Goal: Task Accomplishment & Management: Use online tool/utility

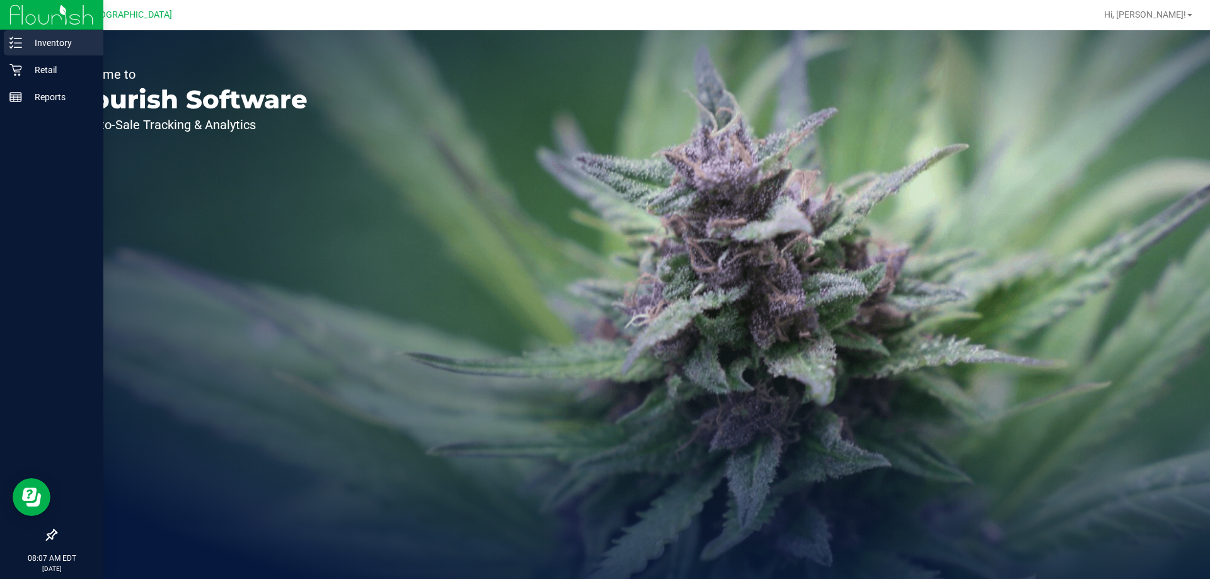
click at [83, 42] on p "Inventory" at bounding box center [60, 42] width 76 height 15
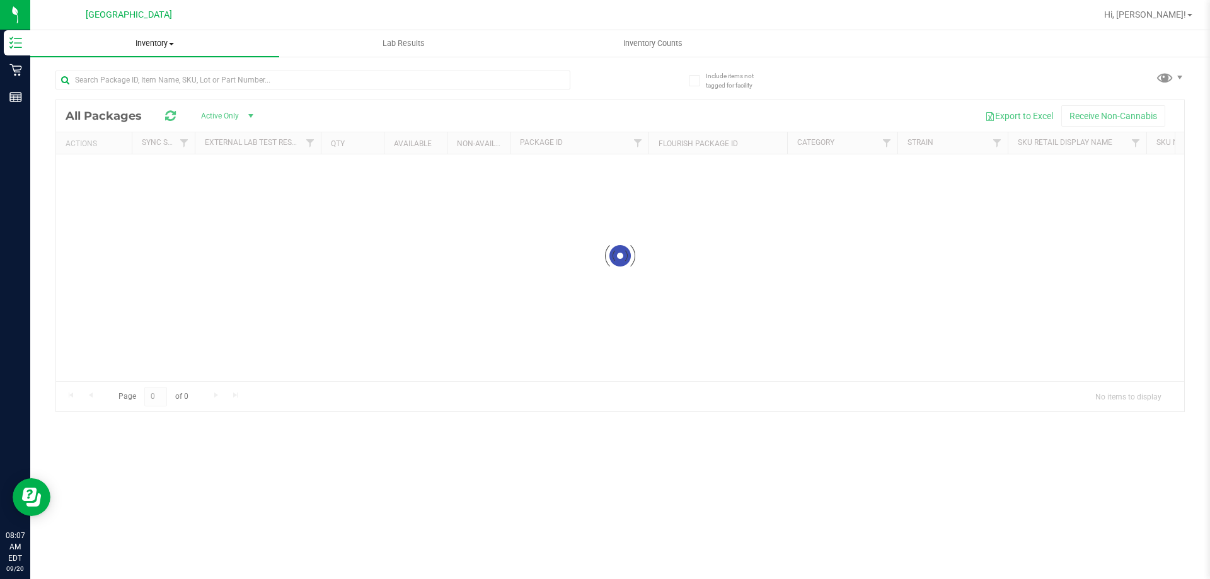
click at [187, 51] on div "Inventory All packages All inventory Waste log Lab Results Inventory Counts" at bounding box center [619, 304] width 1179 height 549
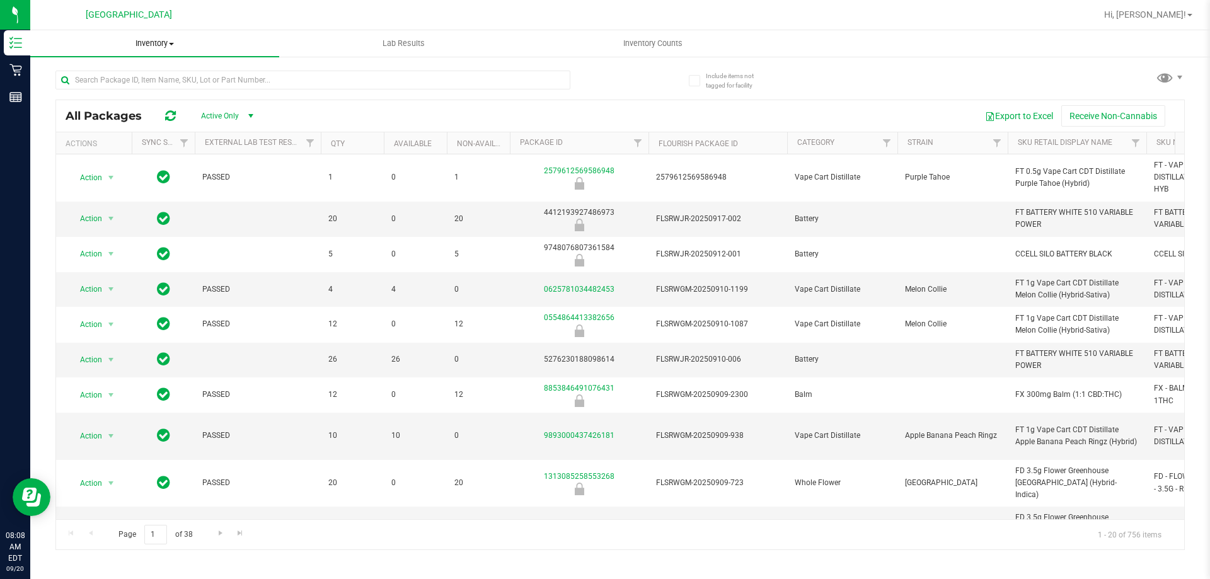
click at [168, 45] on span "Inventory" at bounding box center [154, 43] width 249 height 11
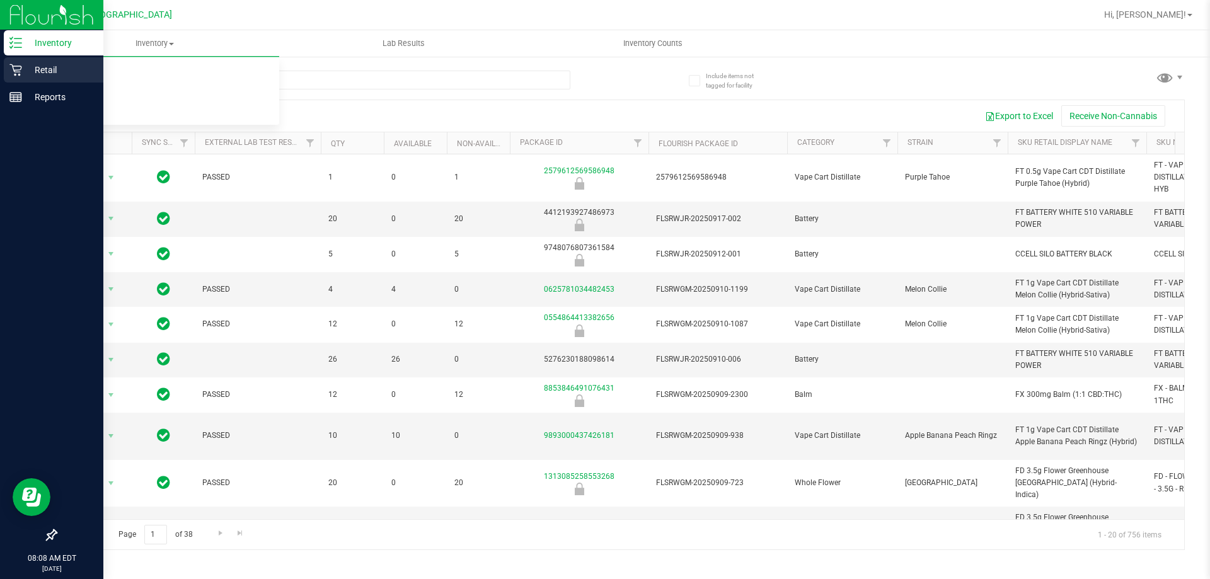
click at [59, 67] on p "Retail" at bounding box center [60, 69] width 76 height 15
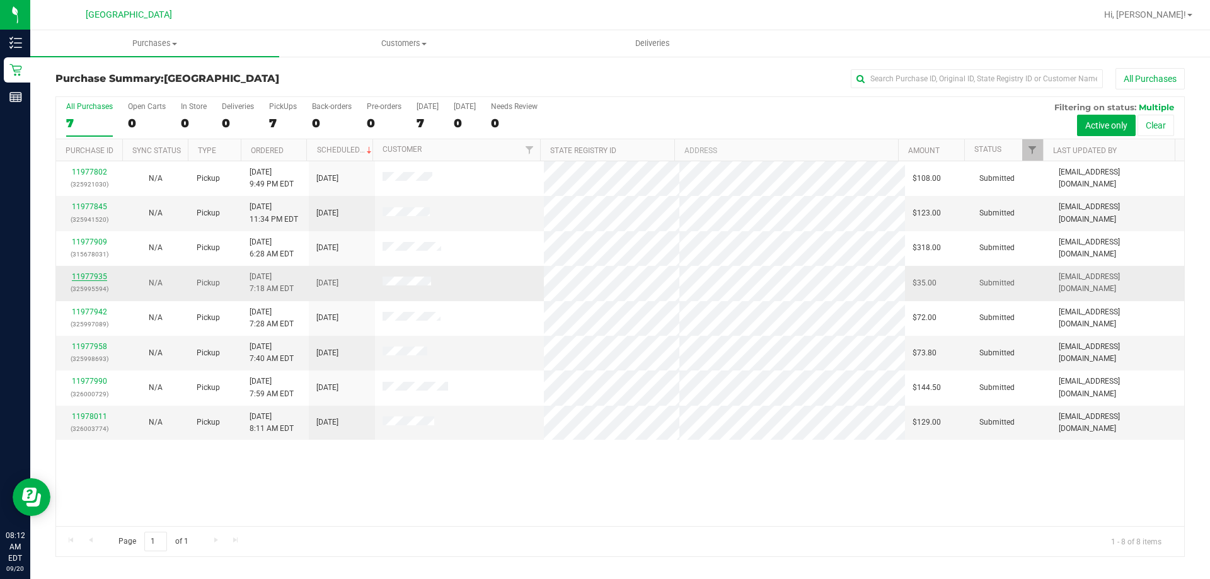
click at [98, 278] on link "11977935" at bounding box center [89, 276] width 35 height 9
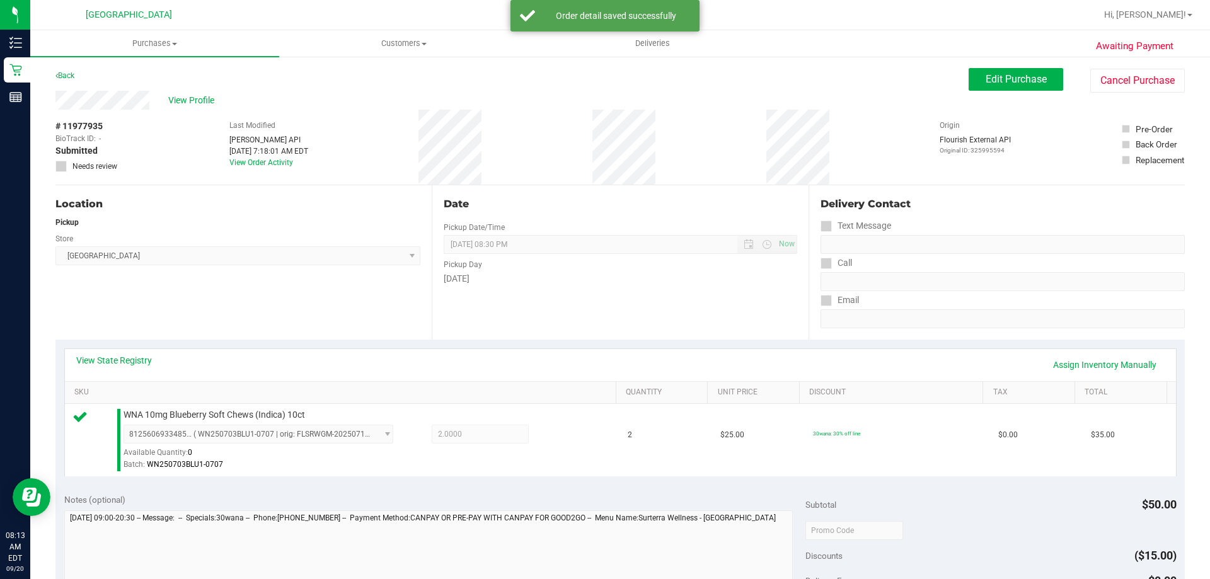
scroll to position [315, 0]
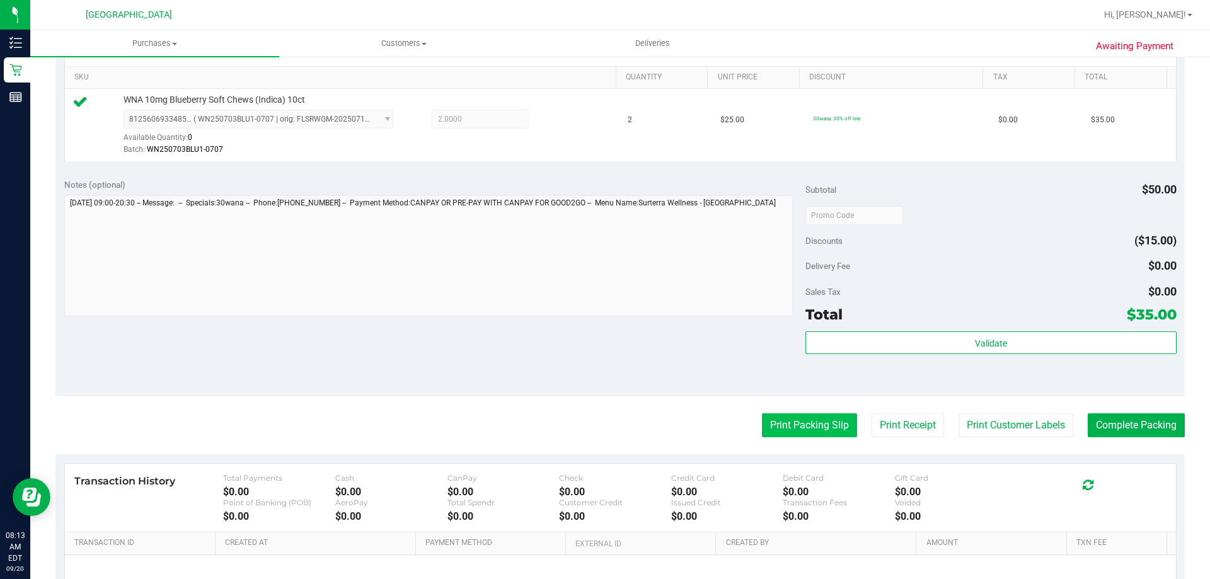
click at [803, 426] on button "Print Packing Slip" at bounding box center [809, 425] width 95 height 24
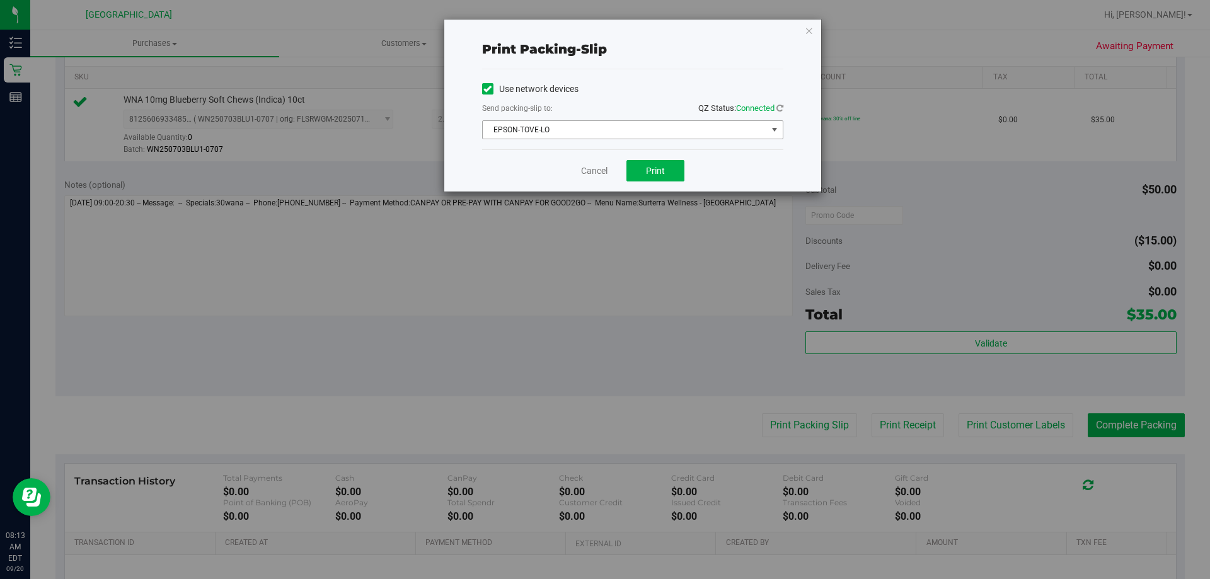
click at [642, 133] on span "EPSON-TOVE-LO" at bounding box center [625, 130] width 284 height 18
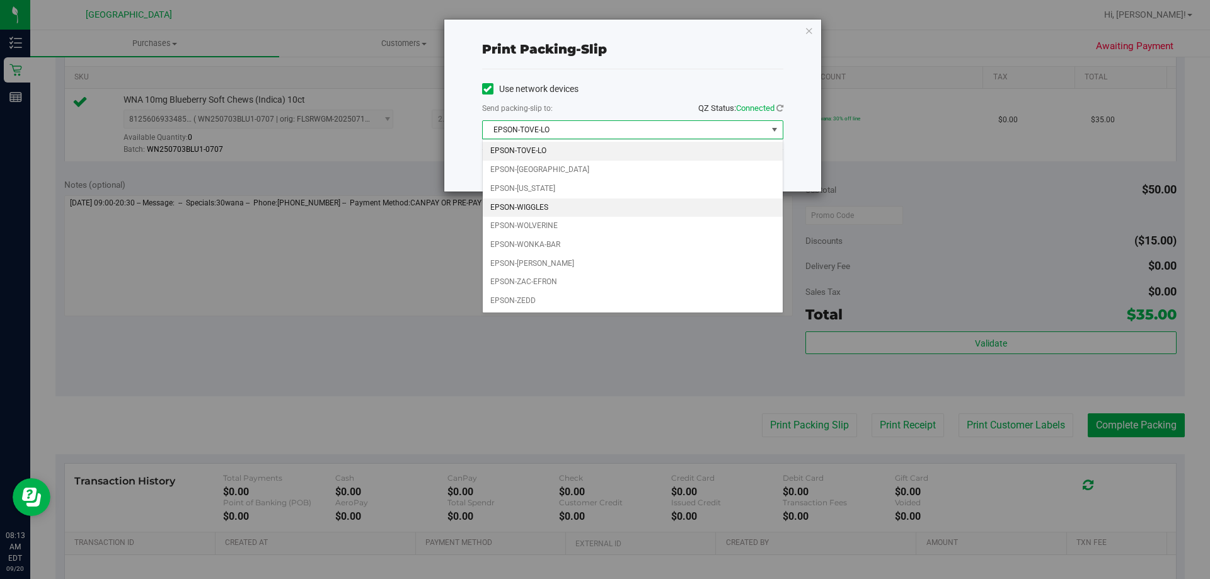
click at [590, 216] on li "EPSON-WIGGLES" at bounding box center [633, 207] width 300 height 19
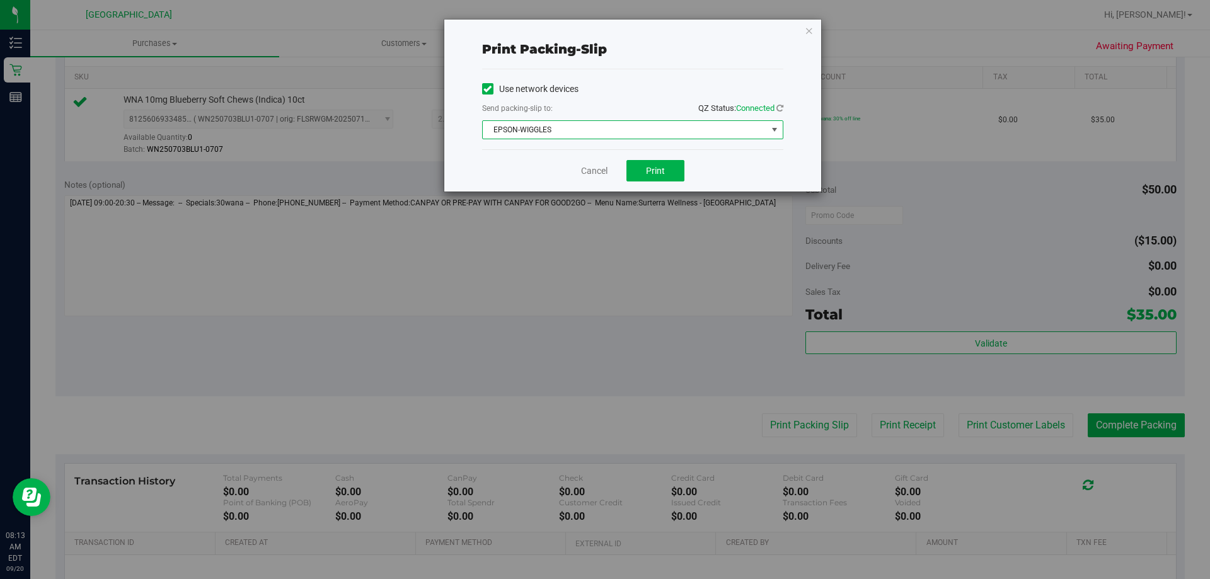
click at [580, 134] on span "EPSON-WIGGLES" at bounding box center [625, 130] width 284 height 18
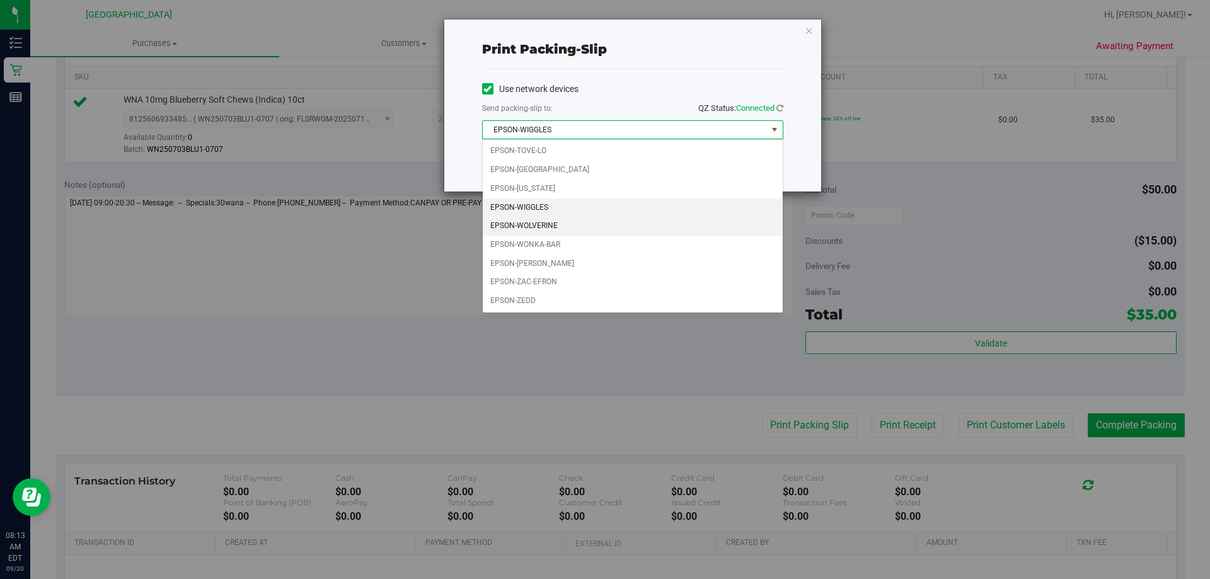
click at [568, 219] on li "EPSON-WOLVERINE" at bounding box center [633, 226] width 300 height 19
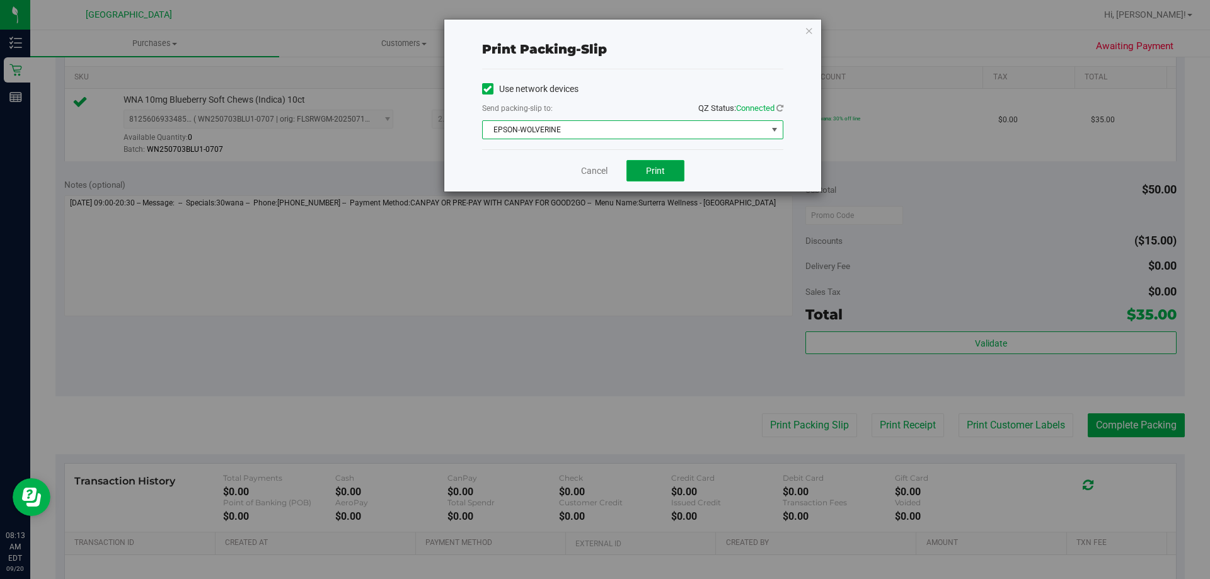
click at [663, 166] on span "Print" at bounding box center [655, 171] width 19 height 10
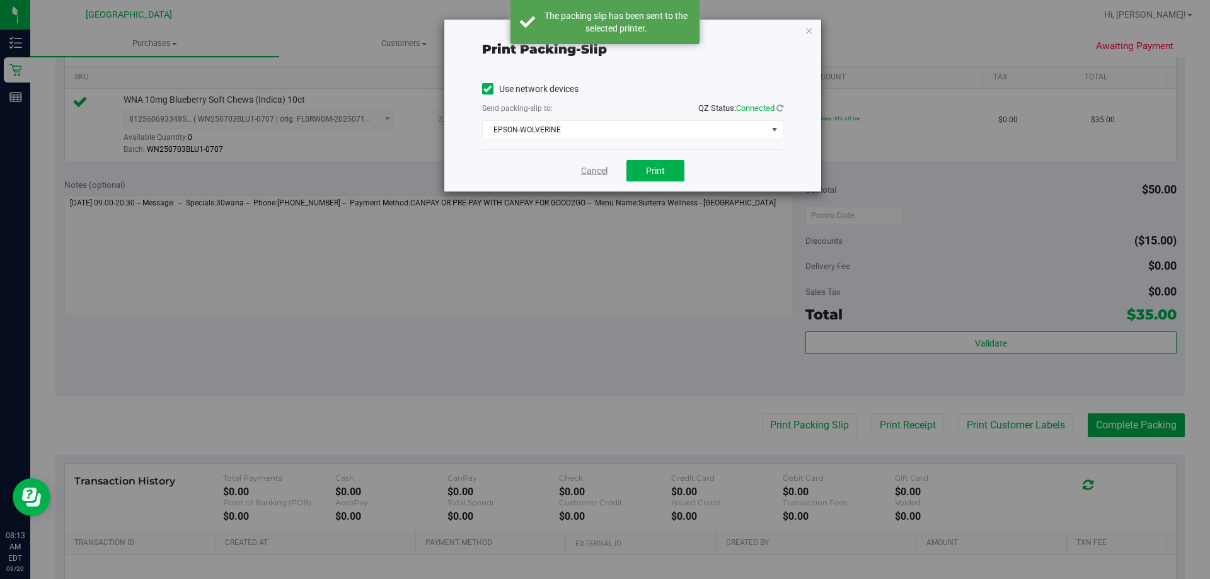
click at [585, 171] on link "Cancel" at bounding box center [594, 170] width 26 height 13
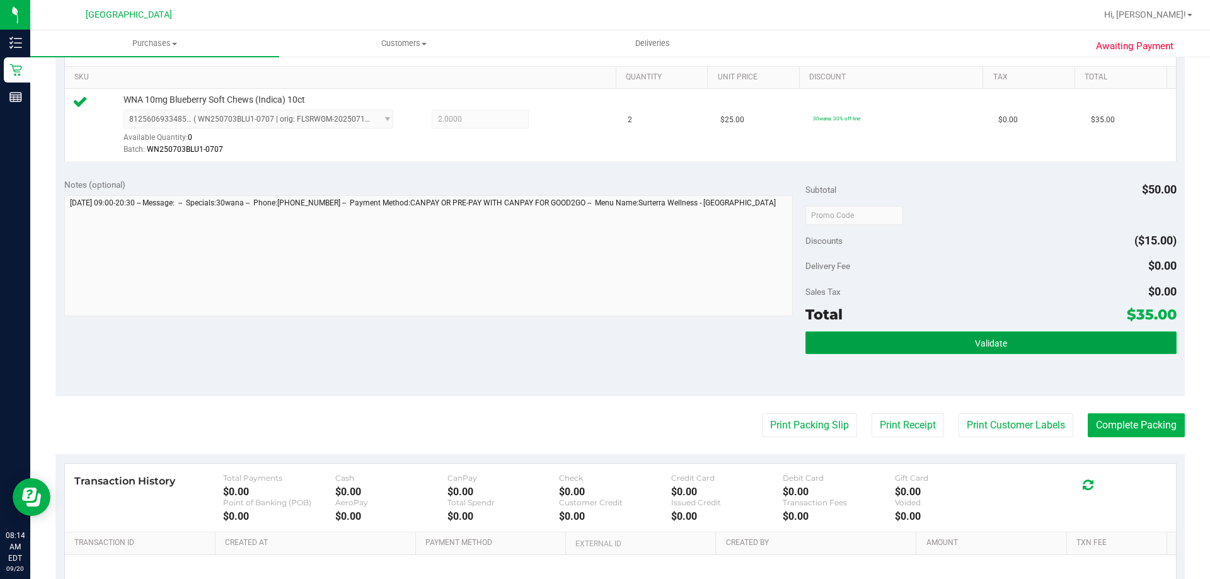
click at [1050, 336] on button "Validate" at bounding box center [990, 342] width 370 height 23
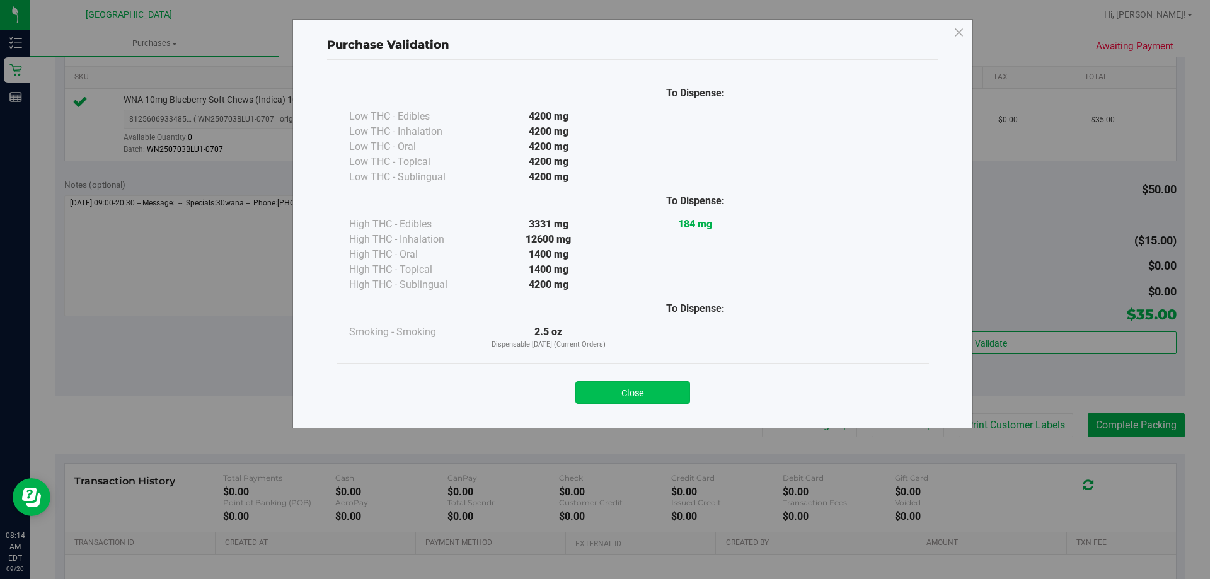
click at [650, 399] on button "Close" at bounding box center [632, 392] width 115 height 23
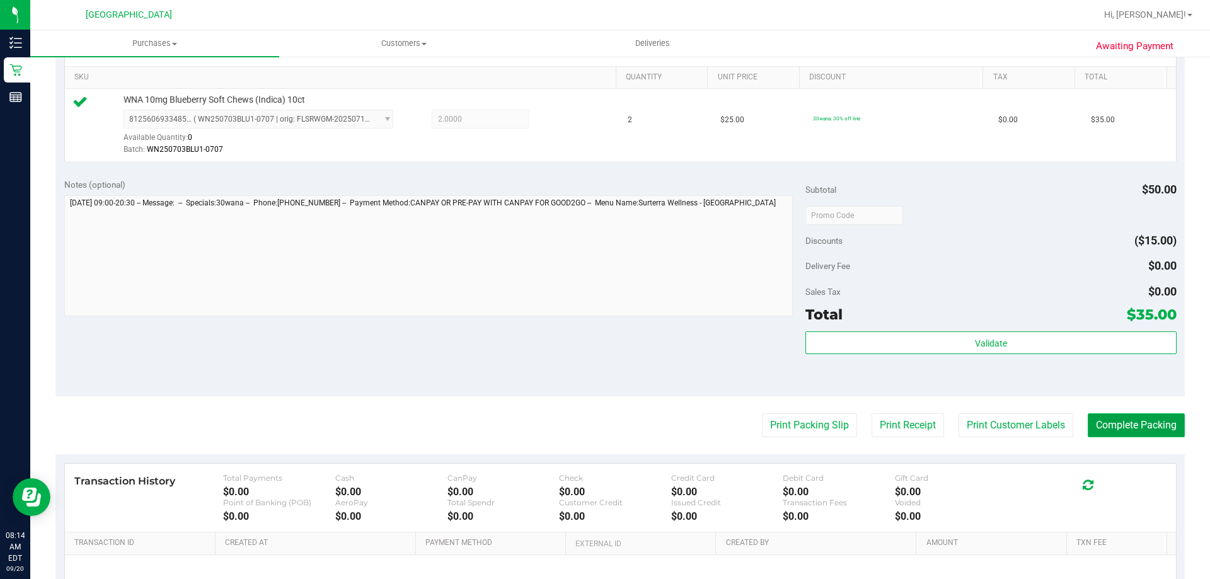
click at [1162, 425] on button "Complete Packing" at bounding box center [1135, 425] width 97 height 24
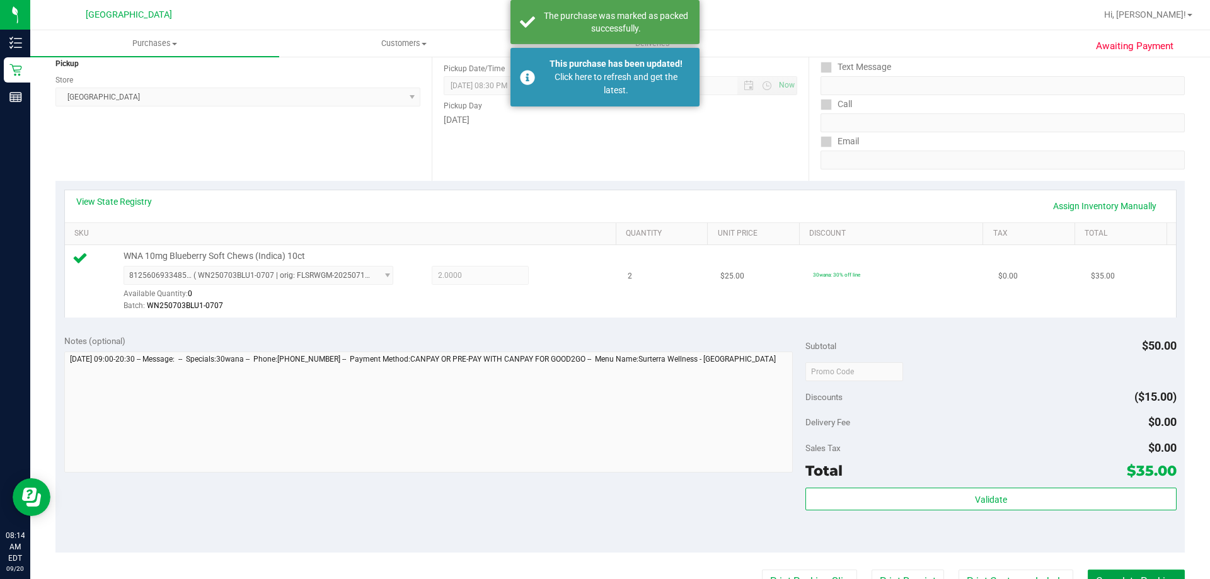
scroll to position [0, 0]
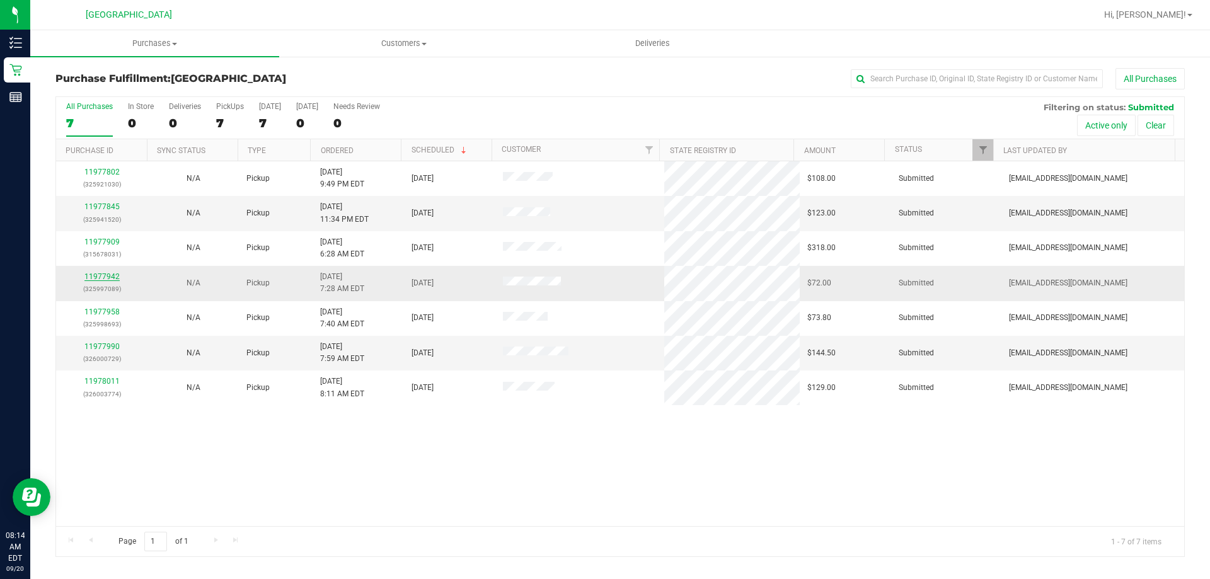
click at [110, 273] on link "11977942" at bounding box center [101, 276] width 35 height 9
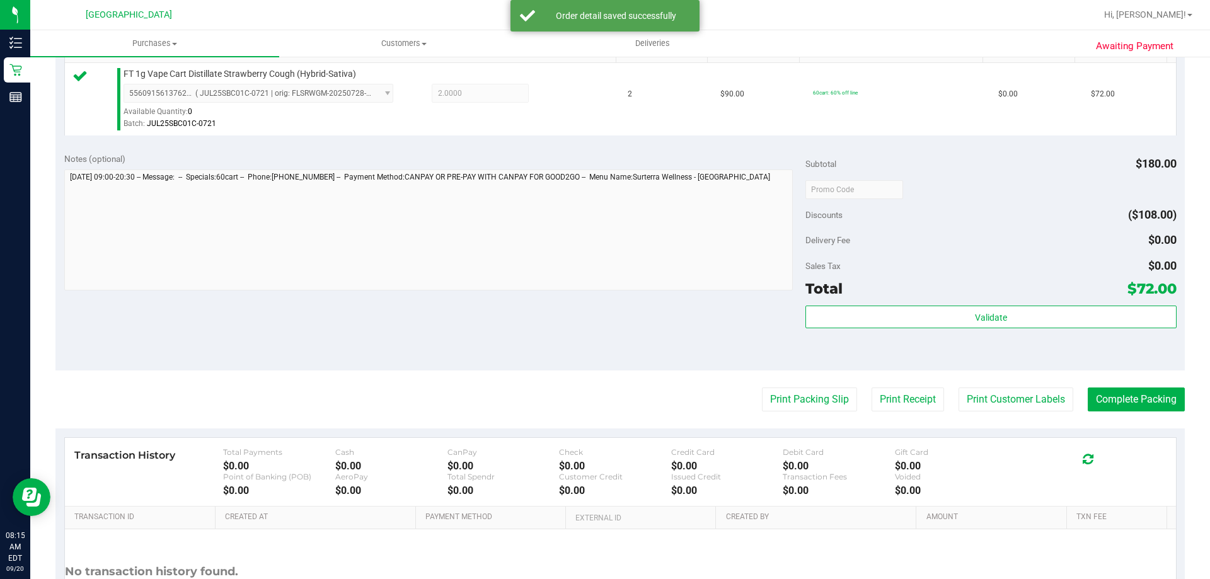
scroll to position [378, 0]
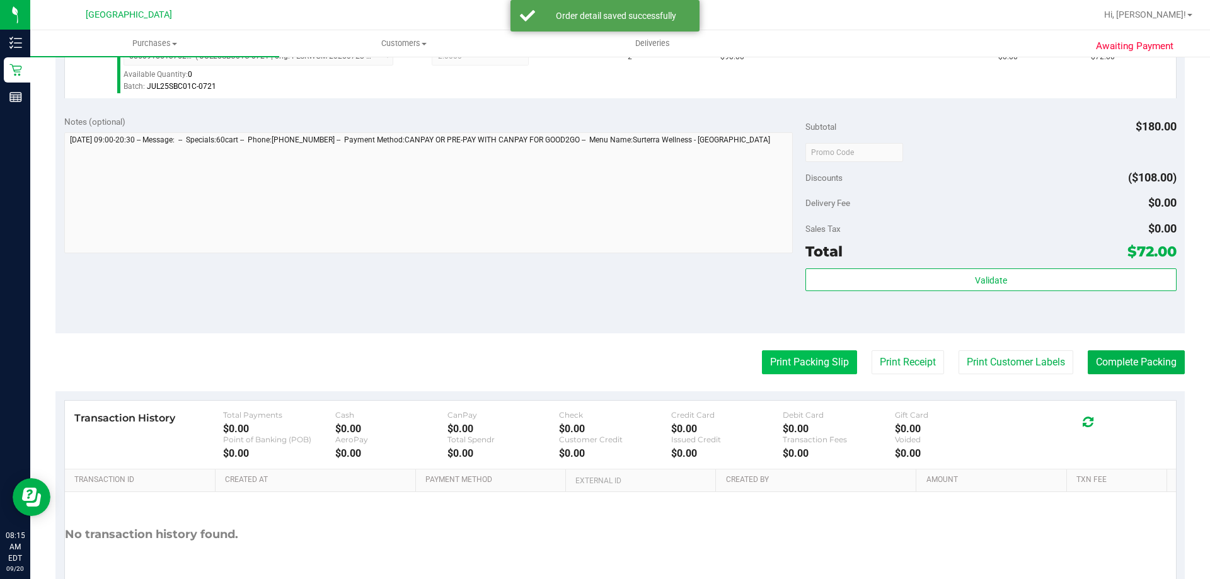
click at [817, 360] on button "Print Packing Slip" at bounding box center [809, 362] width 95 height 24
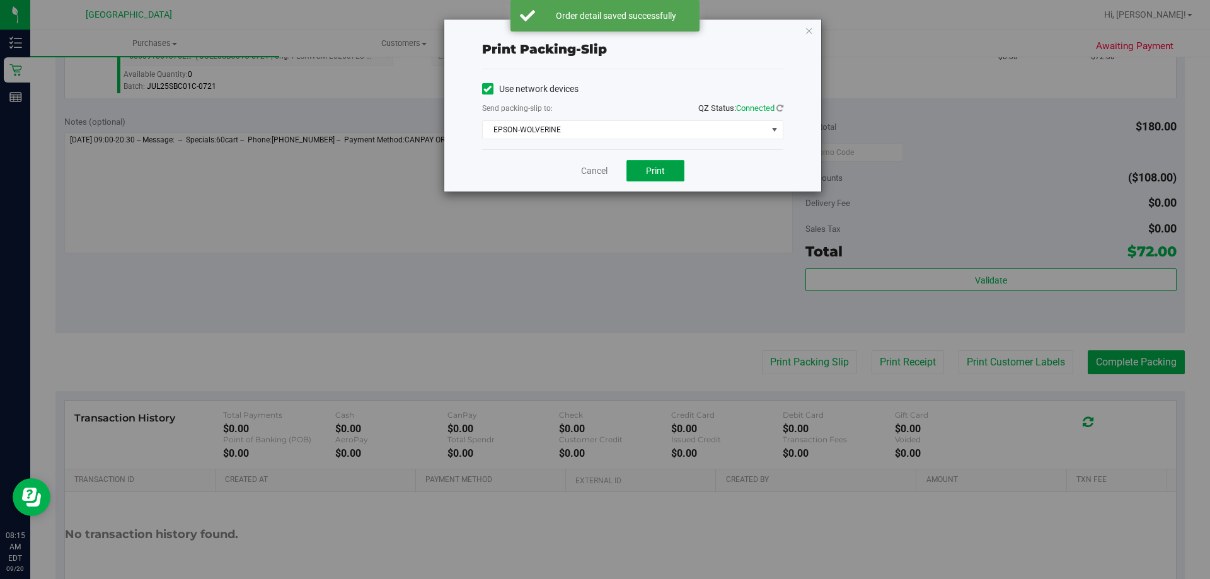
click at [662, 166] on span "Print" at bounding box center [655, 171] width 19 height 10
click at [581, 171] on link "Cancel" at bounding box center [594, 170] width 26 height 13
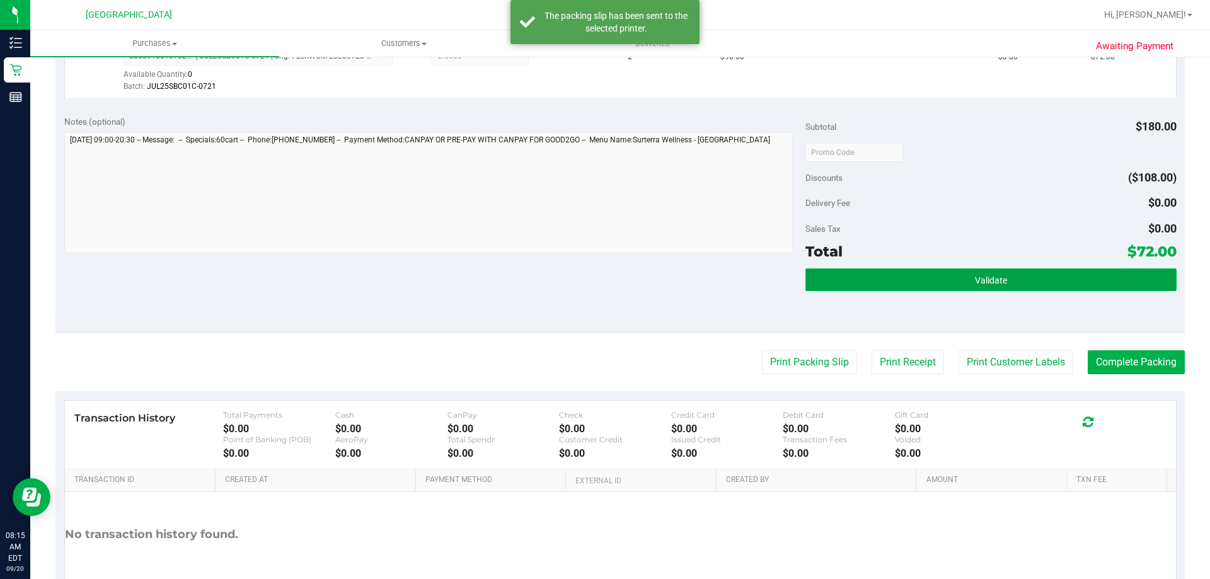
click at [1067, 281] on button "Validate" at bounding box center [990, 279] width 370 height 23
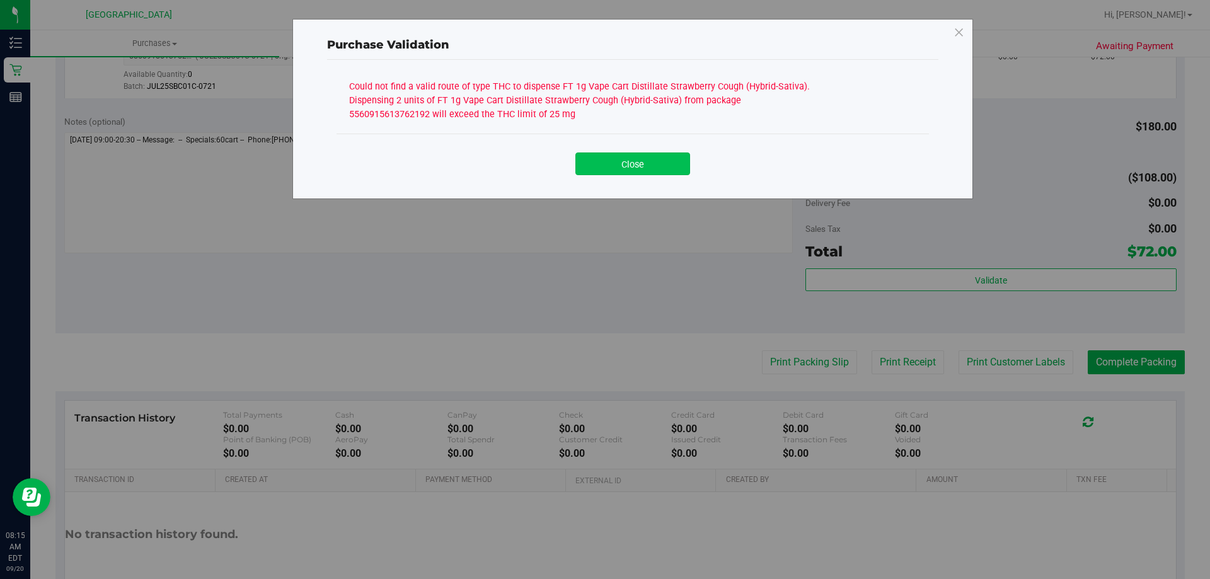
click at [687, 166] on button "Close" at bounding box center [632, 163] width 115 height 23
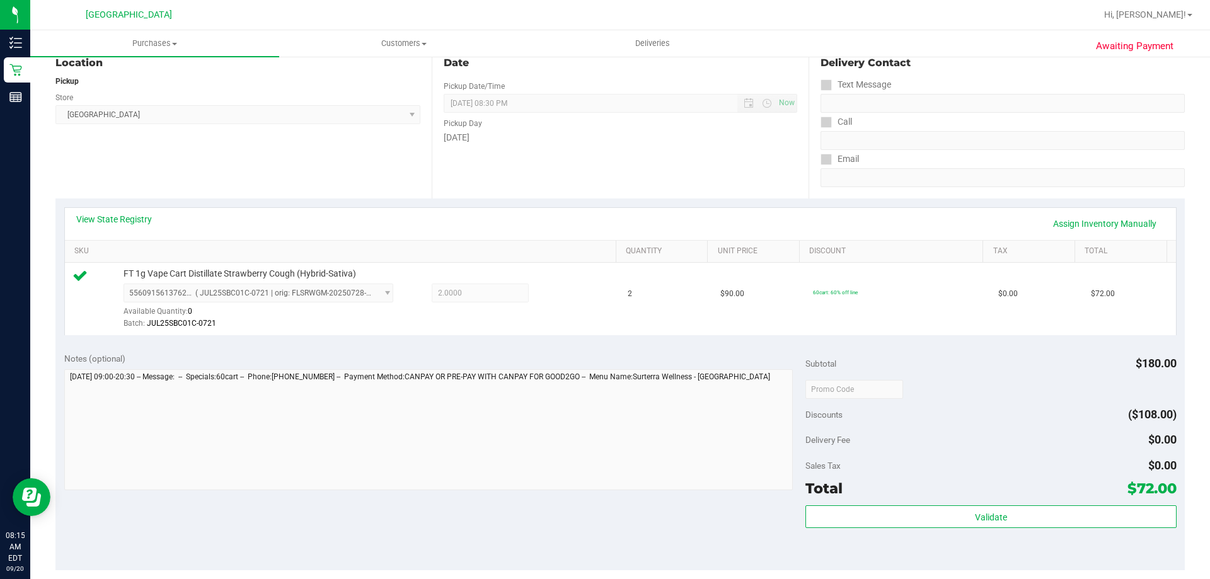
scroll to position [0, 0]
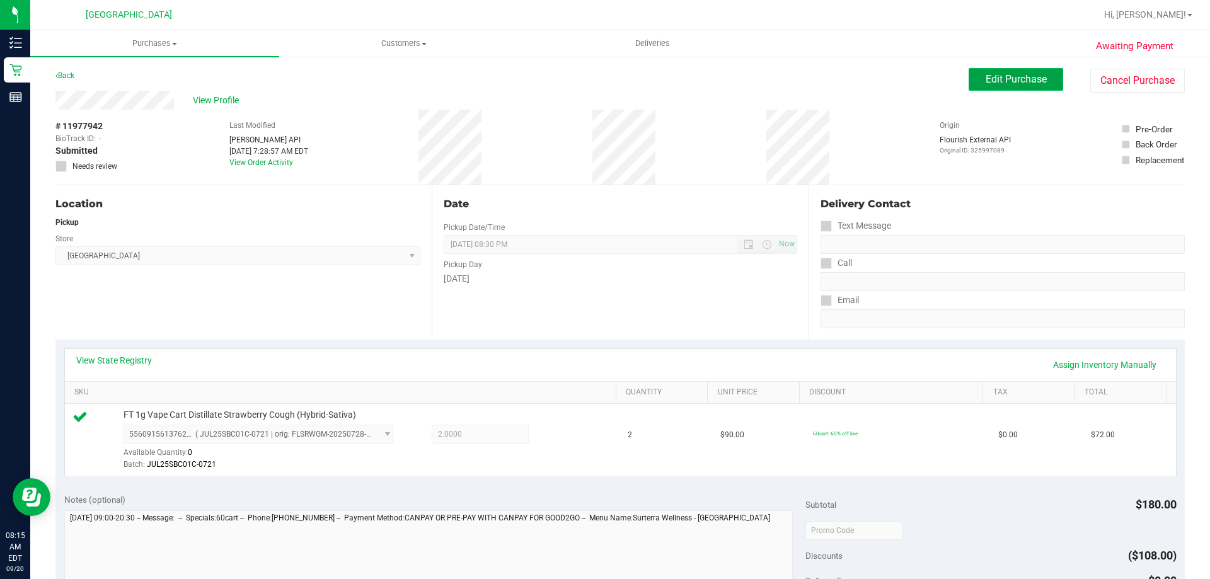
click at [1029, 79] on span "Edit Purchase" at bounding box center [1015, 79] width 61 height 12
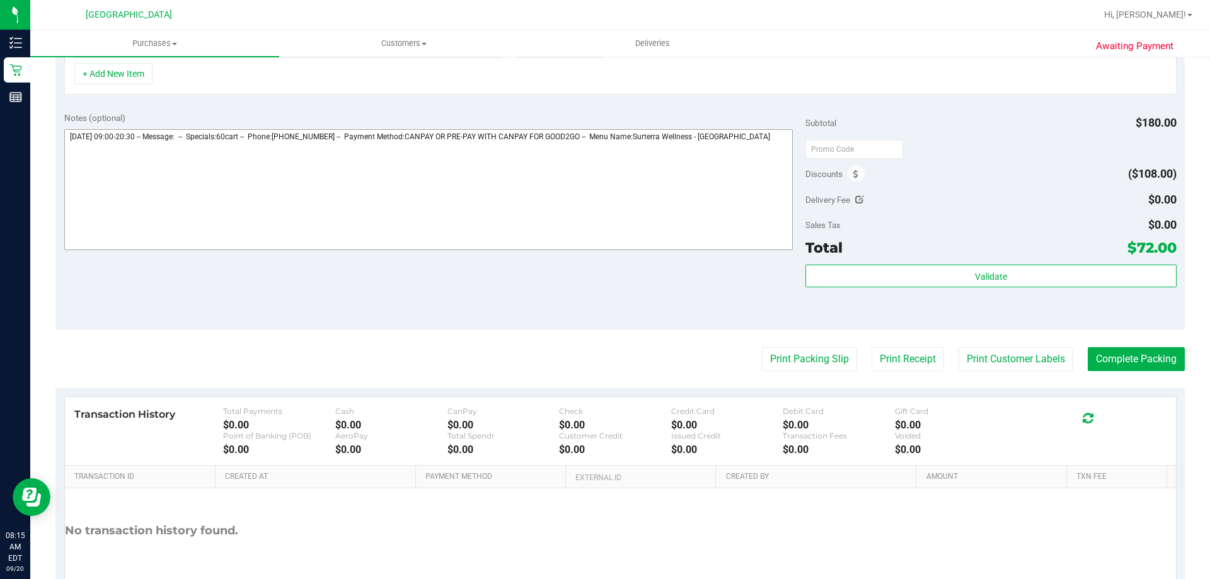
scroll to position [378, 0]
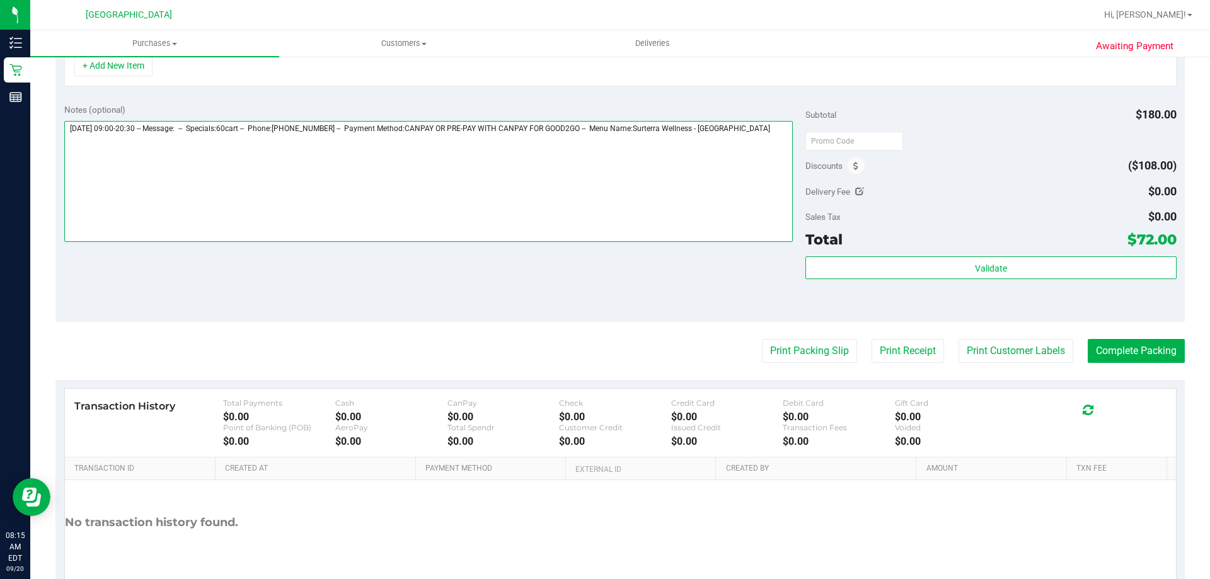
click at [672, 161] on textarea at bounding box center [428, 181] width 729 height 121
click at [765, 125] on textarea at bounding box center [428, 181] width 729 height 121
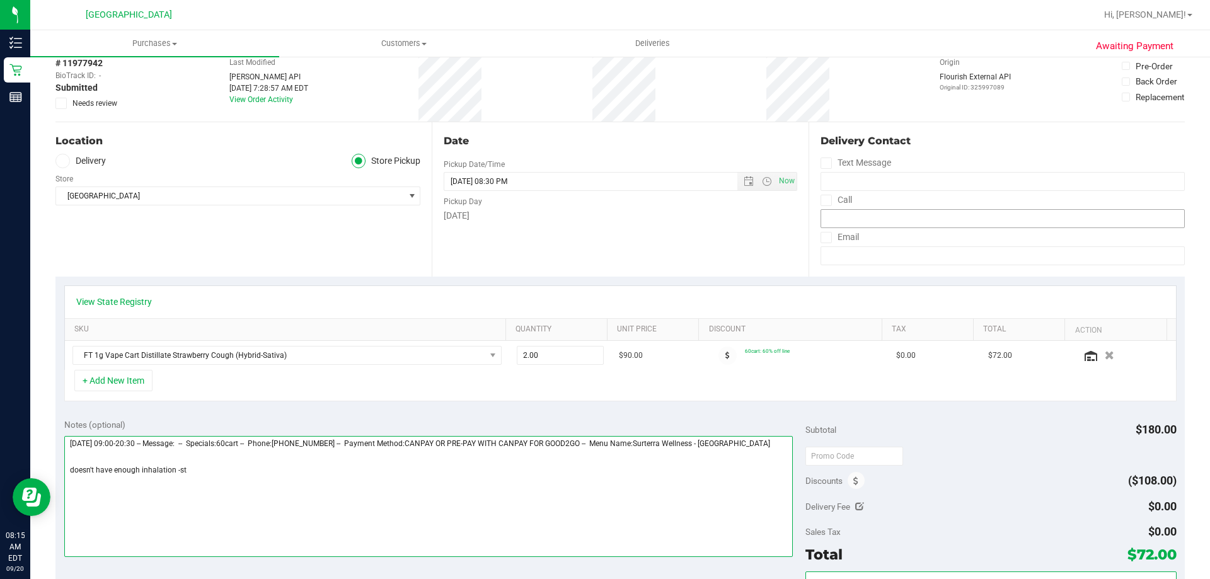
scroll to position [0, 0]
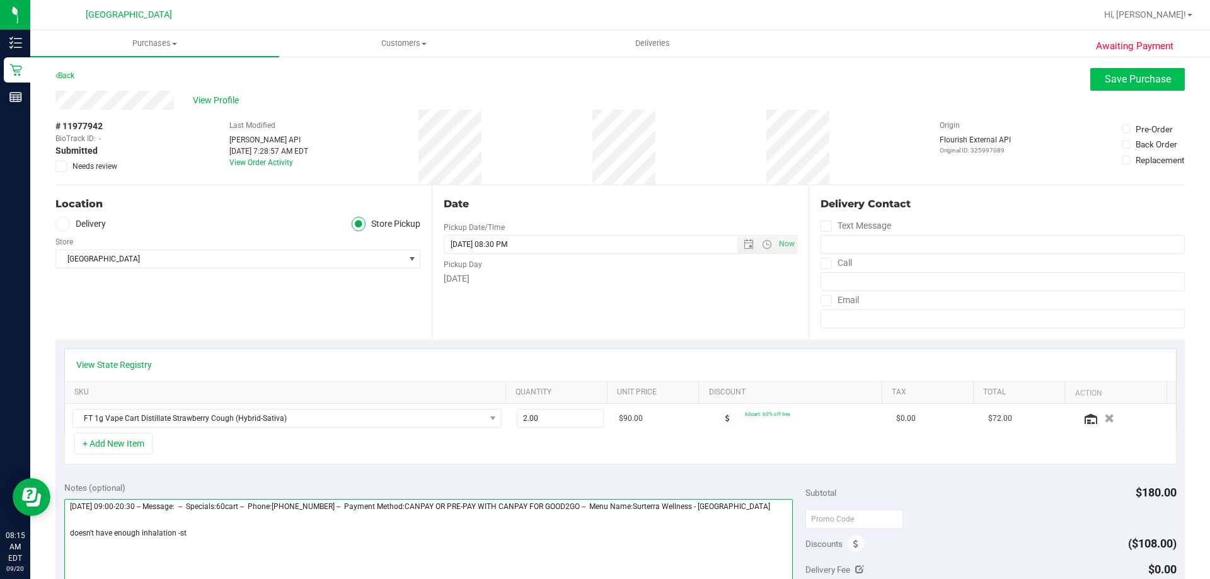
type textarea "Saturday 09/20/2025 09:00-20:30 -- Message: -- Specials:60cart -- Phone:2035243…"
click at [1136, 79] on span "Save Purchase" at bounding box center [1137, 79] width 66 height 12
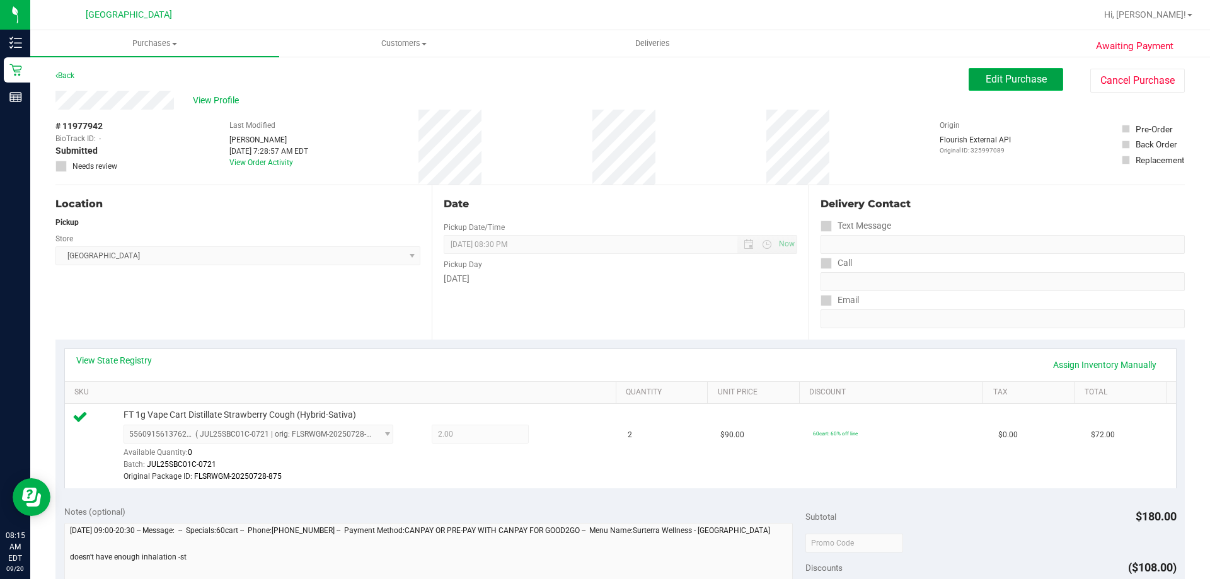
click at [1036, 69] on button "Edit Purchase" at bounding box center [1015, 79] width 95 height 23
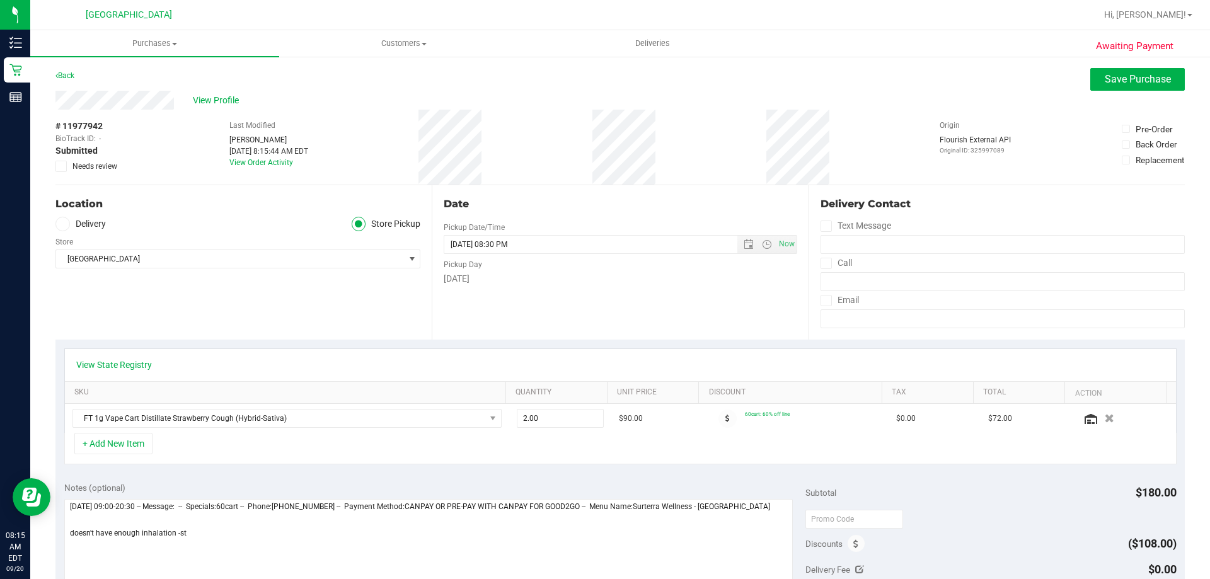
click at [89, 168] on span "Needs review" at bounding box center [94, 166] width 45 height 11
click at [0, 0] on input "Needs review" at bounding box center [0, 0] width 0 height 0
click at [1114, 78] on span "Save Purchase" at bounding box center [1137, 79] width 66 height 12
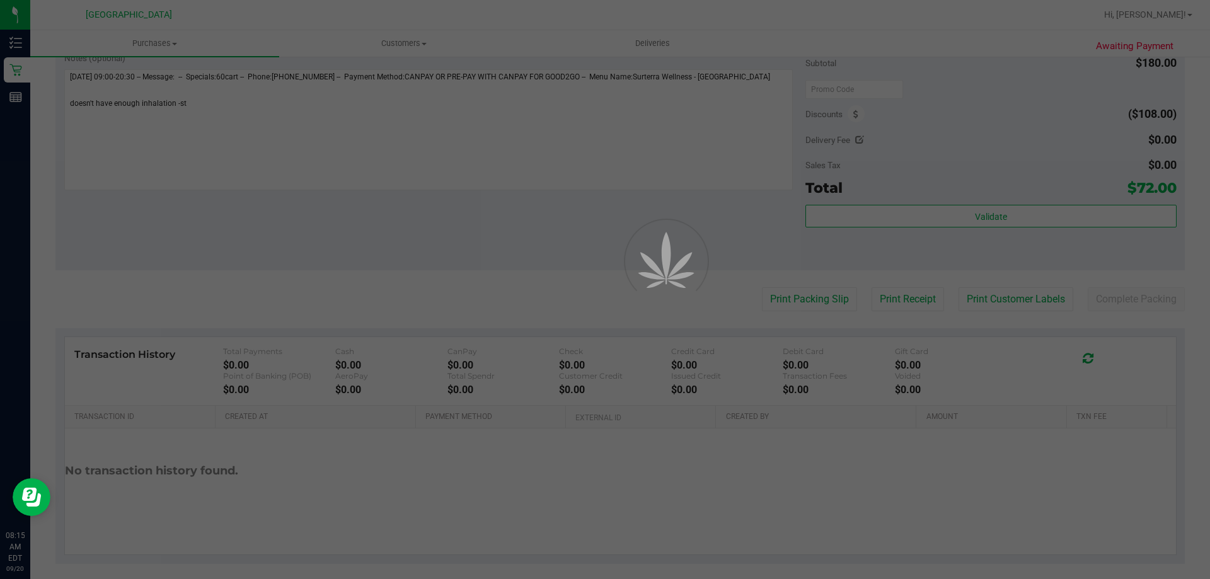
scroll to position [440, 0]
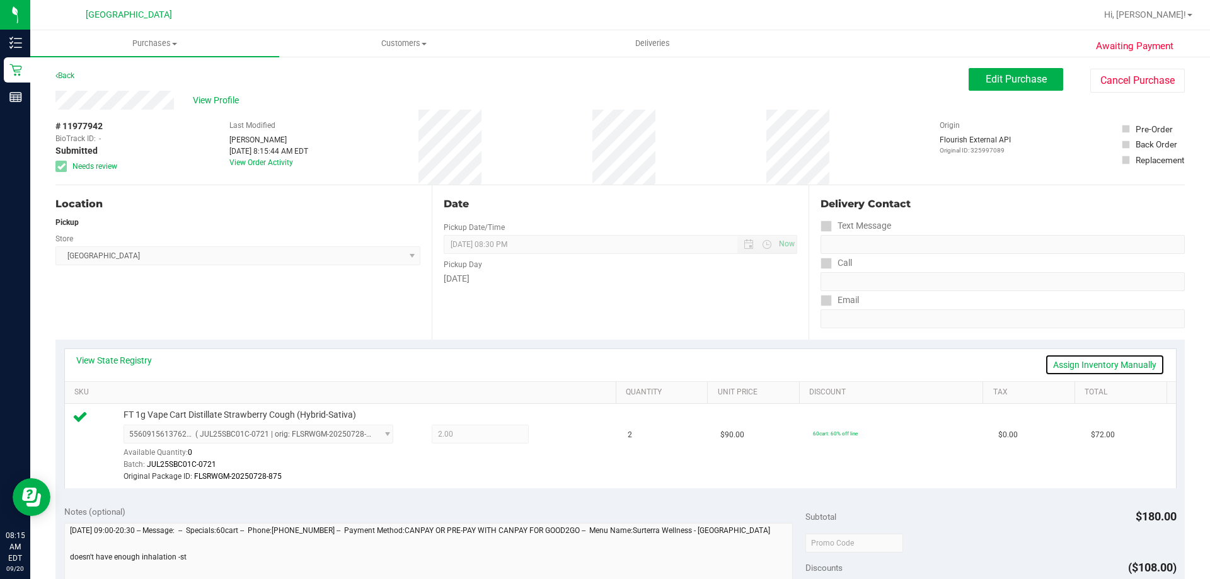
click at [1068, 366] on link "Assign Inventory Manually" at bounding box center [1105, 364] width 120 height 21
click at [552, 430] on icon at bounding box center [558, 435] width 13 height 14
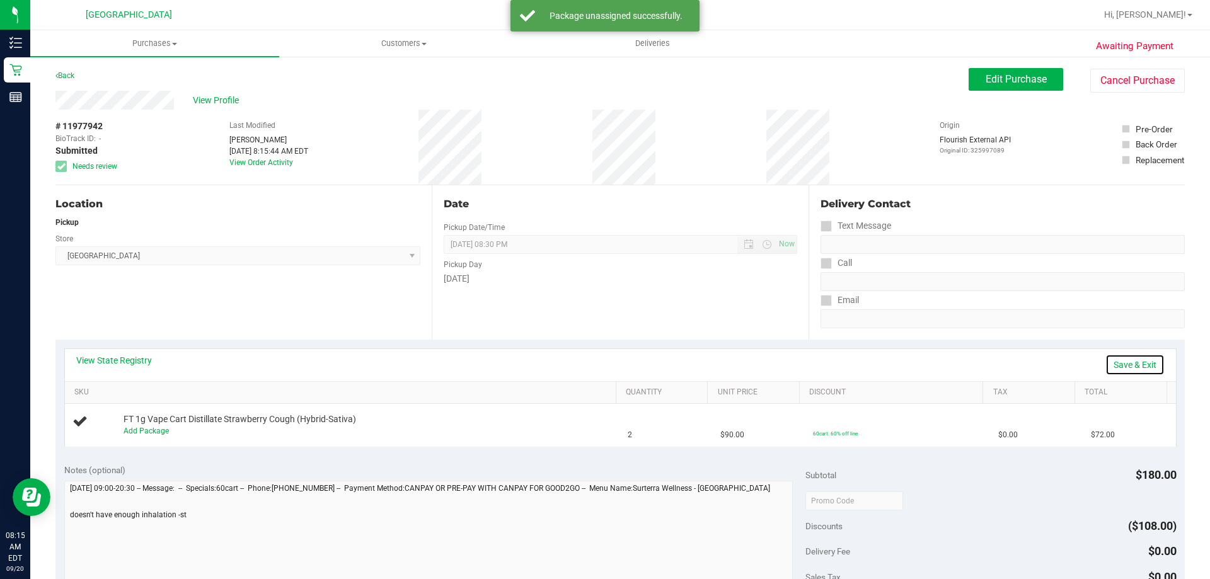
click at [1118, 367] on link "Save & Exit" at bounding box center [1134, 364] width 59 height 21
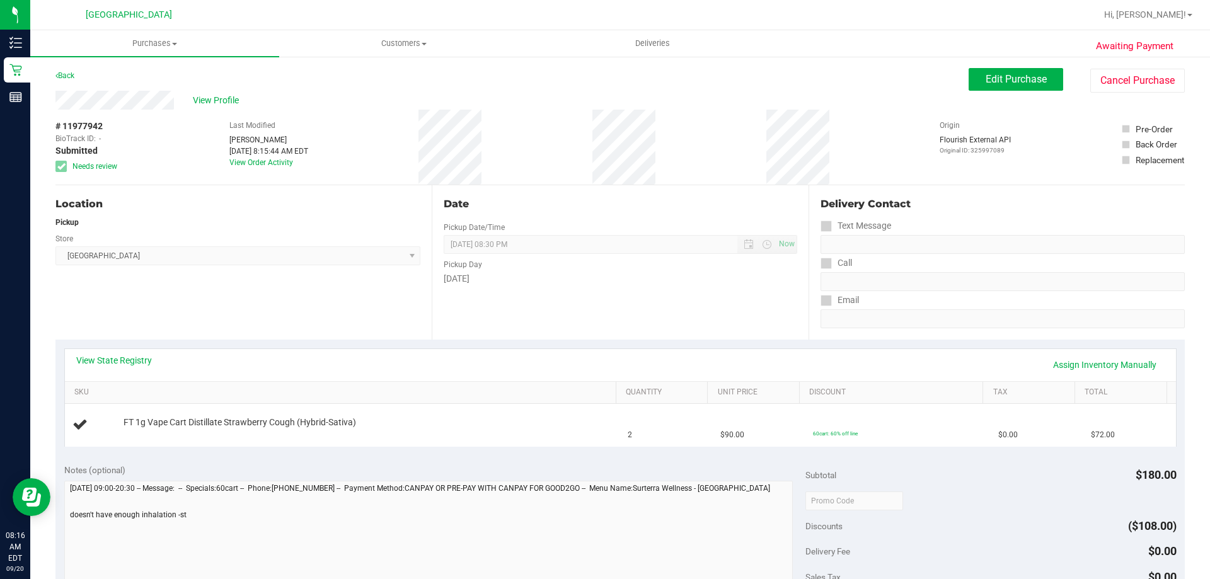
drag, startPoint x: 61, startPoint y: 0, endPoint x: 311, endPoint y: 28, distance: 251.1
click at [311, 28] on nav "Palm Coast WC Hi, Samantha!" at bounding box center [619, 15] width 1179 height 30
click at [69, 72] on link "Back" at bounding box center [64, 75] width 19 height 9
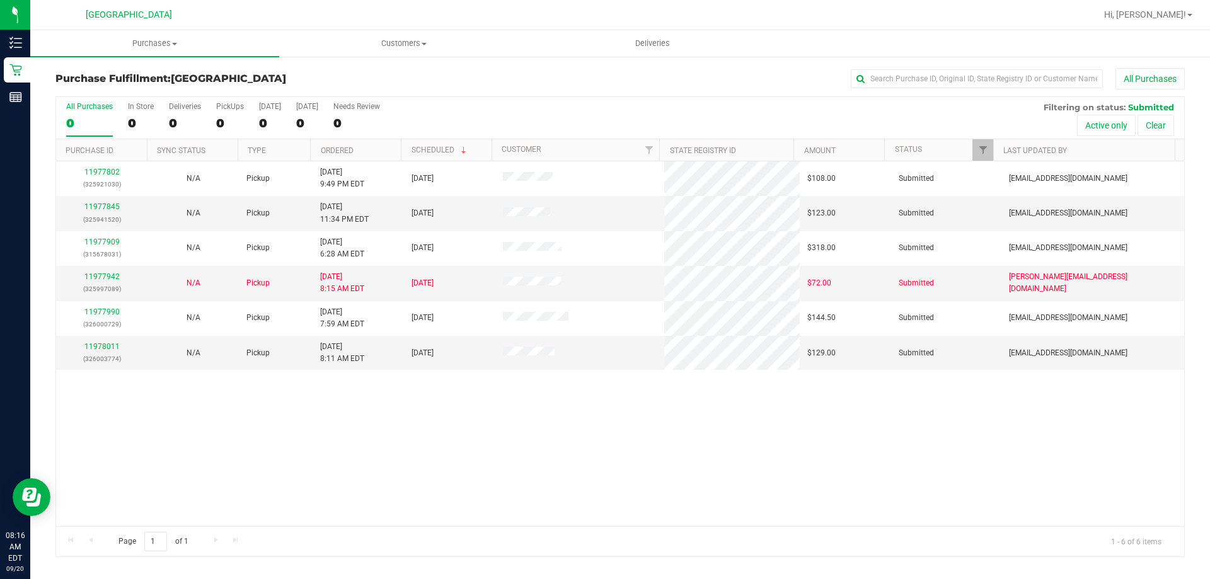
click at [783, 461] on div "11977802 (325921030) N/A Pickup 9/19/2025 9:49 PM EDT 9/20/2025 $108.00 Submitt…" at bounding box center [620, 343] width 1128 height 365
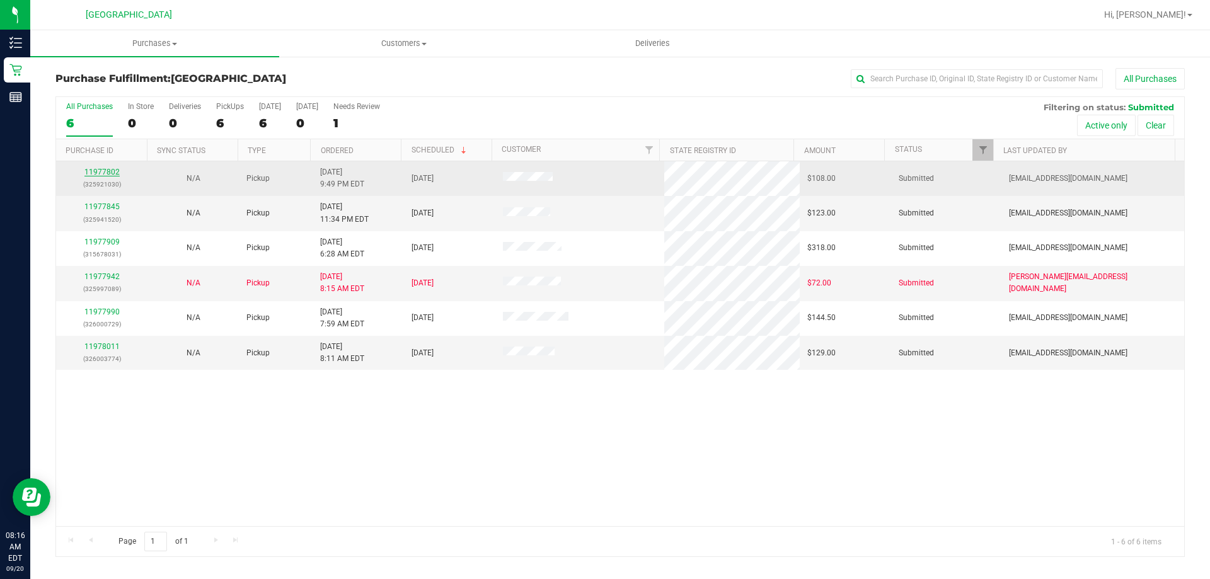
click at [110, 172] on link "11977802" at bounding box center [101, 172] width 35 height 9
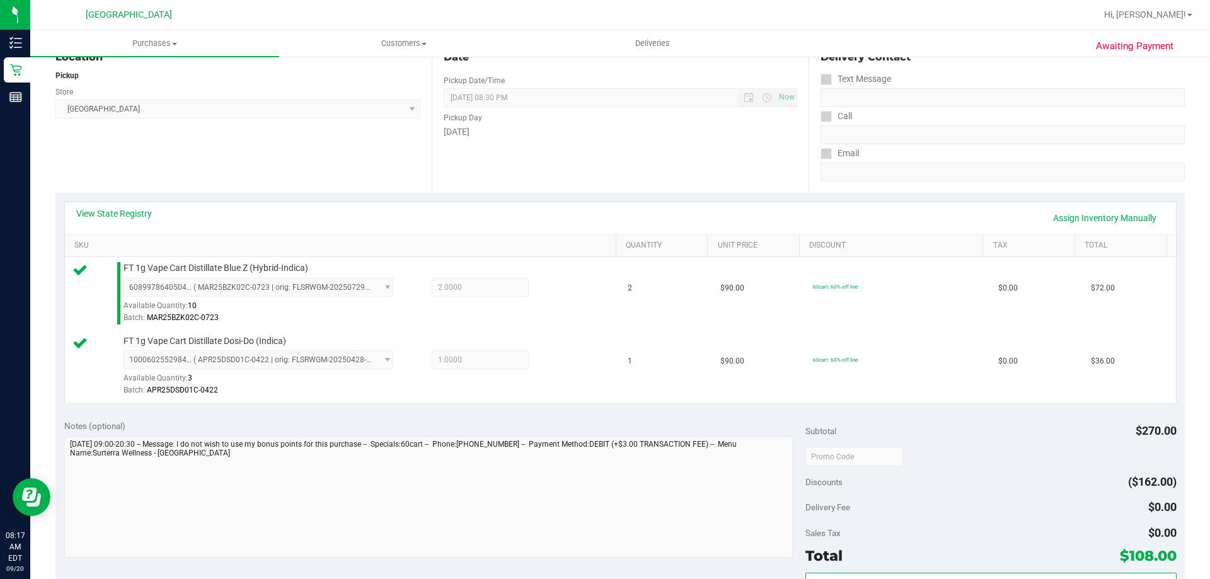
scroll to position [315, 0]
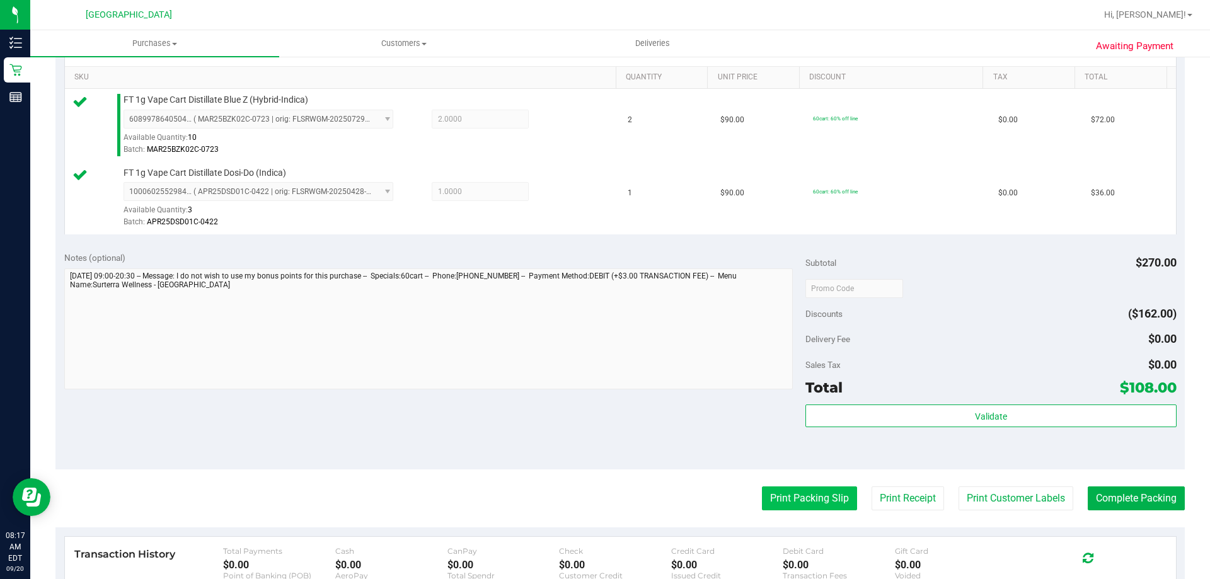
click at [794, 498] on button "Print Packing Slip" at bounding box center [809, 498] width 95 height 24
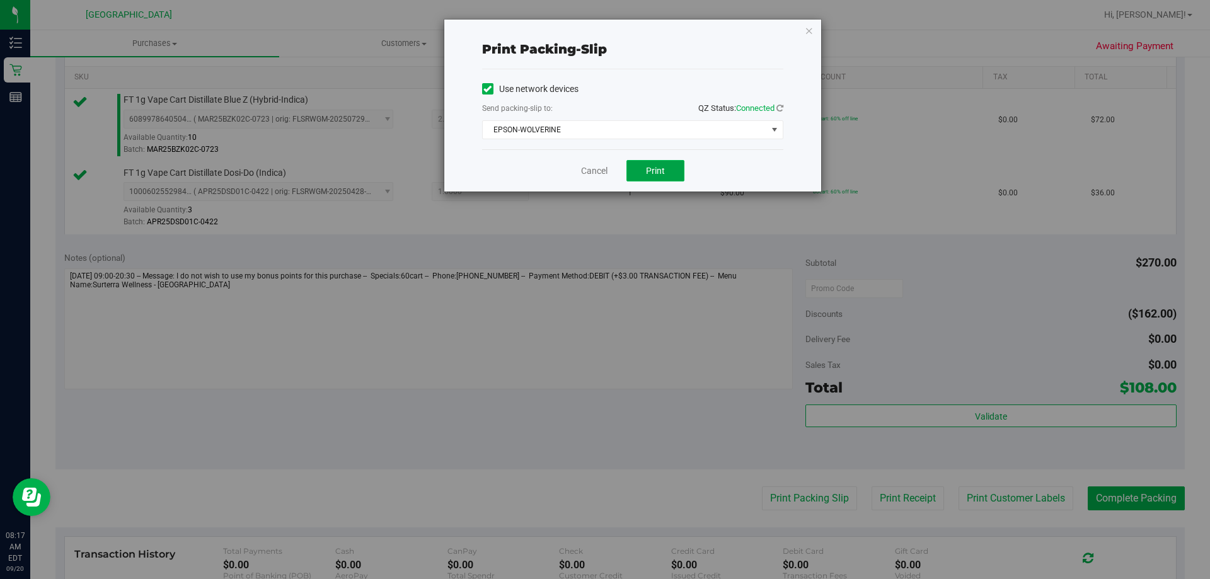
click at [646, 176] on button "Print" at bounding box center [655, 170] width 58 height 21
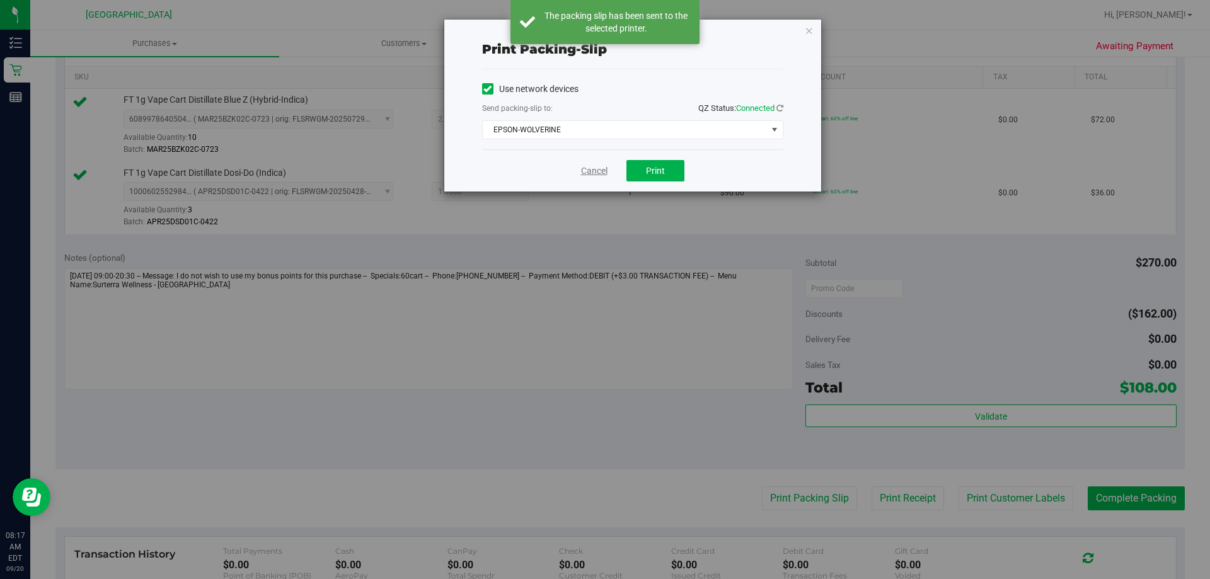
click at [590, 170] on link "Cancel" at bounding box center [594, 170] width 26 height 13
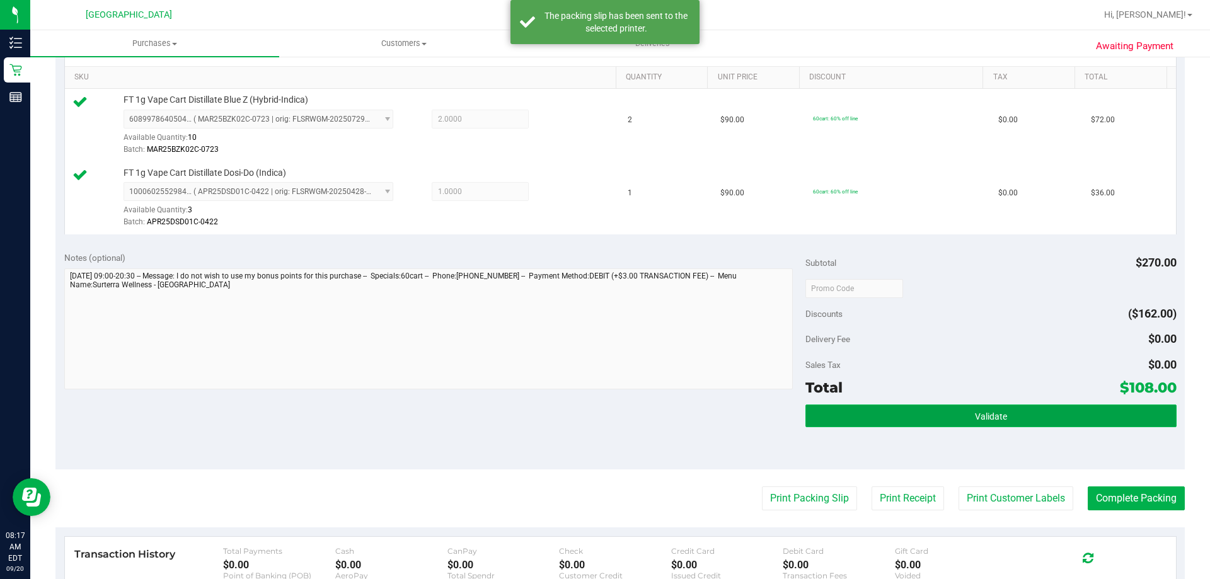
click at [987, 409] on button "Validate" at bounding box center [990, 415] width 370 height 23
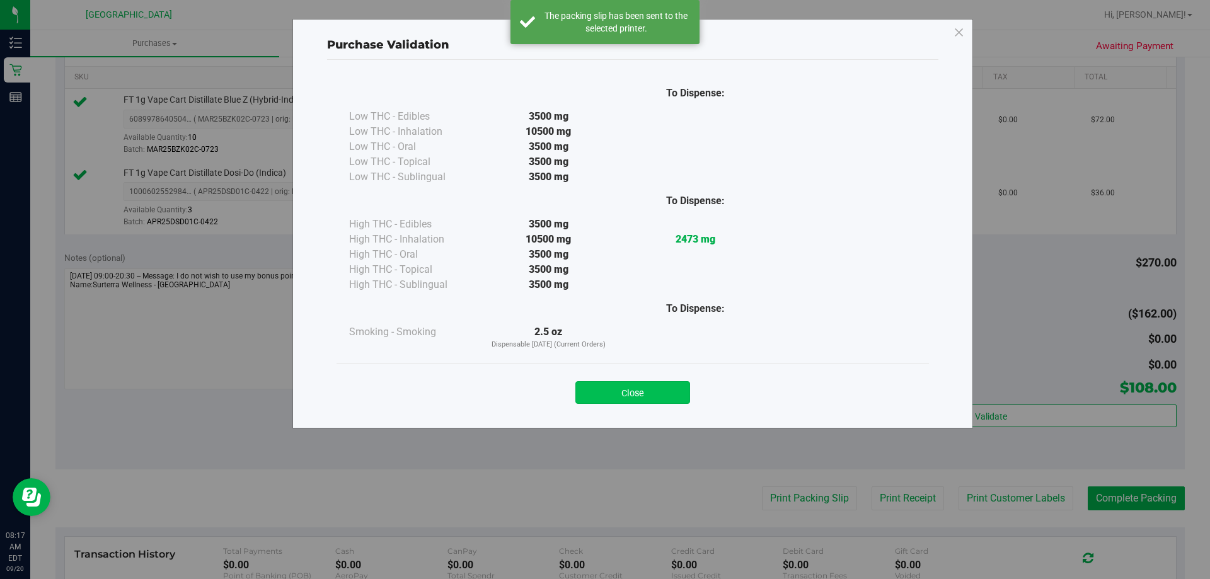
click at [650, 401] on button "Close" at bounding box center [632, 392] width 115 height 23
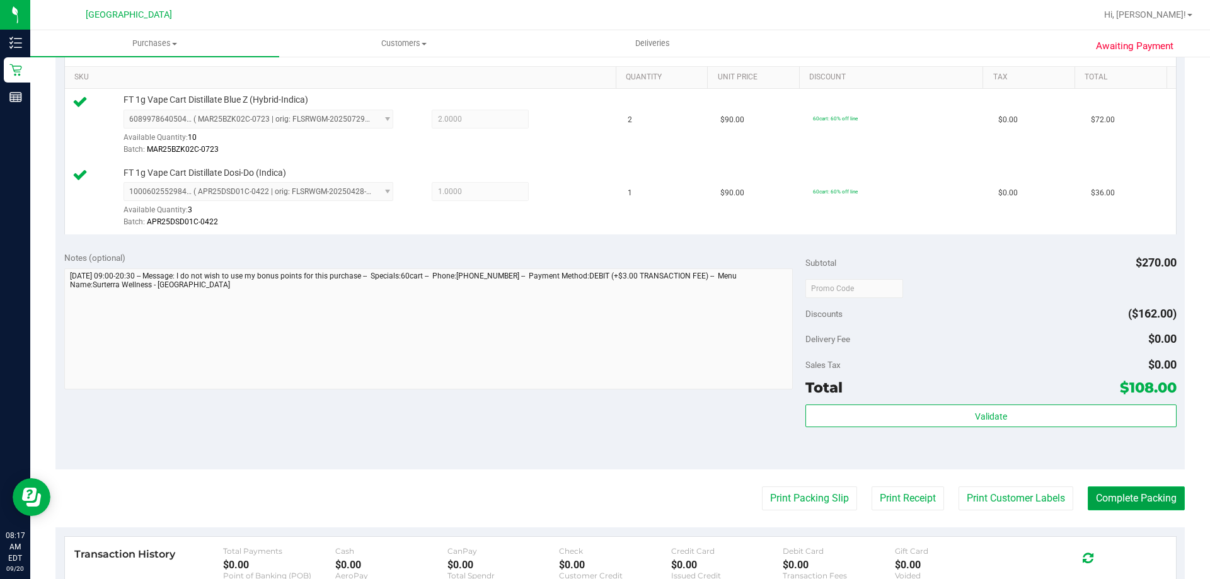
click at [1145, 488] on button "Complete Packing" at bounding box center [1135, 498] width 97 height 24
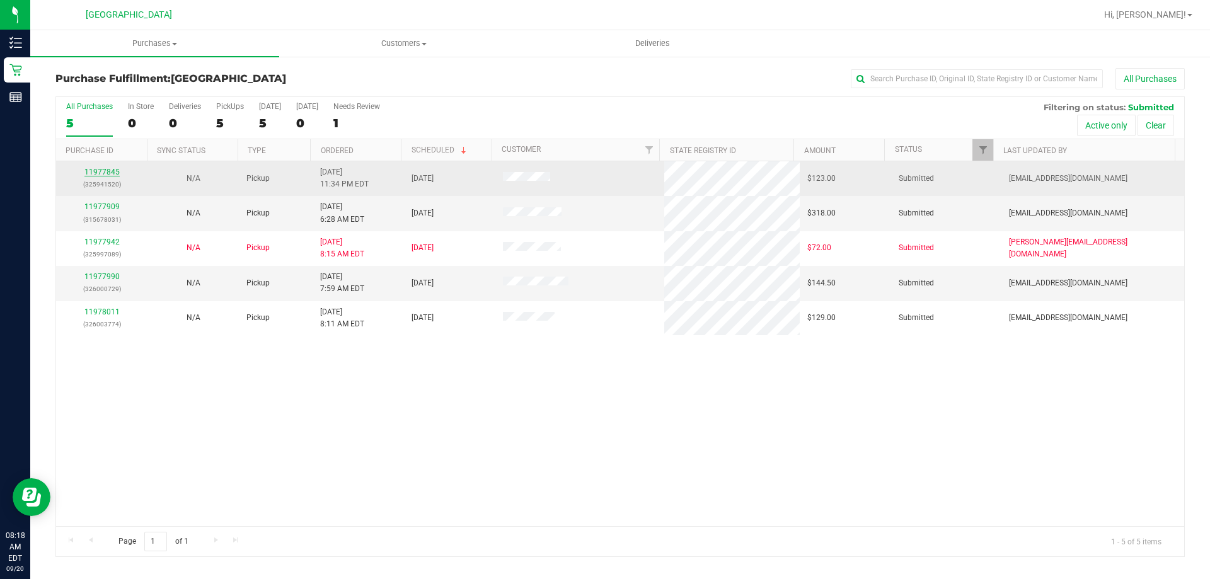
drag, startPoint x: 122, startPoint y: 179, endPoint x: 113, endPoint y: 172, distance: 11.2
click at [108, 172] on link "11977845" at bounding box center [101, 172] width 35 height 9
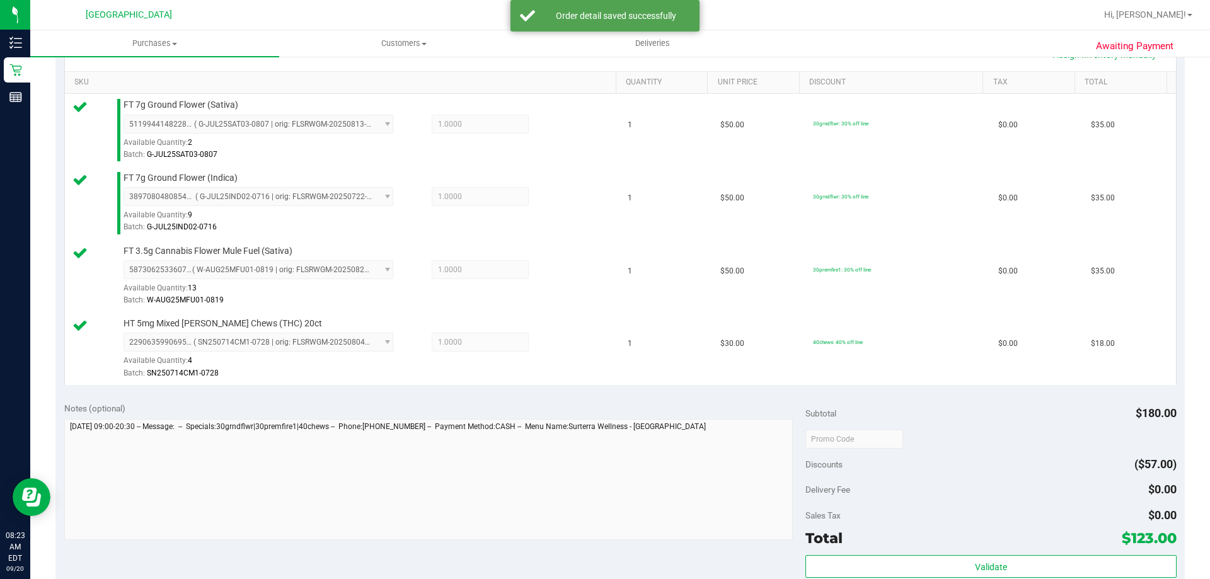
scroll to position [630, 0]
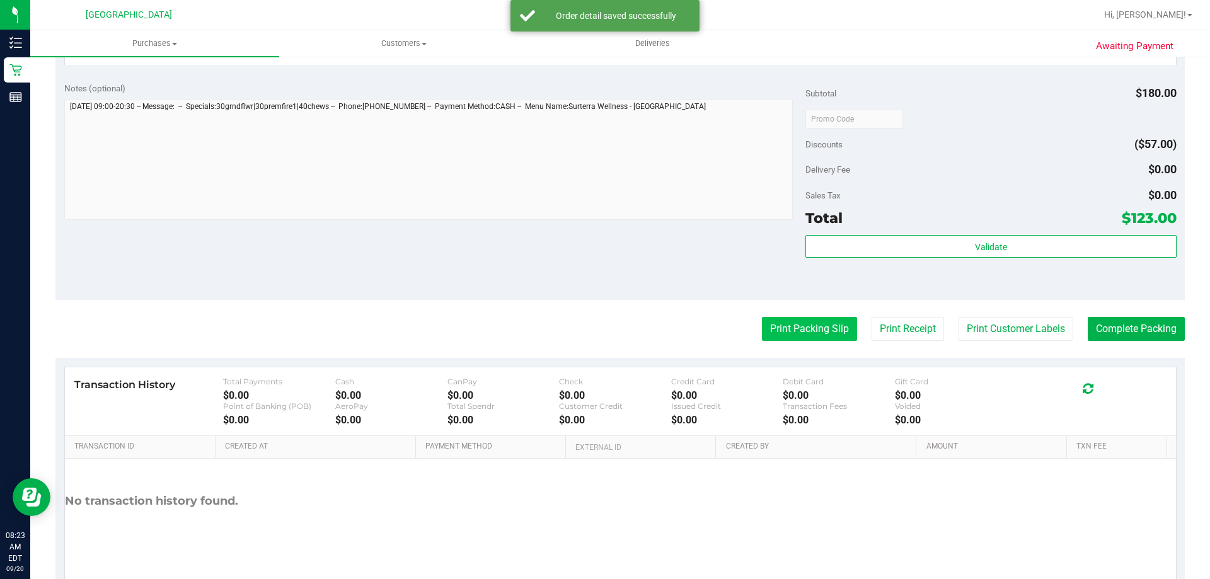
click at [822, 334] on button "Print Packing Slip" at bounding box center [809, 329] width 95 height 24
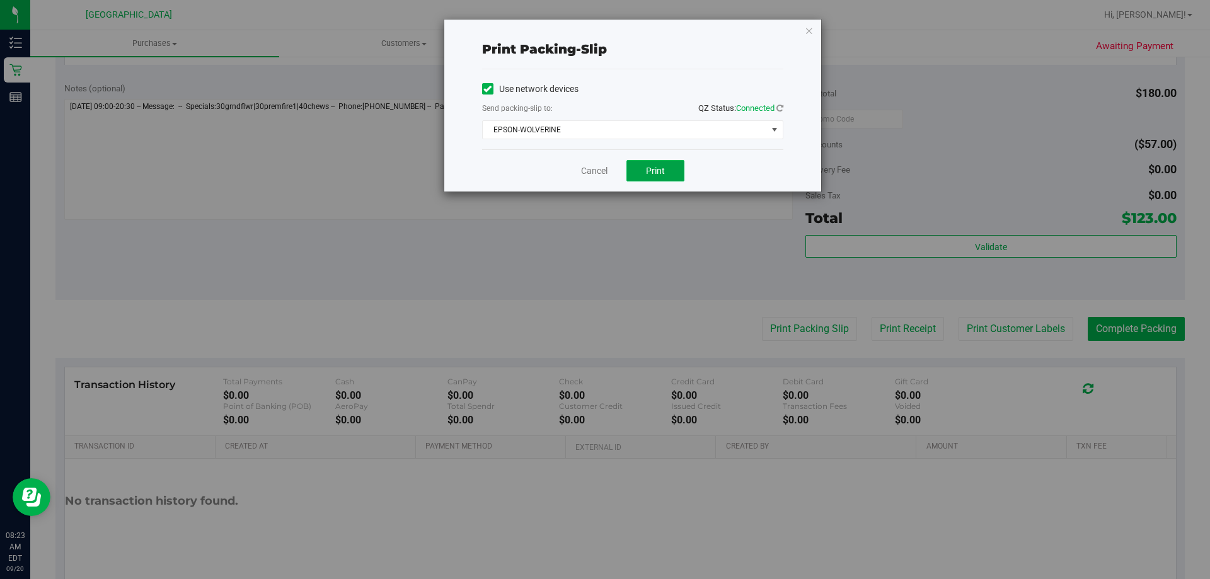
click at [656, 166] on span "Print" at bounding box center [655, 171] width 19 height 10
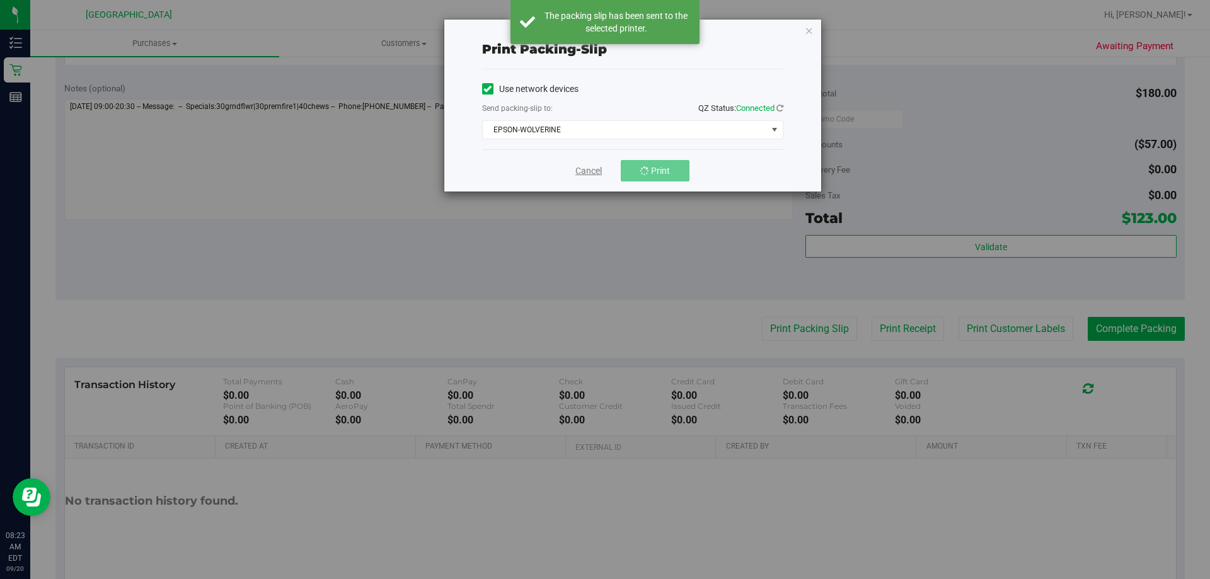
click at [590, 169] on link "Cancel" at bounding box center [588, 170] width 26 height 13
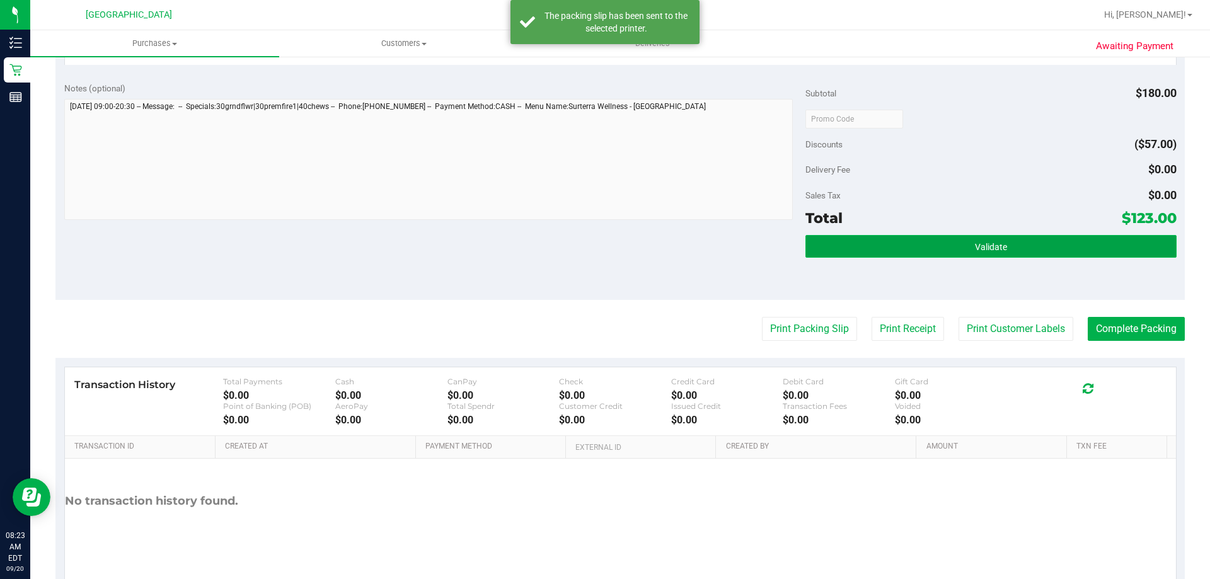
click at [1012, 244] on button "Validate" at bounding box center [990, 246] width 370 height 23
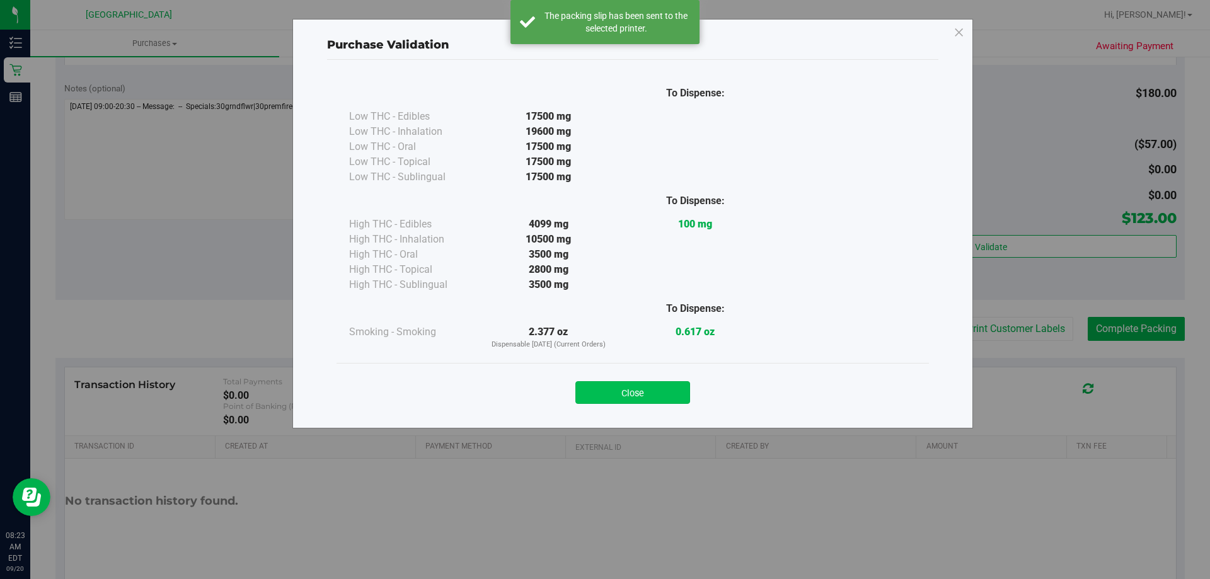
click at [657, 389] on button "Close" at bounding box center [632, 392] width 115 height 23
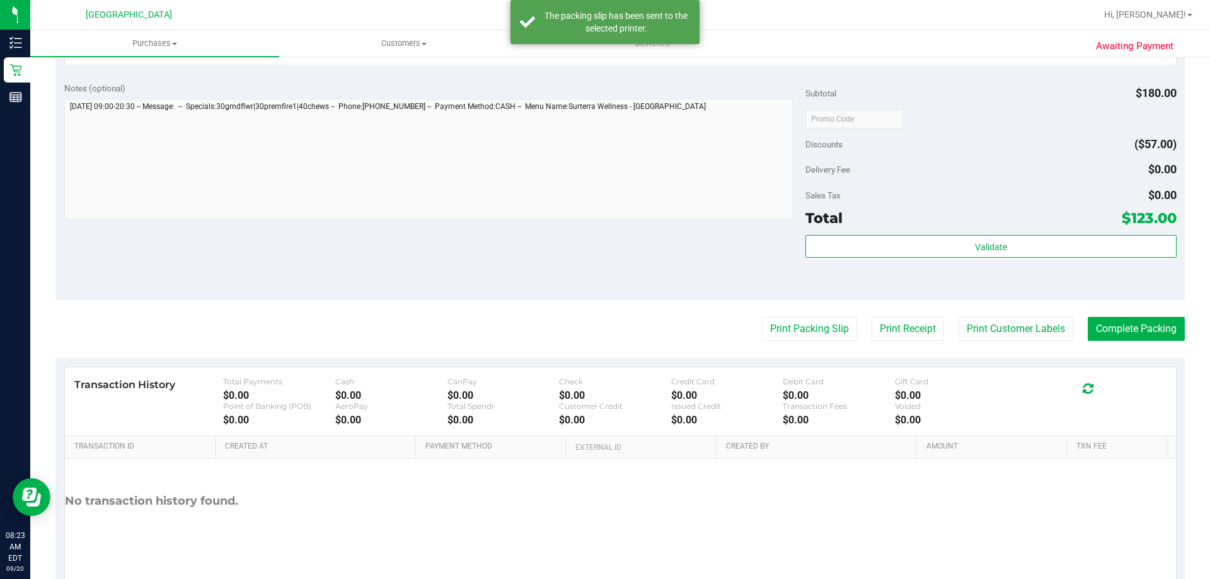
scroll to position [670, 0]
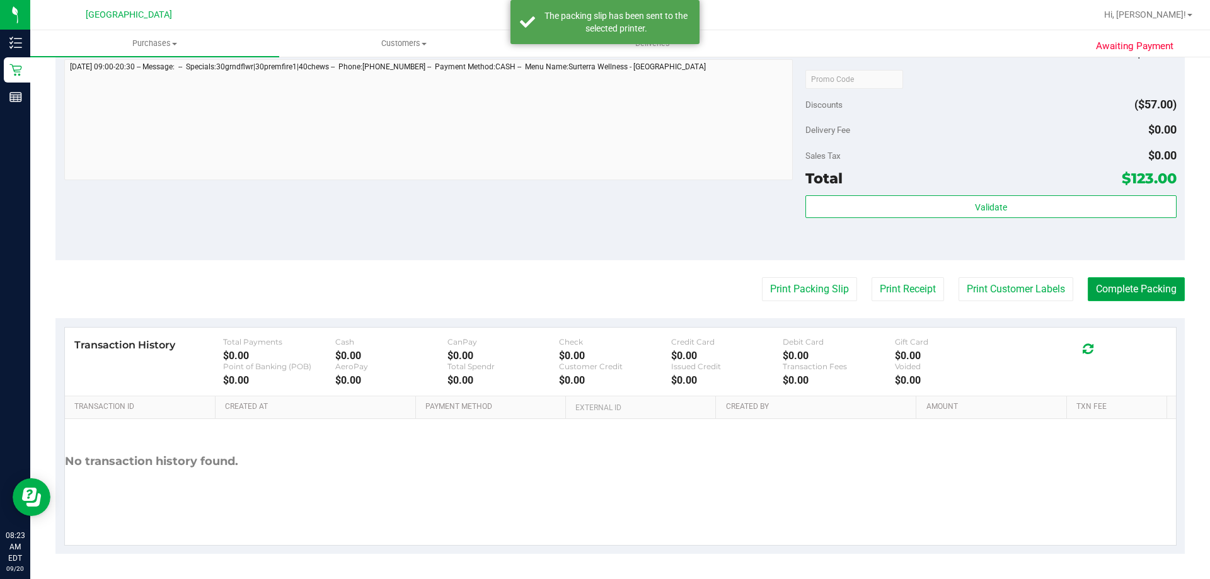
click at [1159, 286] on button "Complete Packing" at bounding box center [1135, 289] width 97 height 24
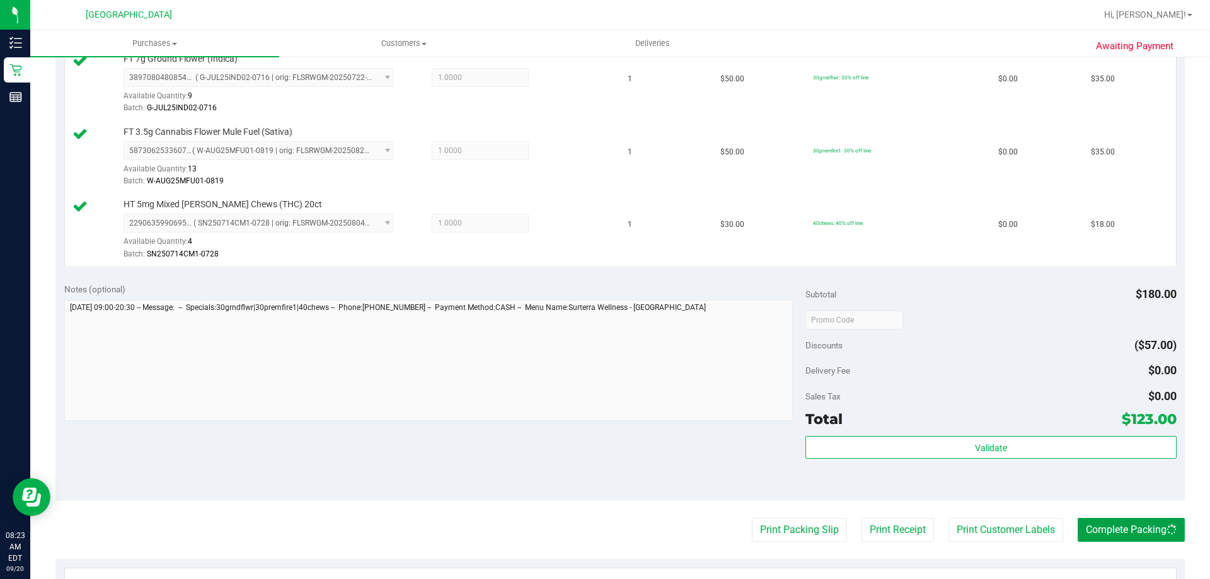
scroll to position [166, 0]
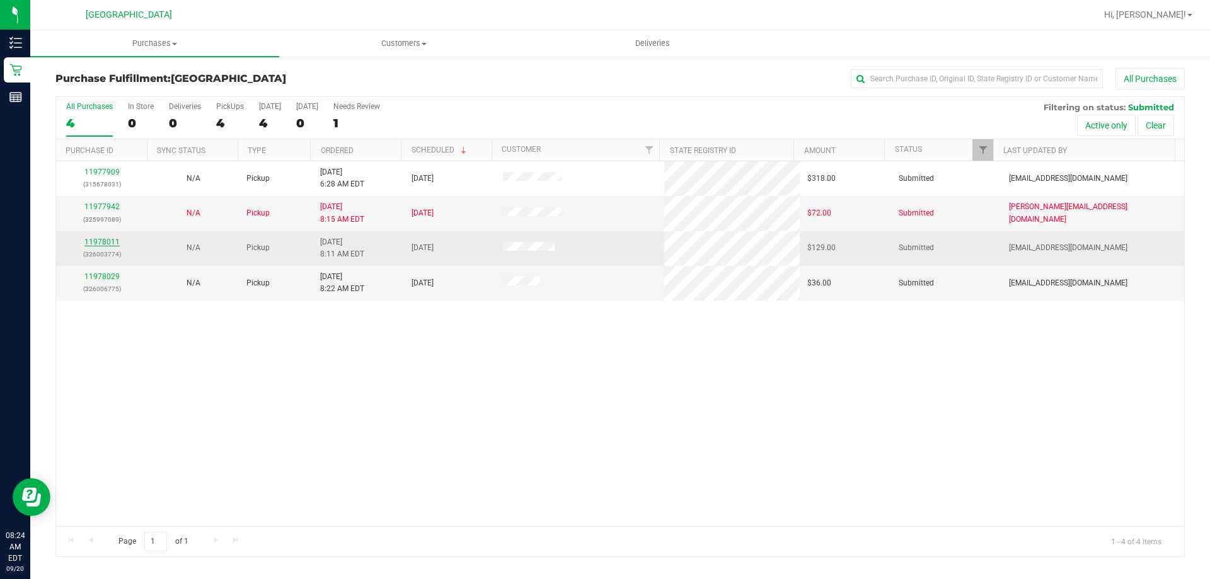
click at [93, 243] on link "11978011" at bounding box center [101, 242] width 35 height 9
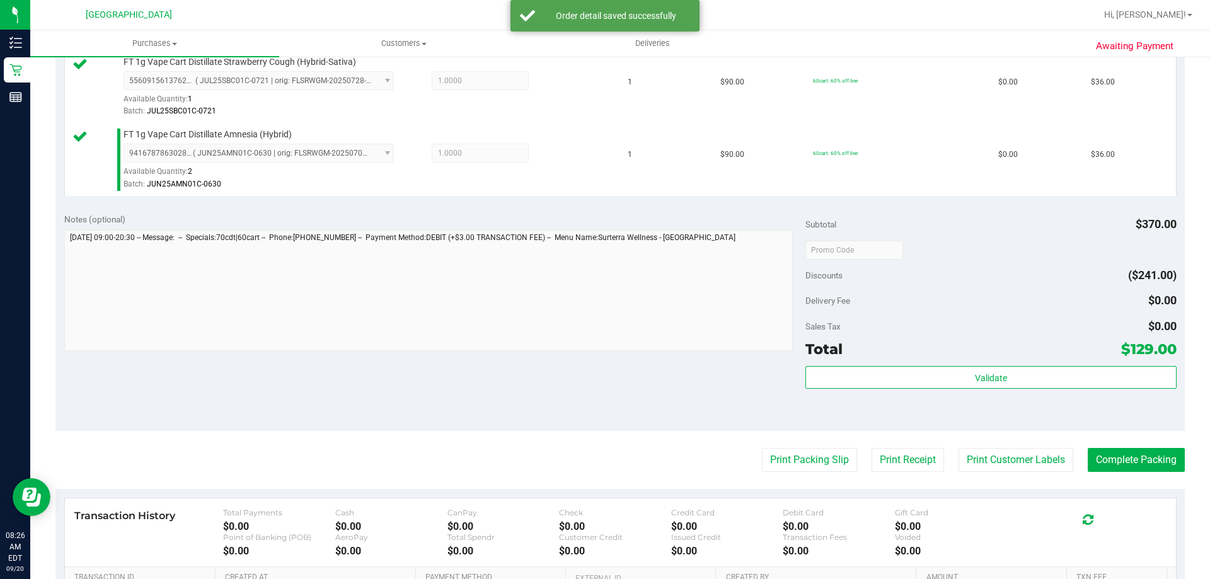
scroll to position [567, 0]
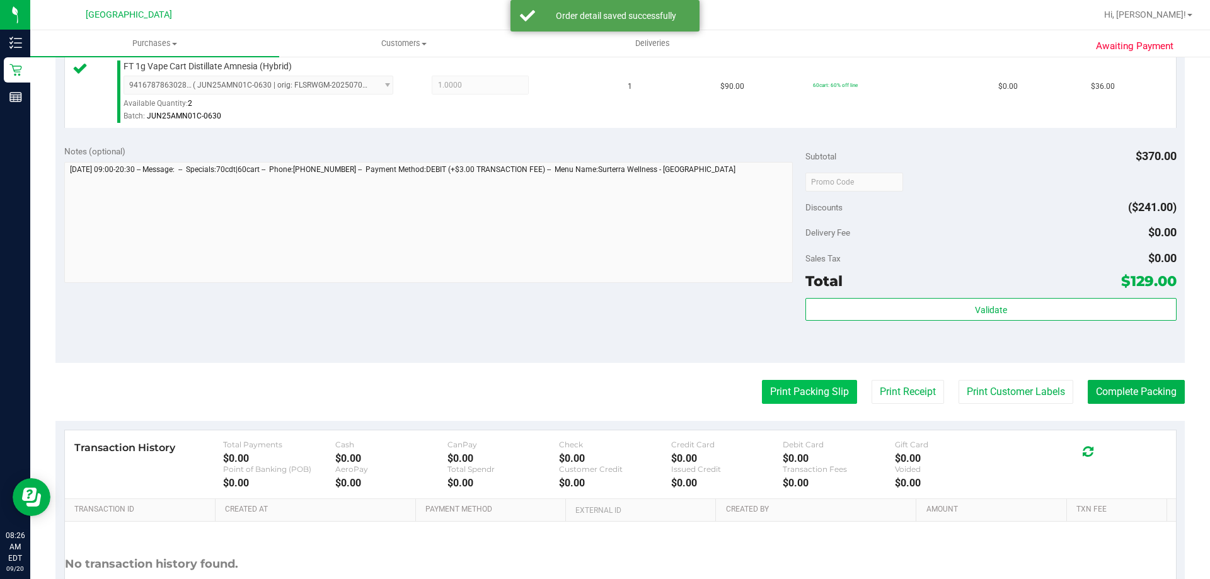
click at [783, 387] on button "Print Packing Slip" at bounding box center [809, 392] width 95 height 24
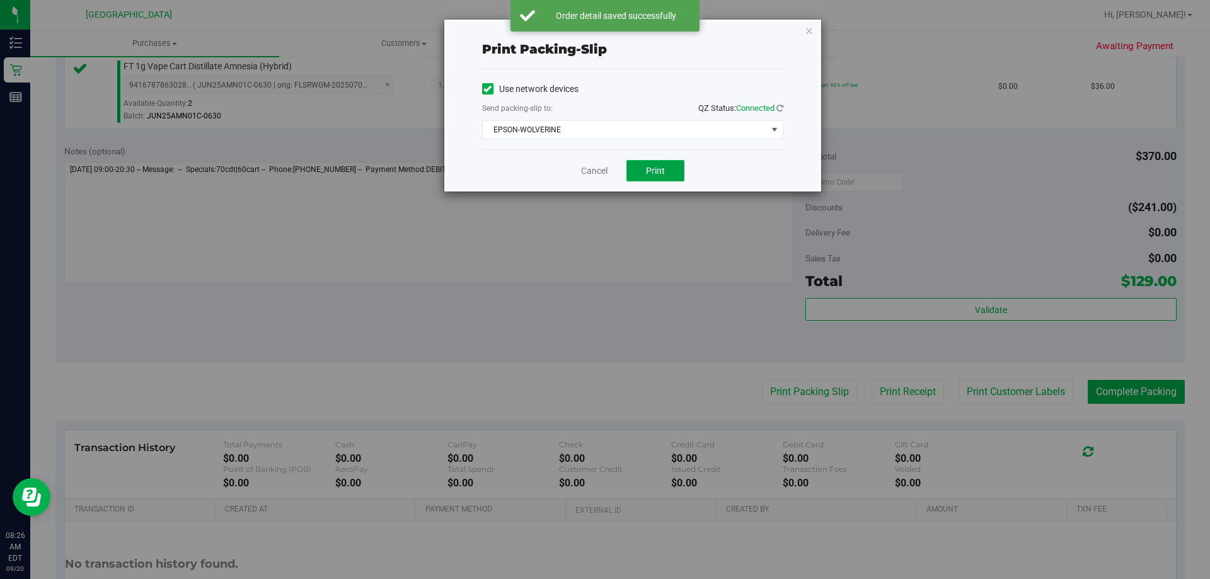
click at [661, 171] on span "Print" at bounding box center [655, 171] width 19 height 10
click at [598, 166] on link "Cancel" at bounding box center [594, 170] width 26 height 13
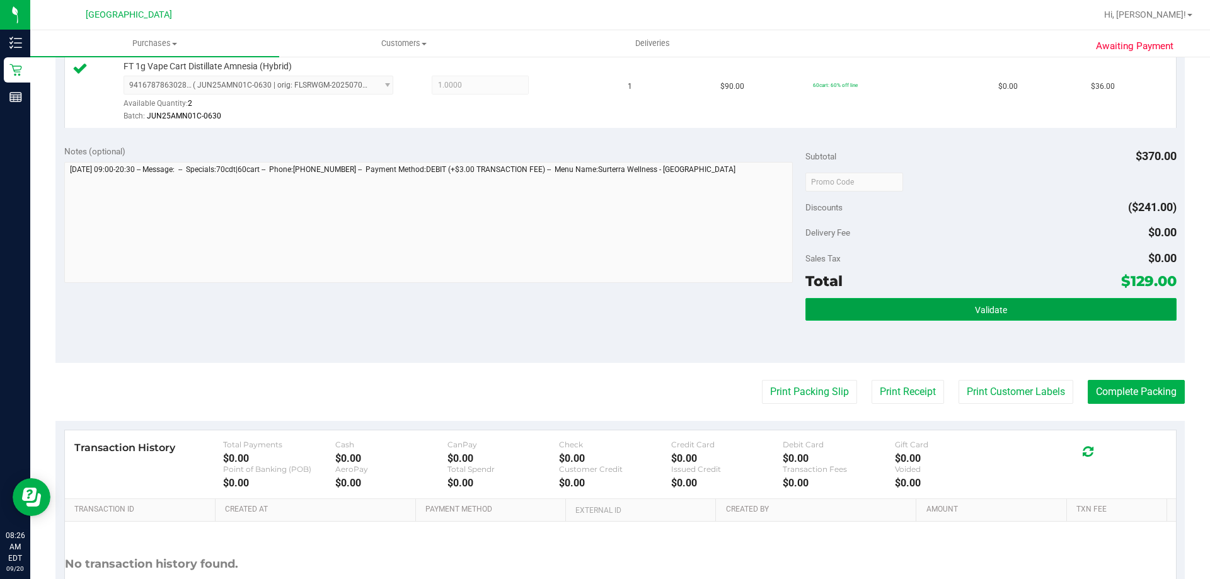
click at [1038, 310] on button "Validate" at bounding box center [990, 309] width 370 height 23
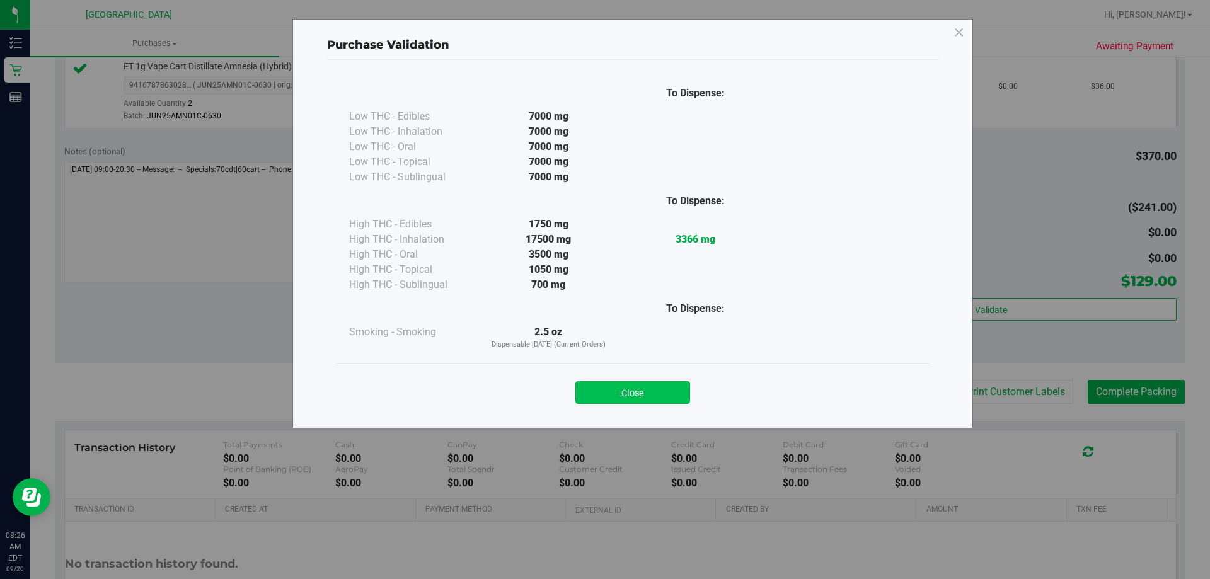
click at [641, 400] on button "Close" at bounding box center [632, 392] width 115 height 23
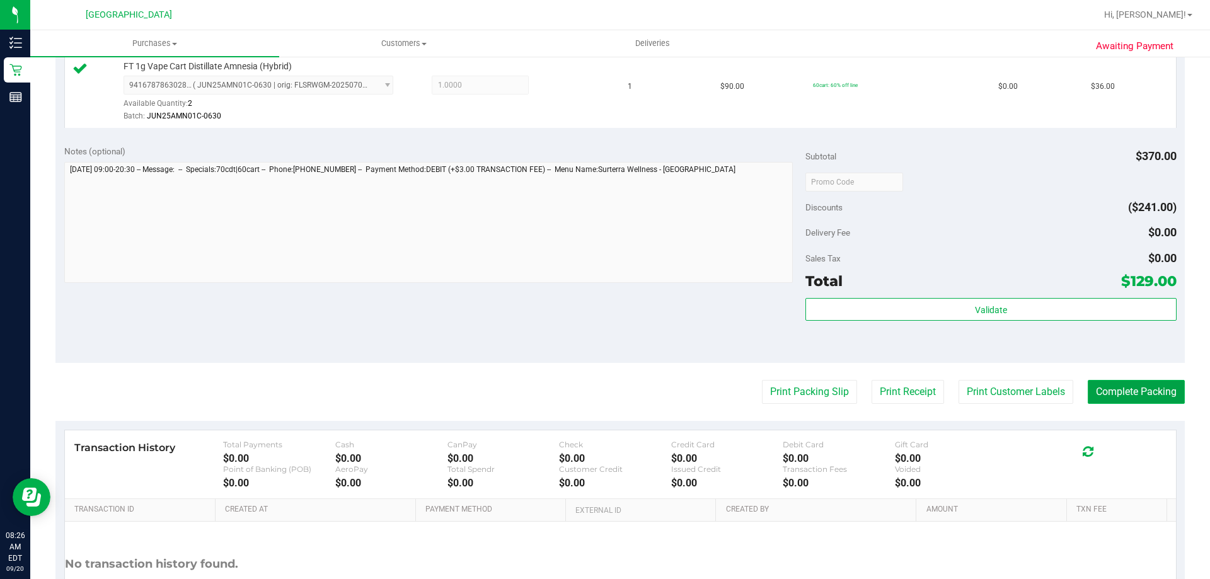
click at [1108, 390] on button "Complete Packing" at bounding box center [1135, 392] width 97 height 24
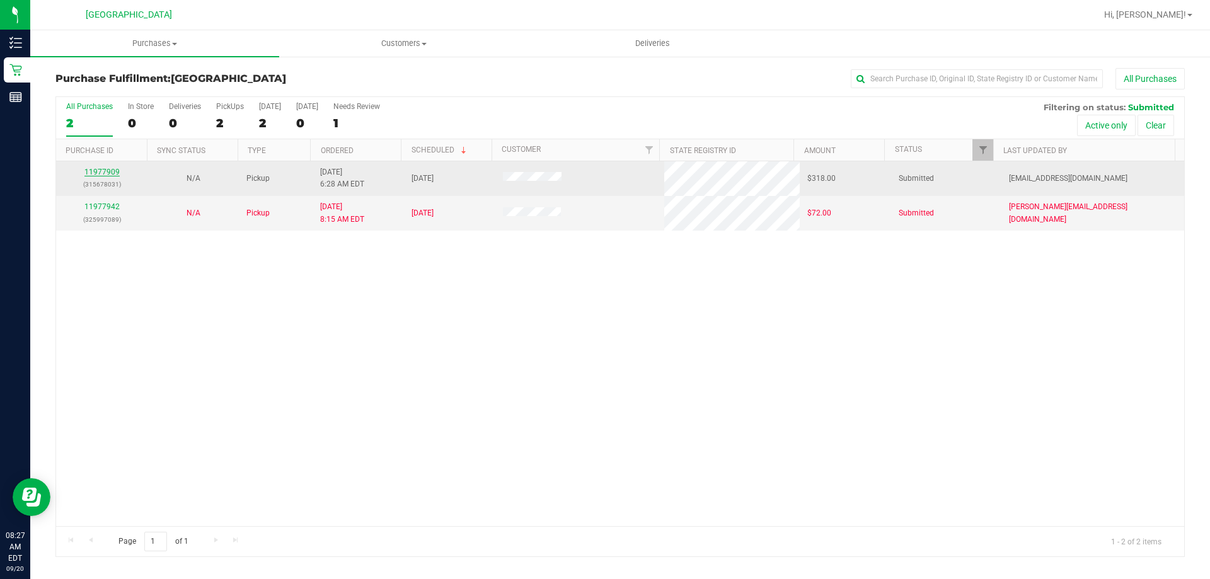
click at [112, 173] on link "11977909" at bounding box center [101, 172] width 35 height 9
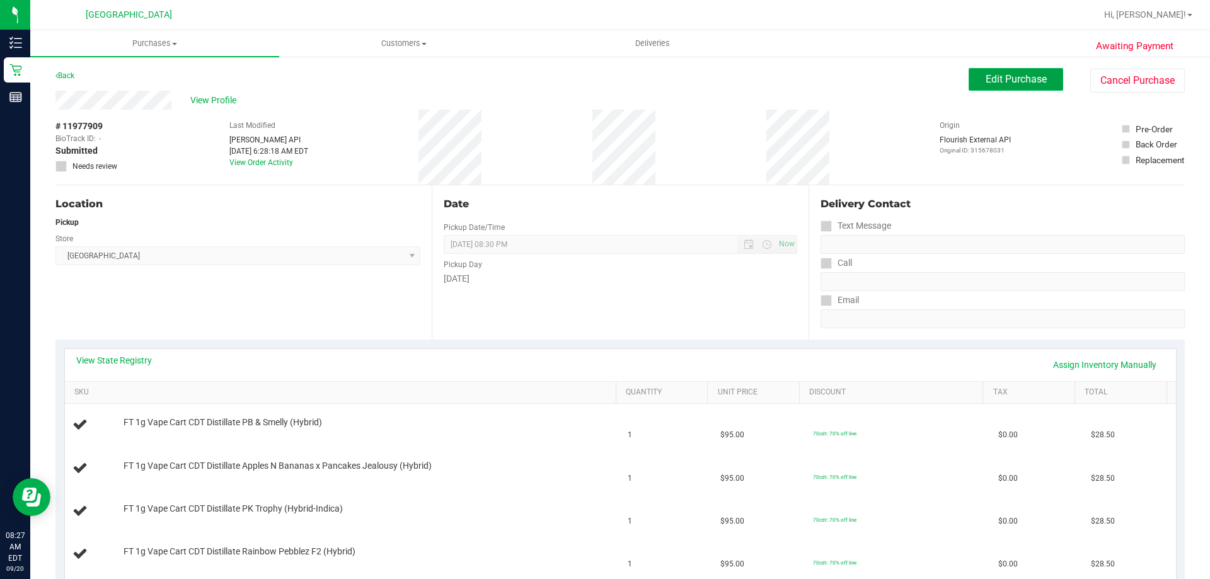
click at [1003, 76] on span "Edit Purchase" at bounding box center [1015, 79] width 61 height 12
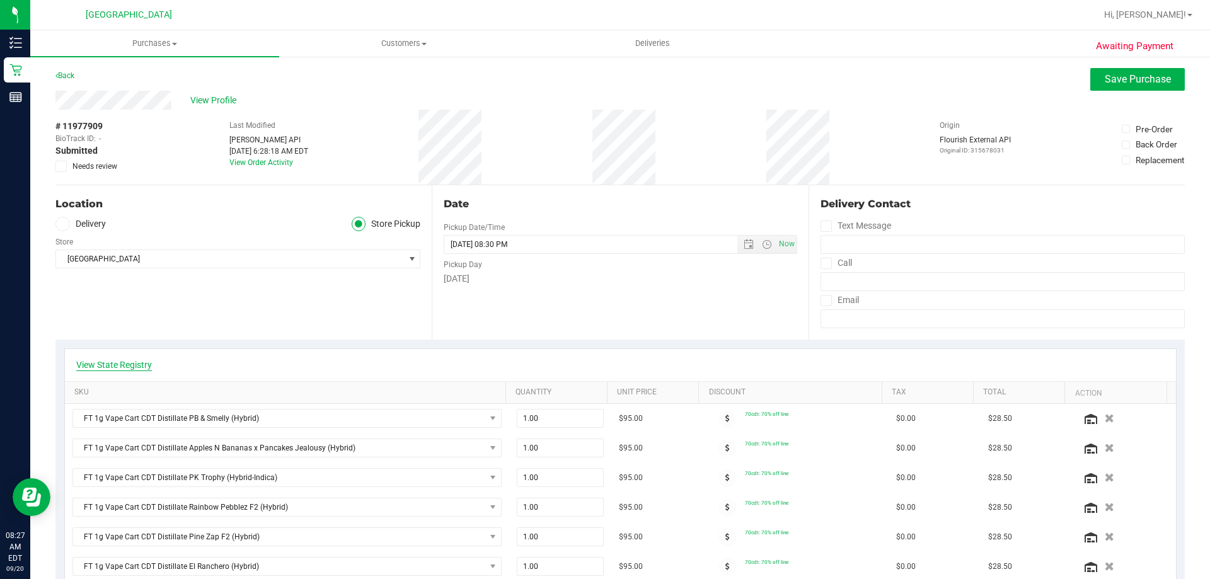
click at [110, 366] on link "View State Registry" at bounding box center [114, 364] width 76 height 13
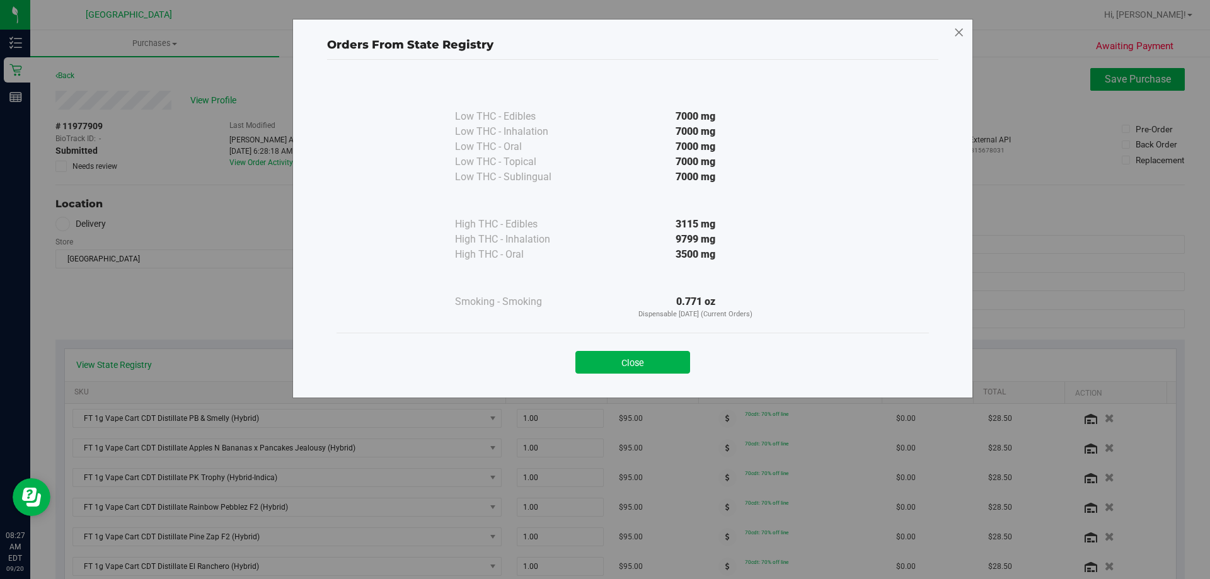
click at [960, 28] on icon at bounding box center [958, 33] width 11 height 20
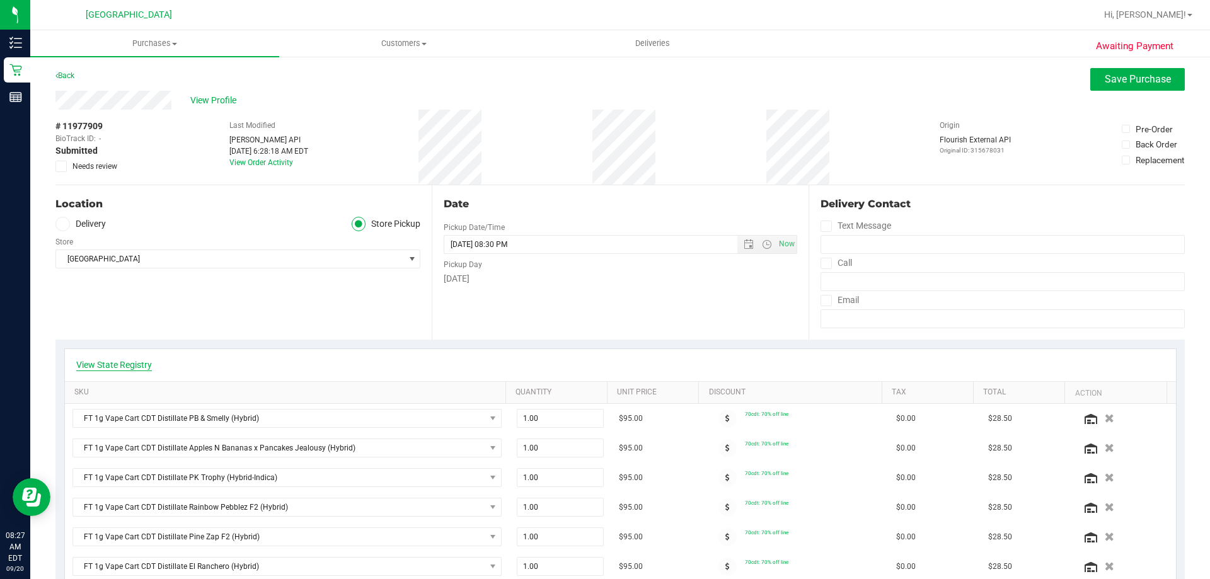
click at [136, 364] on link "View State Registry" at bounding box center [114, 364] width 76 height 13
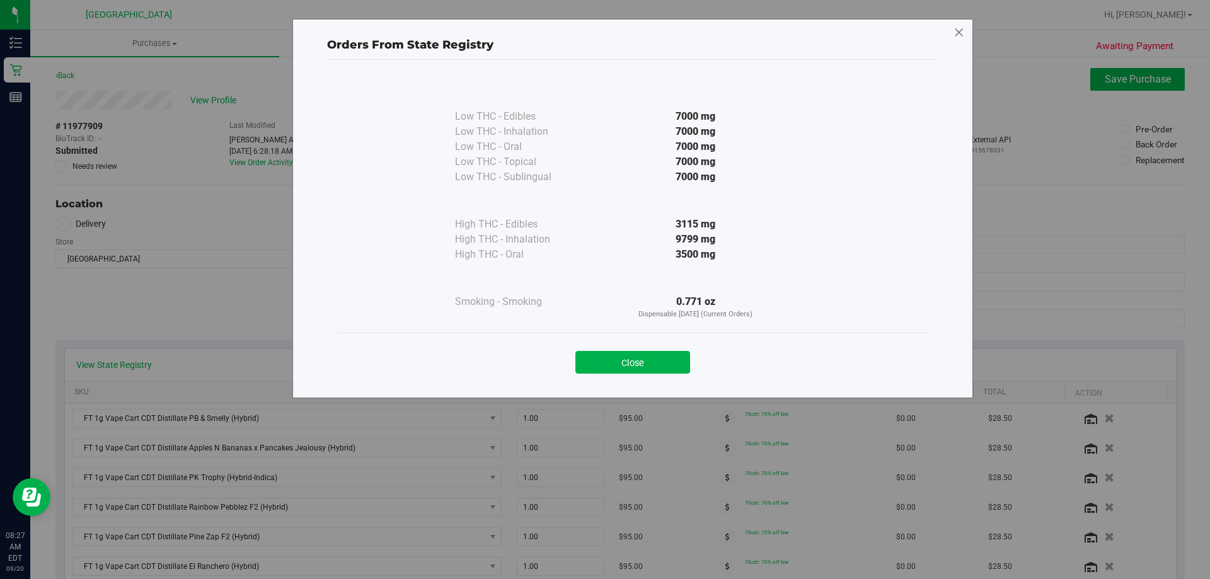
click at [959, 28] on icon at bounding box center [958, 33] width 11 height 20
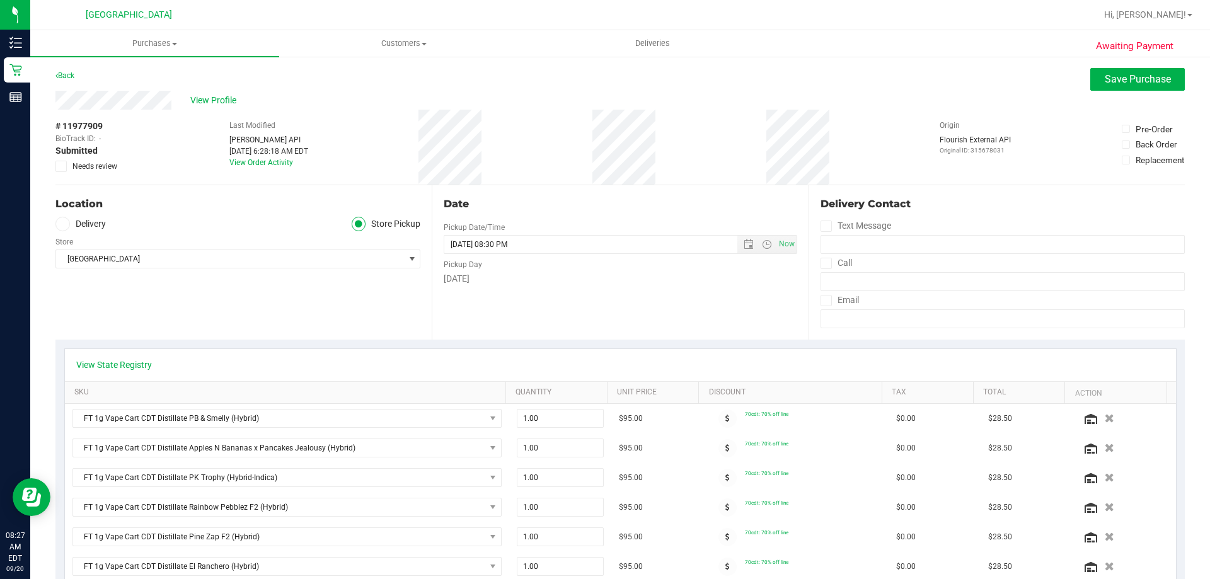
click at [67, 166] on label "Needs review" at bounding box center [86, 166] width 63 height 11
click at [0, 0] on input "Needs review" at bounding box center [0, 0] width 0 height 0
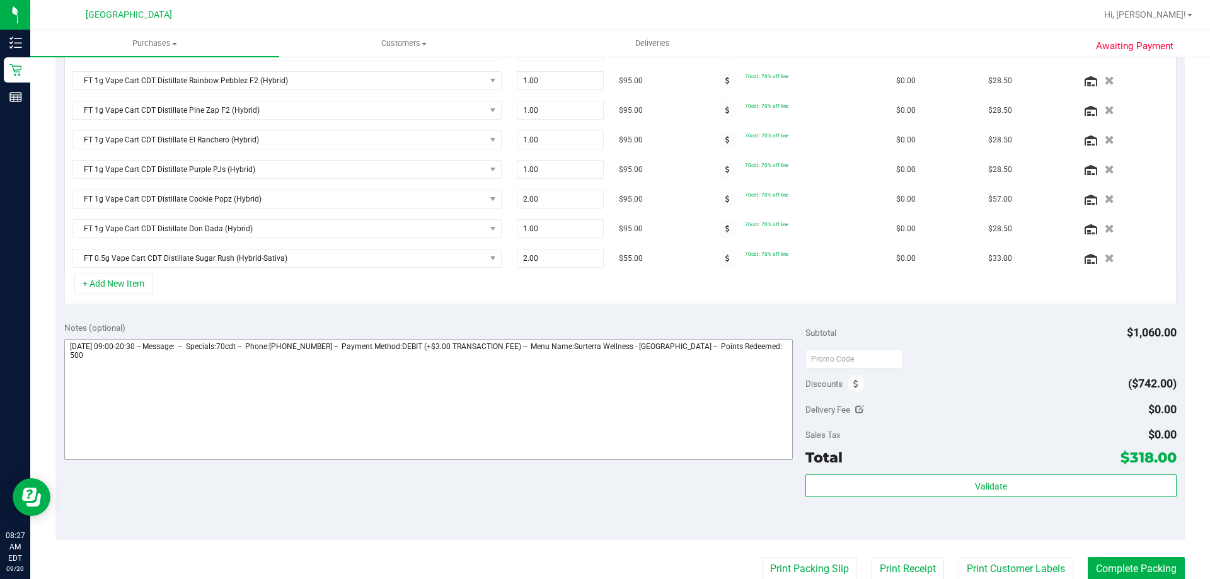
scroll to position [567, 0]
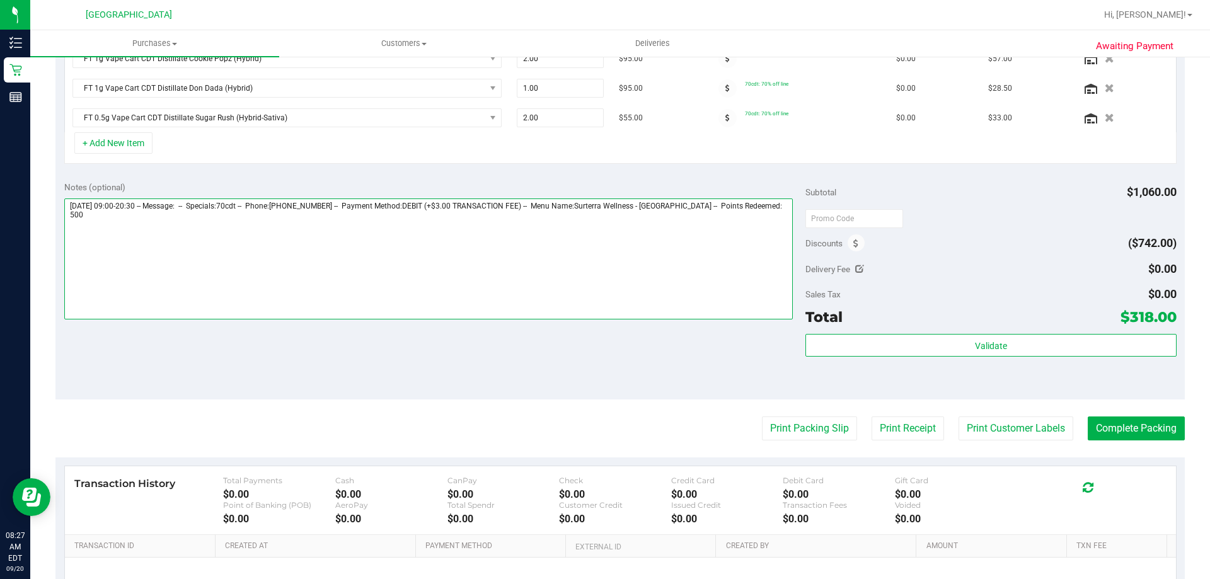
click at [782, 202] on textarea at bounding box center [428, 258] width 729 height 121
click at [449, 227] on textarea at bounding box center [428, 258] width 729 height 121
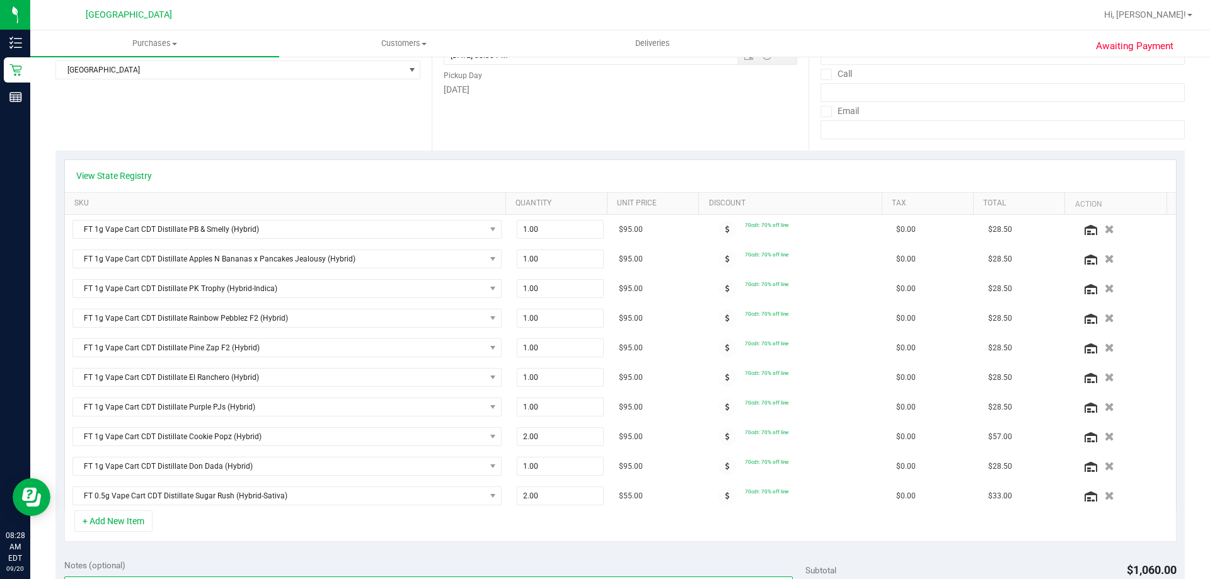
scroll to position [0, 0]
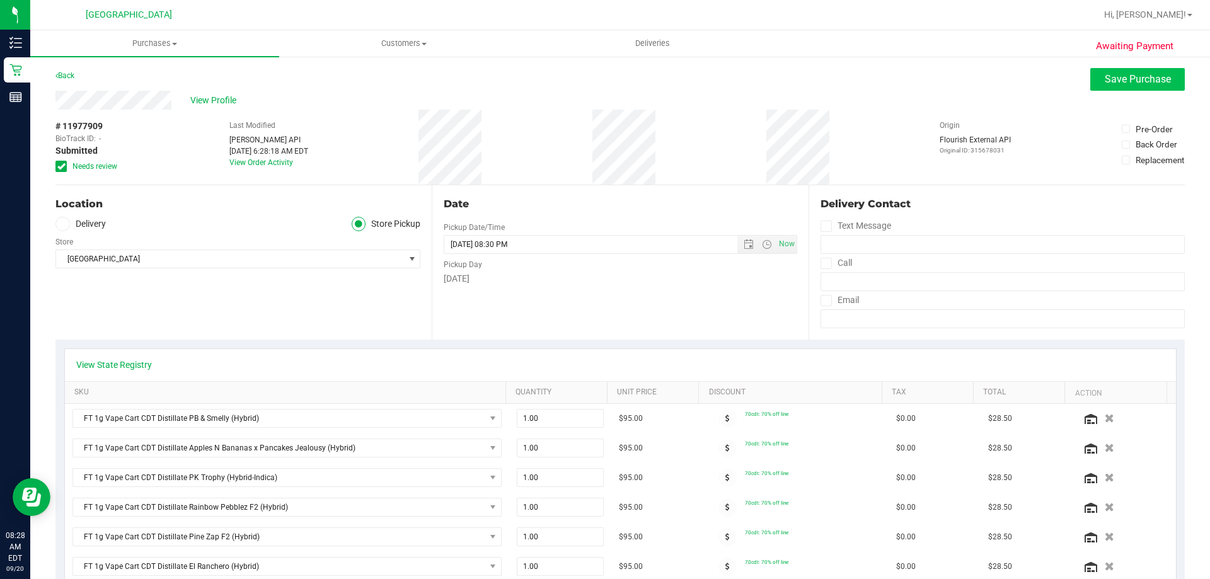
type textarea "Saturday 09/20/2025 09:00-20:30 -- Message: -- Specials:70cdt -- Phone:35274505…"
click at [1142, 82] on span "Save Purchase" at bounding box center [1137, 79] width 66 height 12
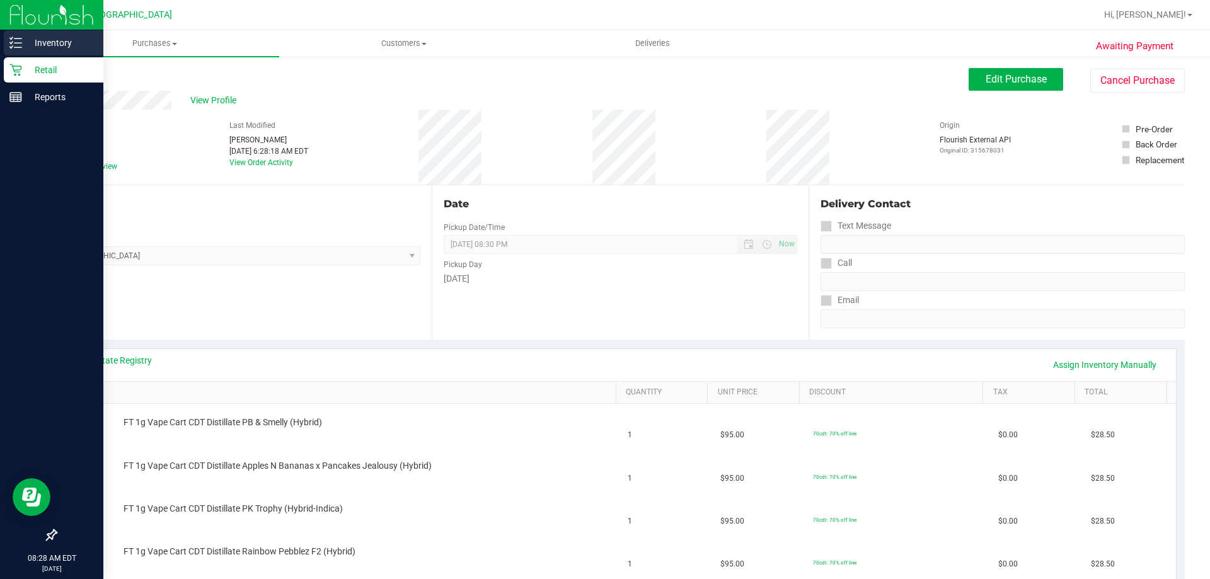
click at [50, 50] on p "Inventory" at bounding box center [60, 42] width 76 height 15
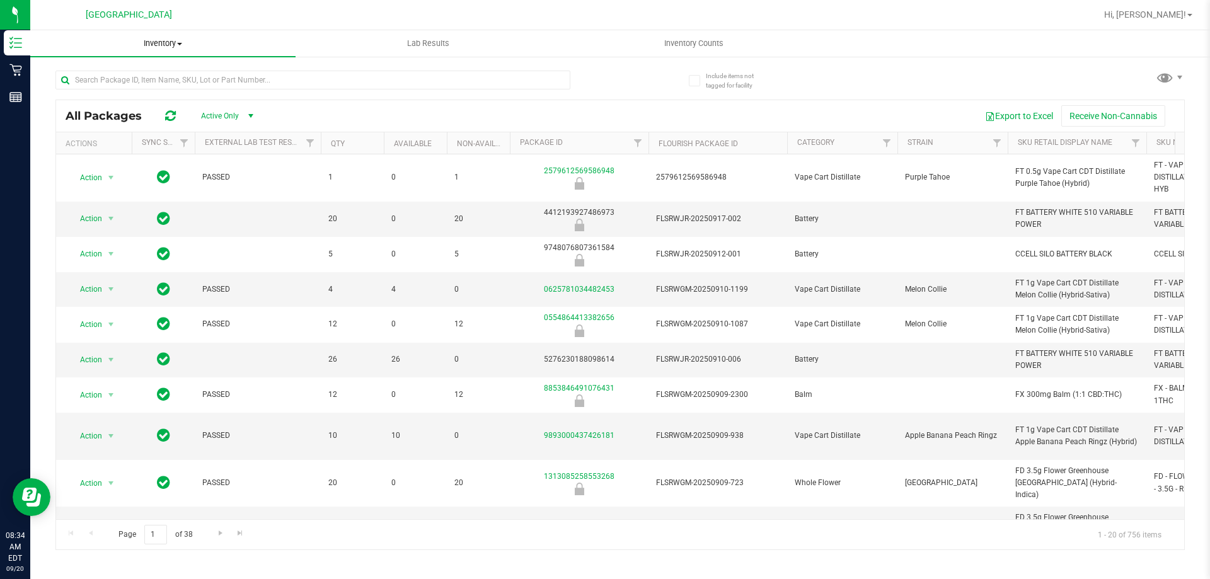
click at [139, 37] on uib-tab-heading "Inventory All packages All inventory Waste log" at bounding box center [162, 43] width 265 height 26
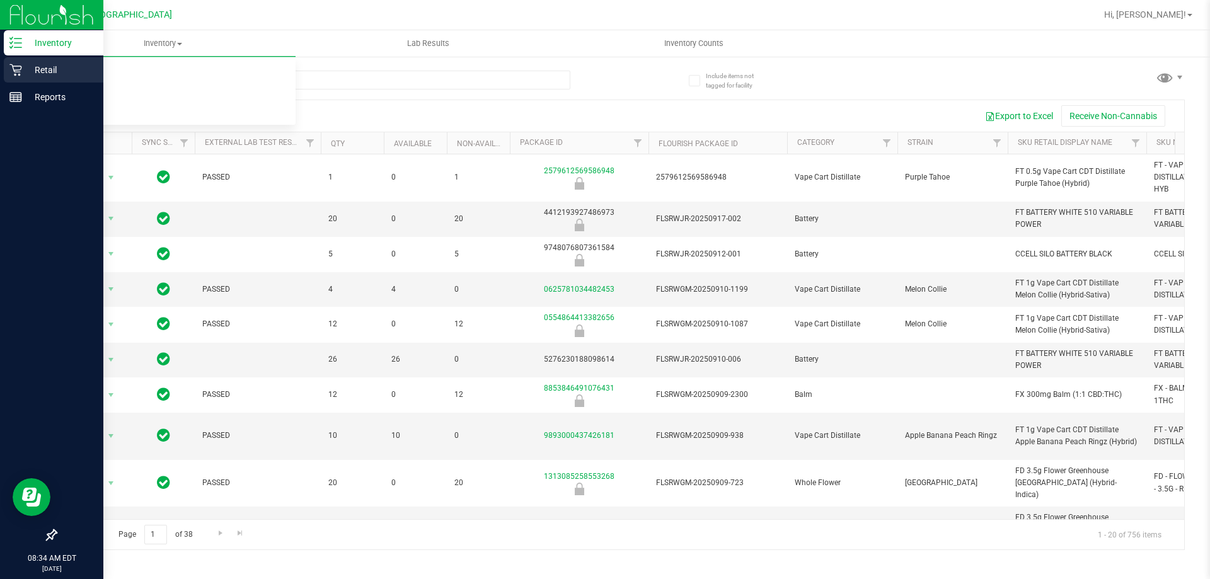
click at [24, 62] on p "Retail" at bounding box center [60, 69] width 76 height 15
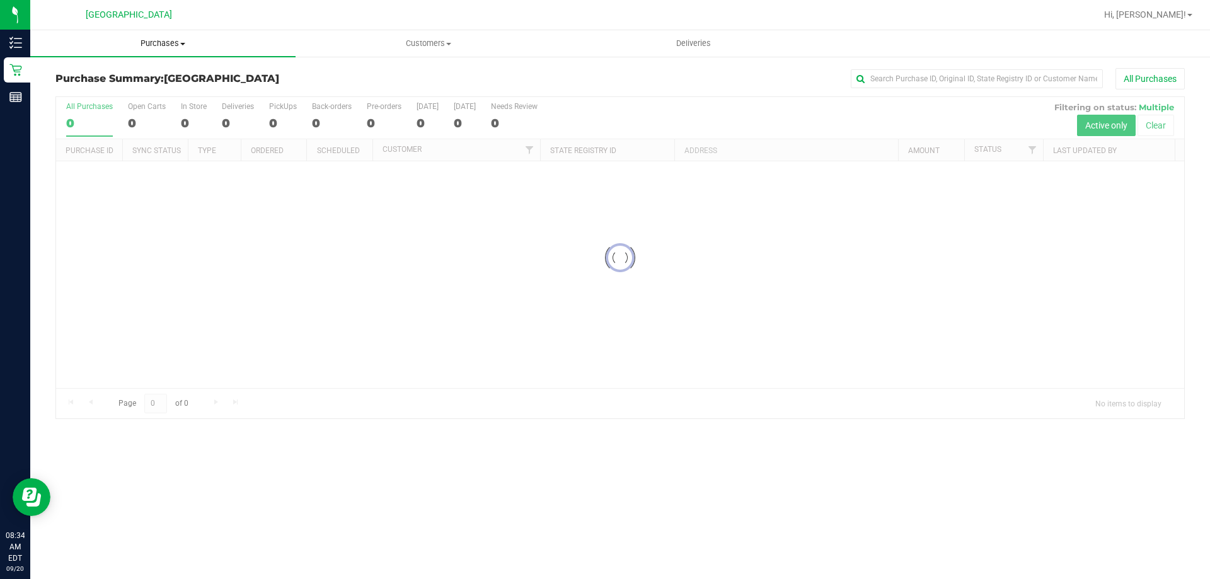
click at [174, 46] on span "Purchases" at bounding box center [162, 43] width 265 height 11
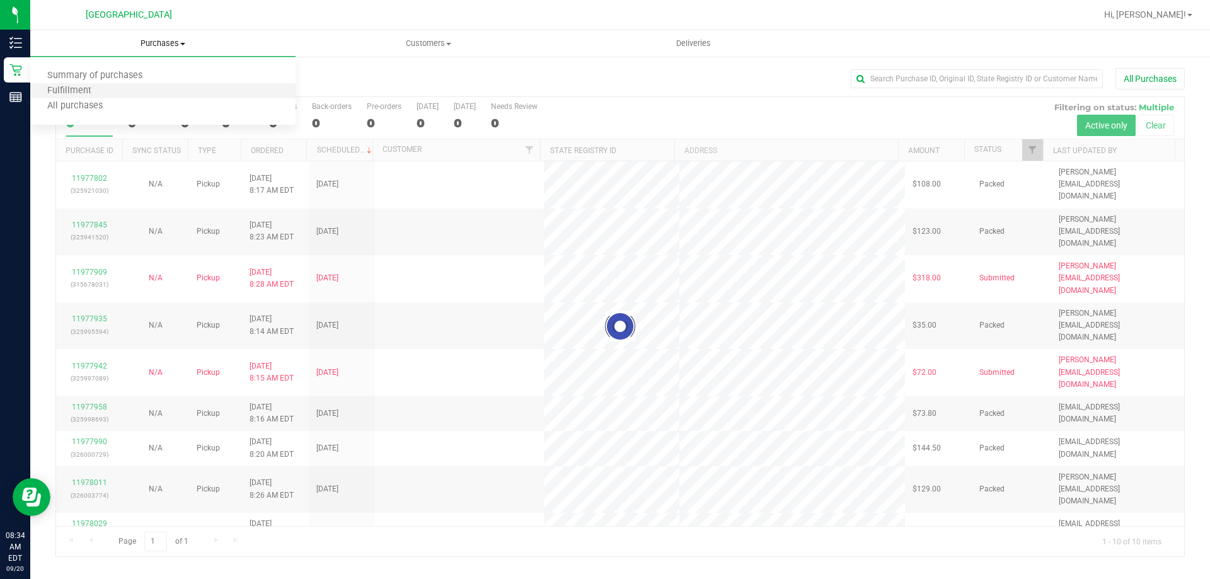
click at [118, 90] on li "Fulfillment" at bounding box center [162, 91] width 265 height 15
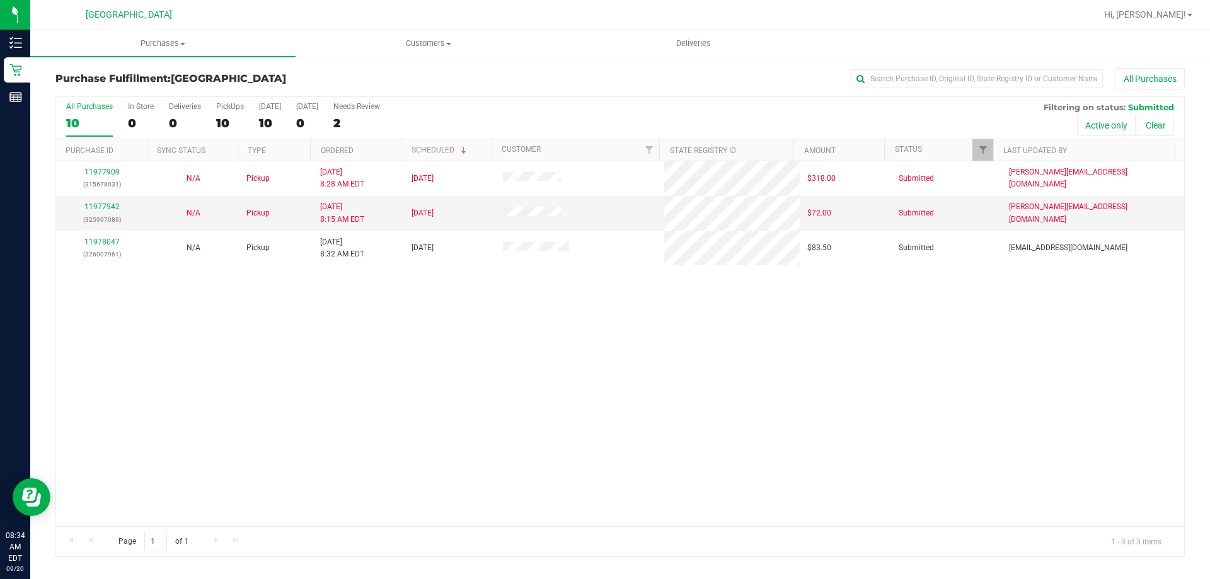
click at [757, 358] on div "11977909 (315678031) N/A Pickup 9/20/2025 8:28 AM EDT 9/20/2025 $318.00 Submitt…" at bounding box center [620, 343] width 1128 height 365
click at [851, 357] on div "11977909 (315678031) N/A Pickup 9/20/2025 8:28 AM EDT 9/20/2025 $318.00 Submitt…" at bounding box center [620, 343] width 1128 height 365
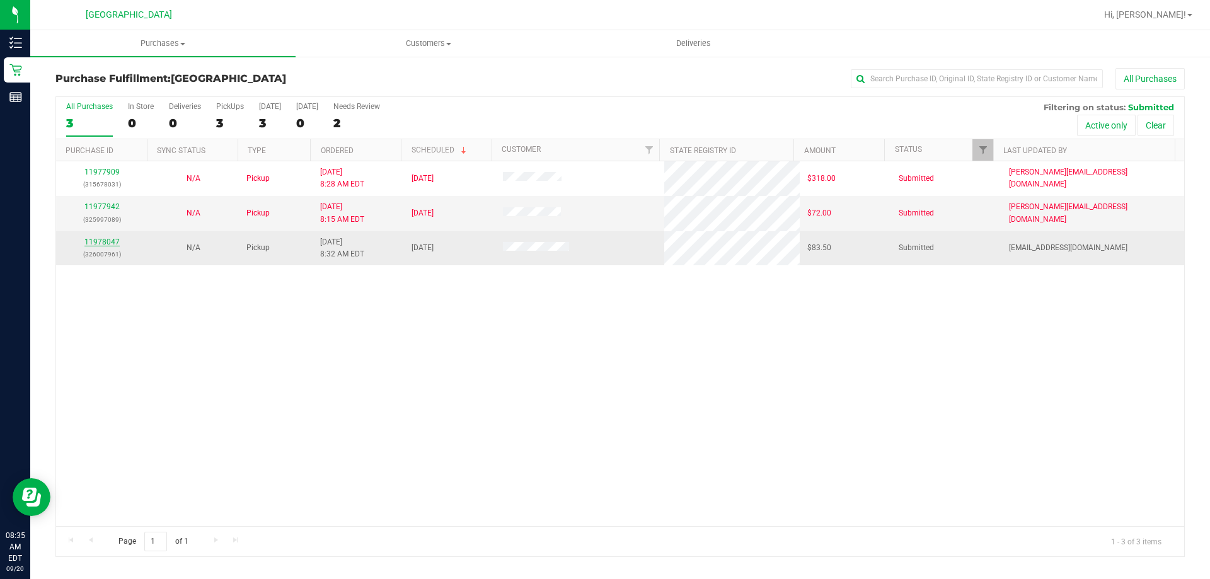
click at [108, 245] on link "11978047" at bounding box center [101, 242] width 35 height 9
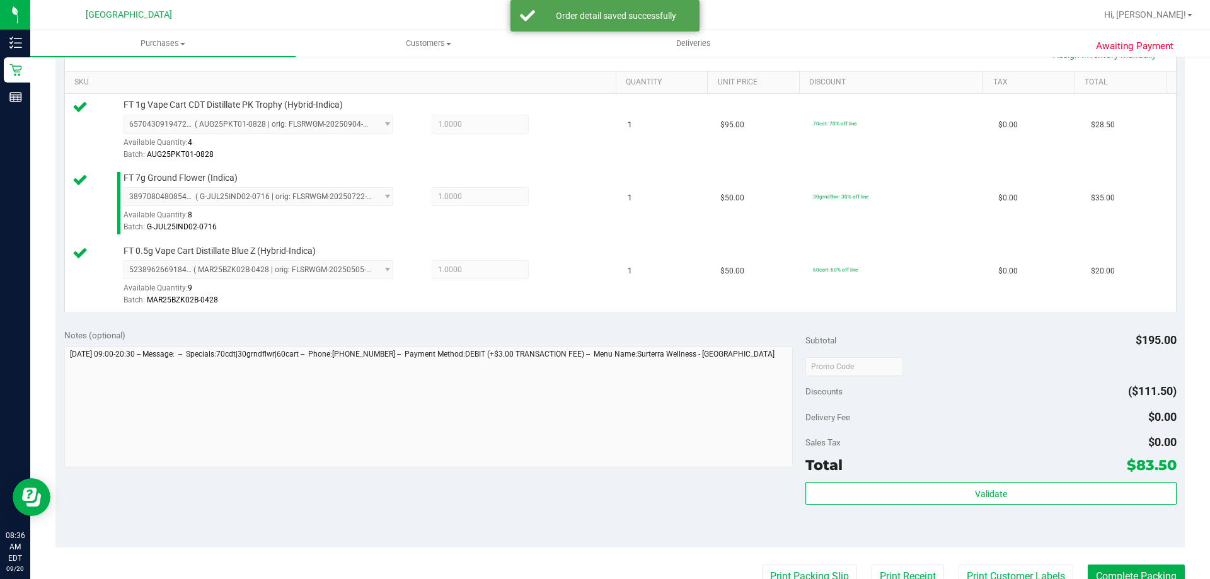
scroll to position [567, 0]
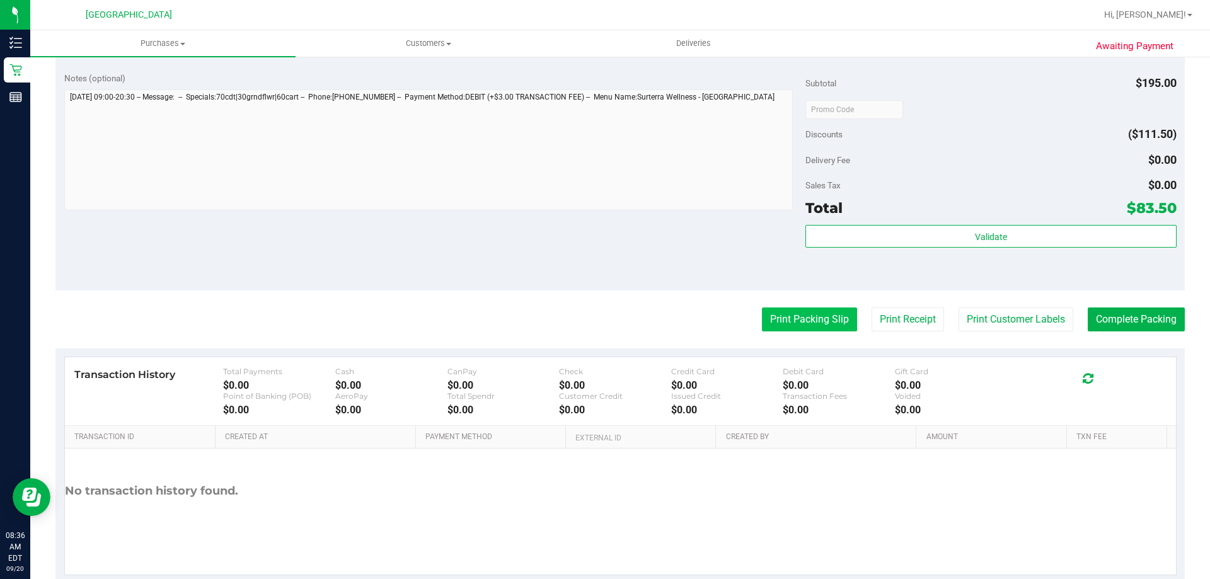
click at [780, 319] on button "Print Packing Slip" at bounding box center [809, 319] width 95 height 24
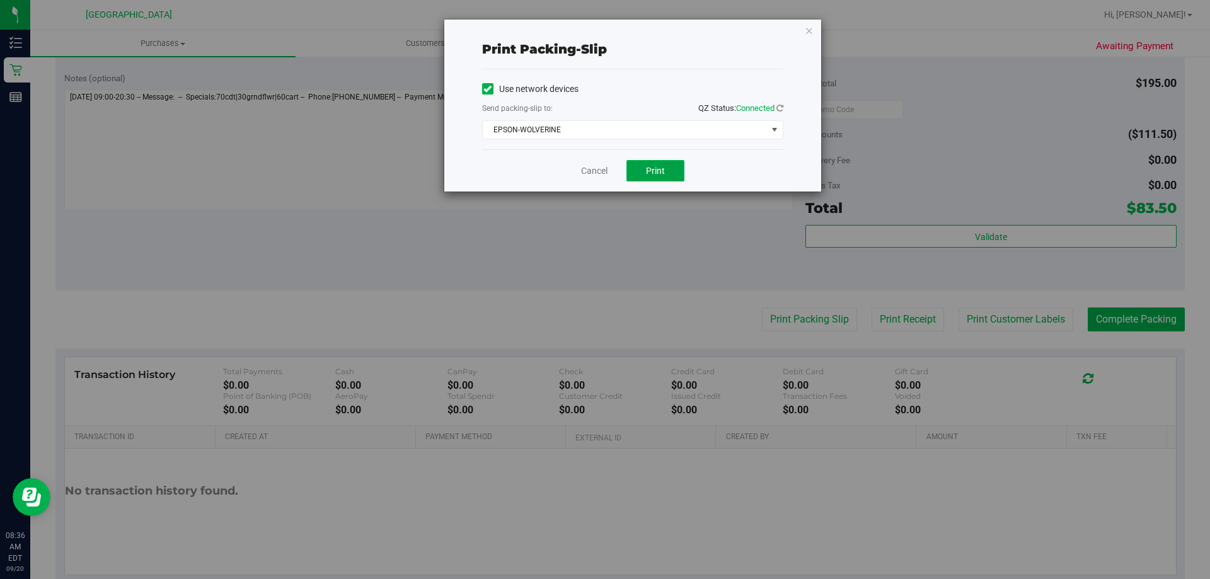
click at [650, 173] on span "Print" at bounding box center [655, 171] width 19 height 10
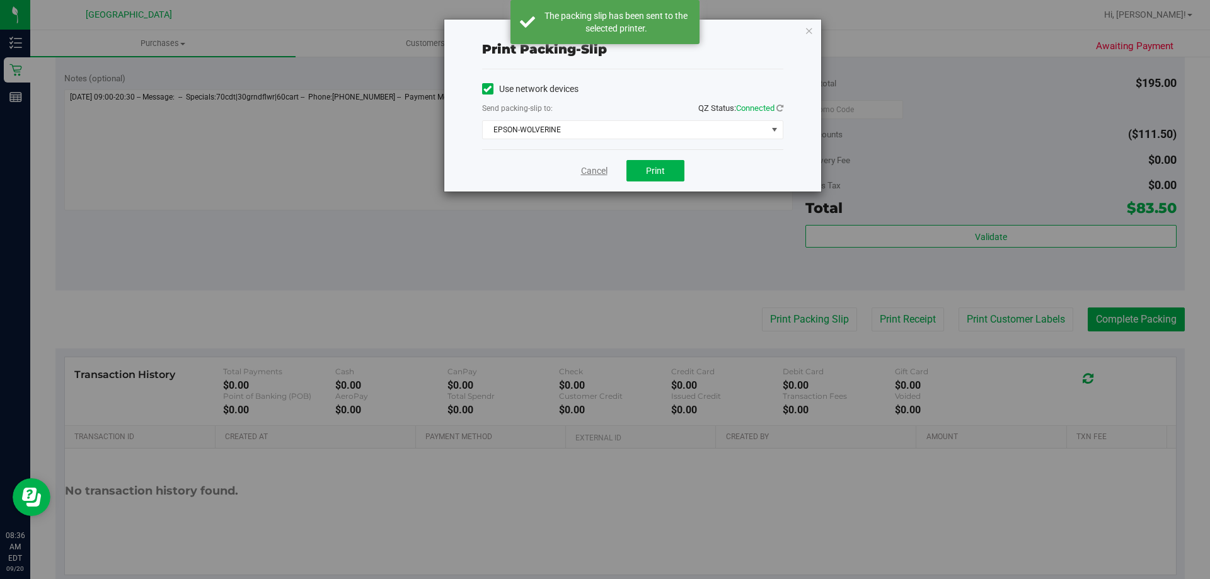
click at [594, 171] on link "Cancel" at bounding box center [594, 170] width 26 height 13
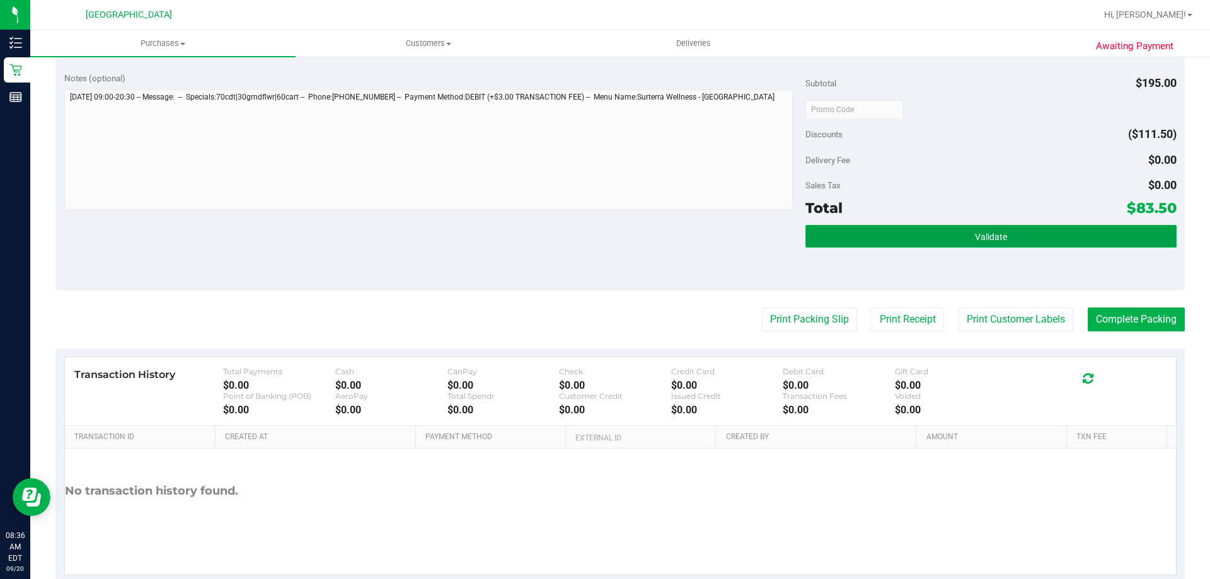
click at [998, 233] on span "Validate" at bounding box center [991, 237] width 32 height 10
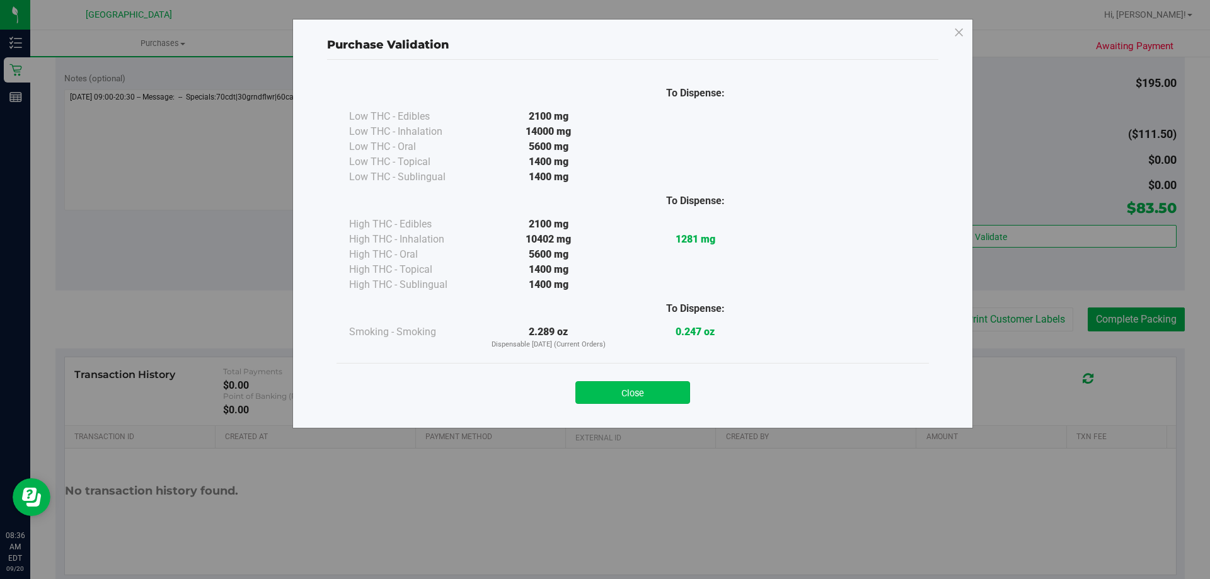
click at [655, 389] on button "Close" at bounding box center [632, 392] width 115 height 23
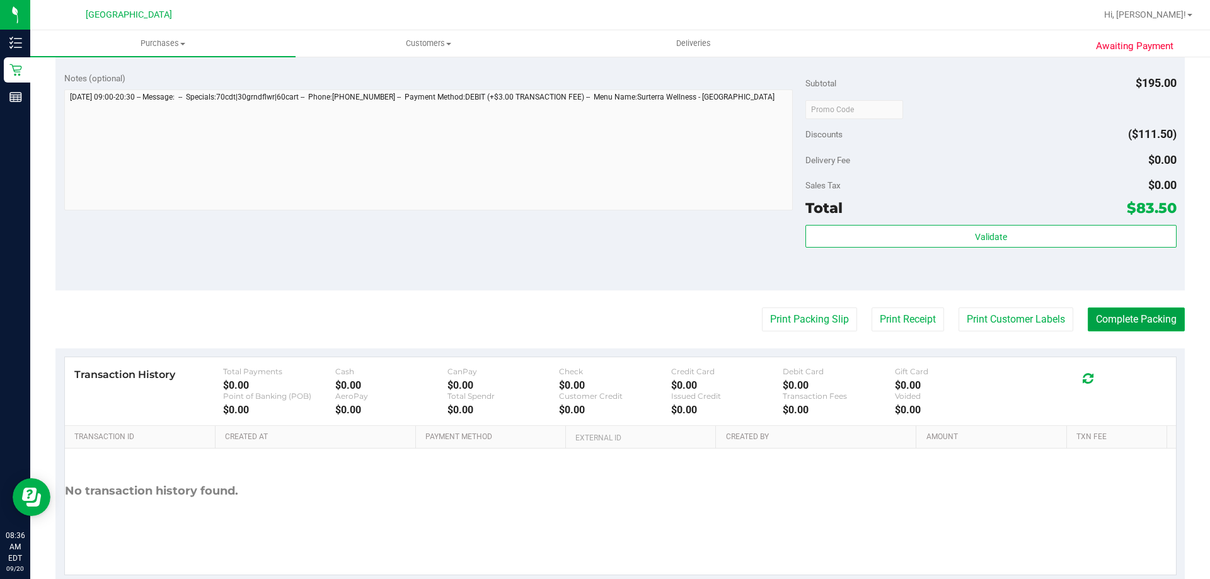
click at [1130, 313] on button "Complete Packing" at bounding box center [1135, 319] width 97 height 24
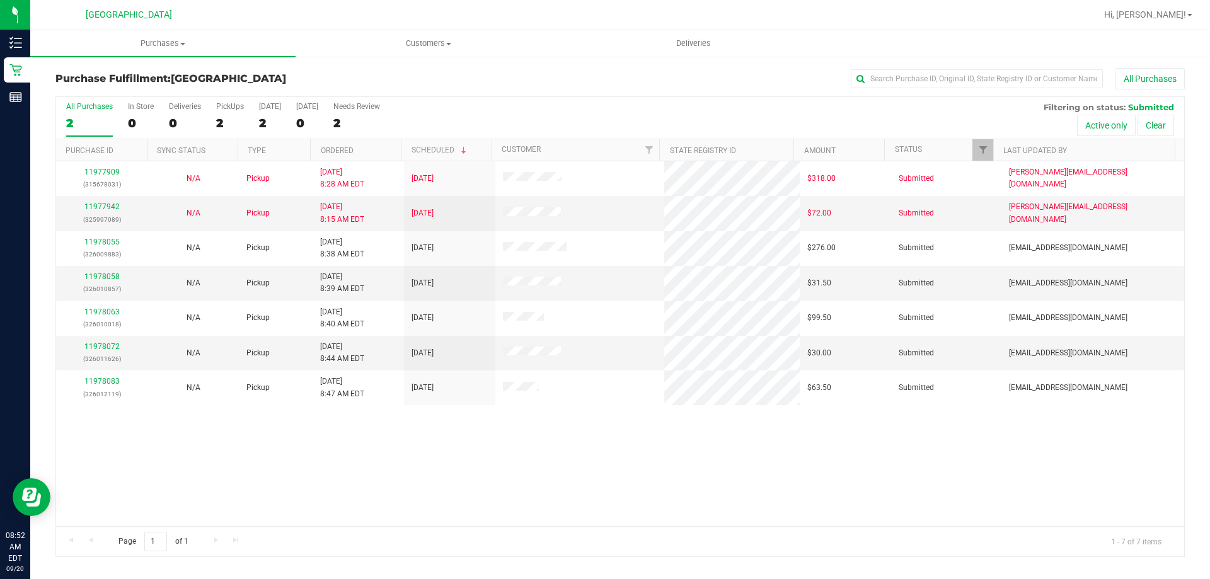
click at [972, 450] on div "11977909 (315678031) N/A Pickup 9/20/2025 8:28 AM EDT 9/20/2025 $318.00 Submitt…" at bounding box center [620, 343] width 1128 height 365
click at [108, 272] on link "11978058" at bounding box center [101, 276] width 35 height 9
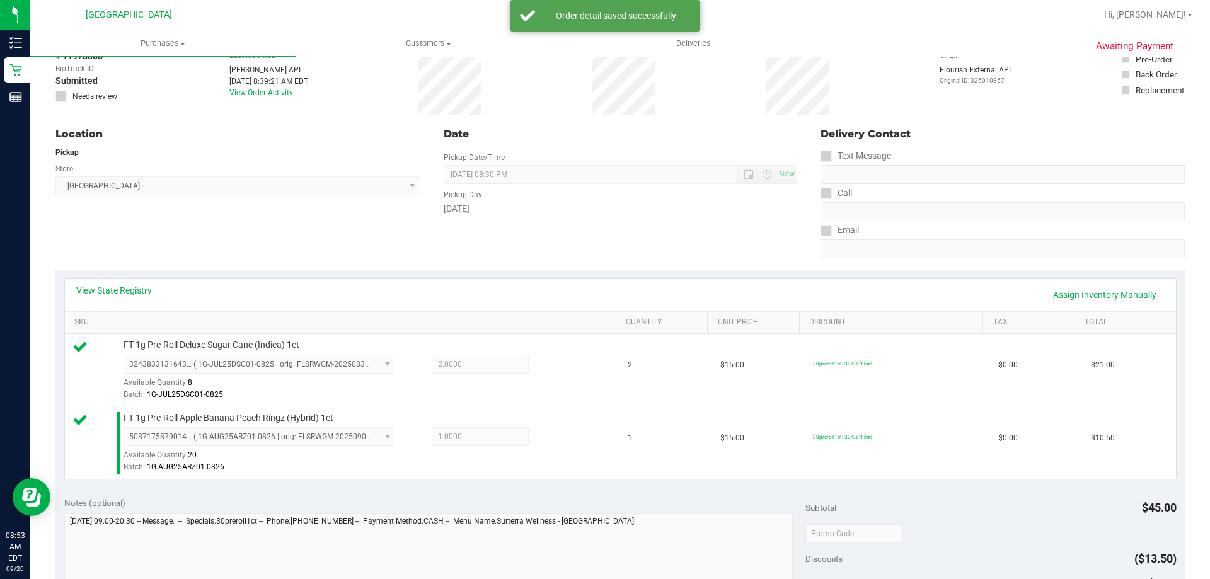
scroll to position [252, 0]
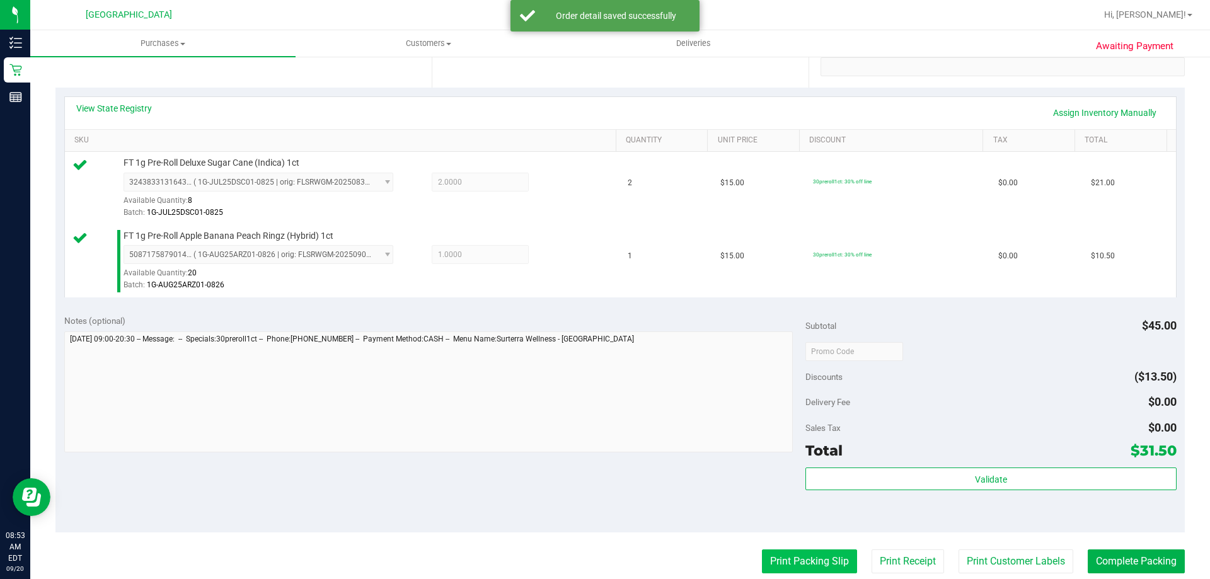
click at [776, 555] on button "Print Packing Slip" at bounding box center [809, 561] width 95 height 24
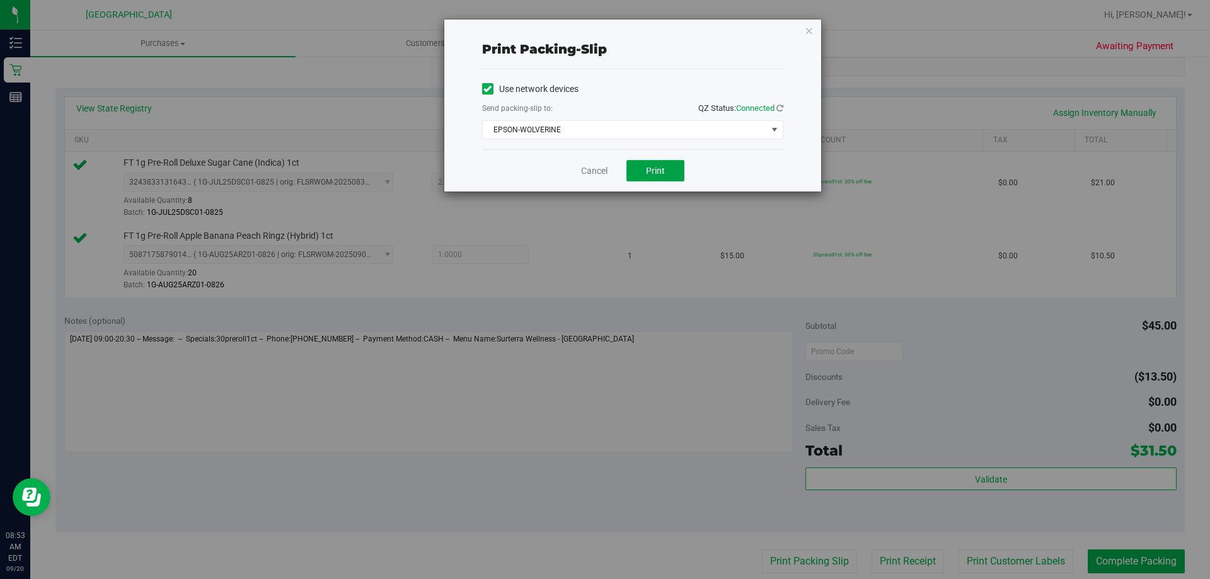
click at [655, 168] on span "Print" at bounding box center [655, 171] width 19 height 10
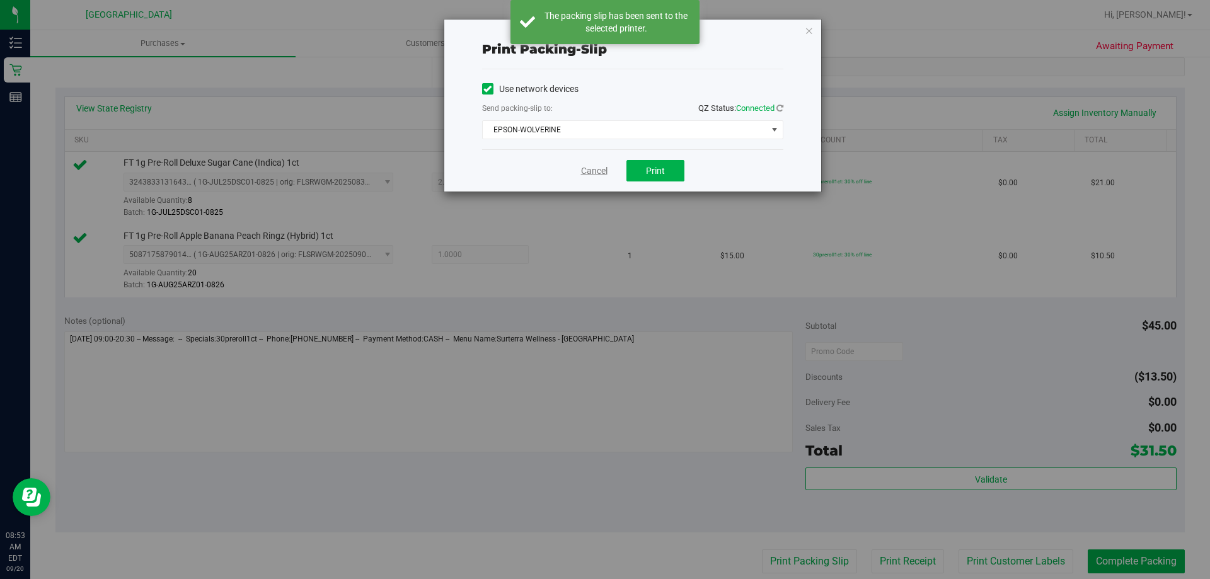
click at [593, 171] on link "Cancel" at bounding box center [594, 170] width 26 height 13
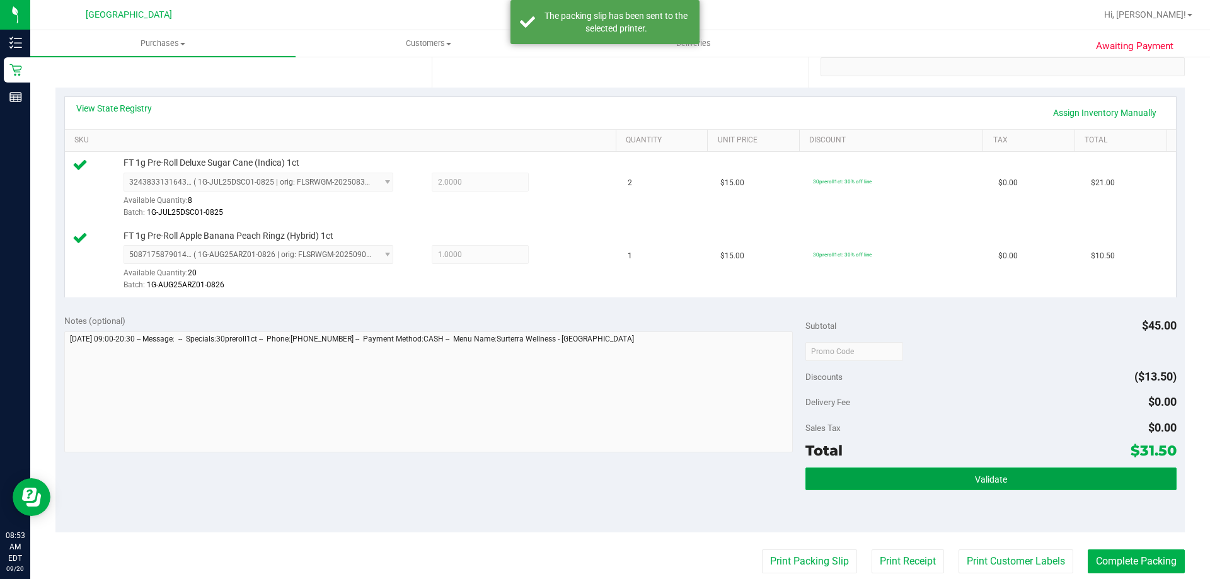
click at [1047, 467] on button "Validate" at bounding box center [990, 478] width 370 height 23
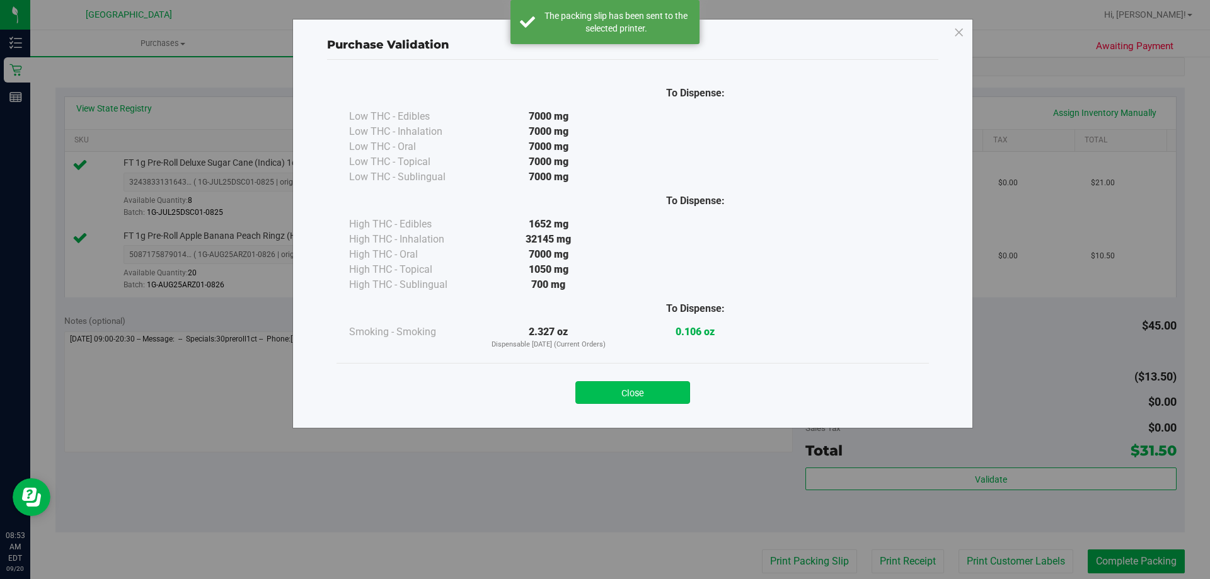
click at [668, 395] on button "Close" at bounding box center [632, 392] width 115 height 23
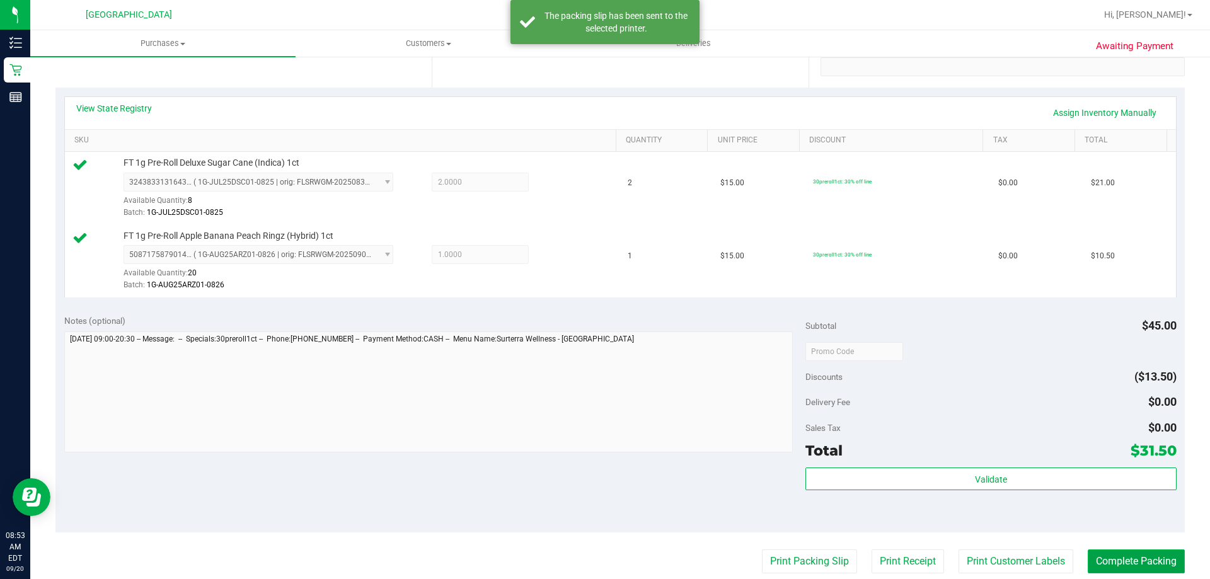
click at [1107, 550] on button "Complete Packing" at bounding box center [1135, 561] width 97 height 24
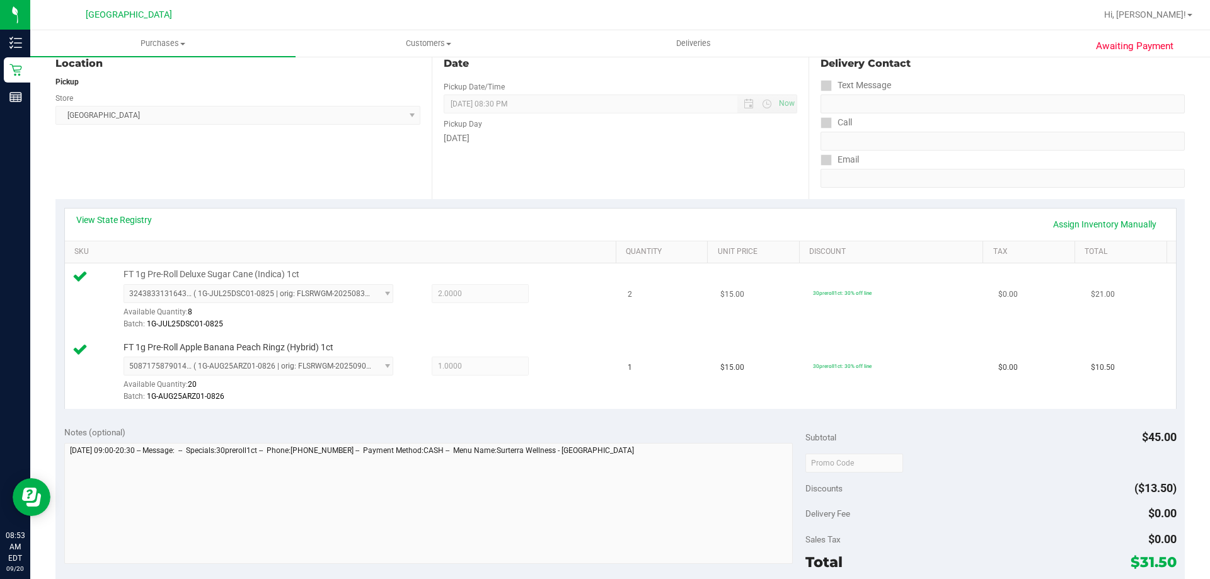
scroll to position [0, 0]
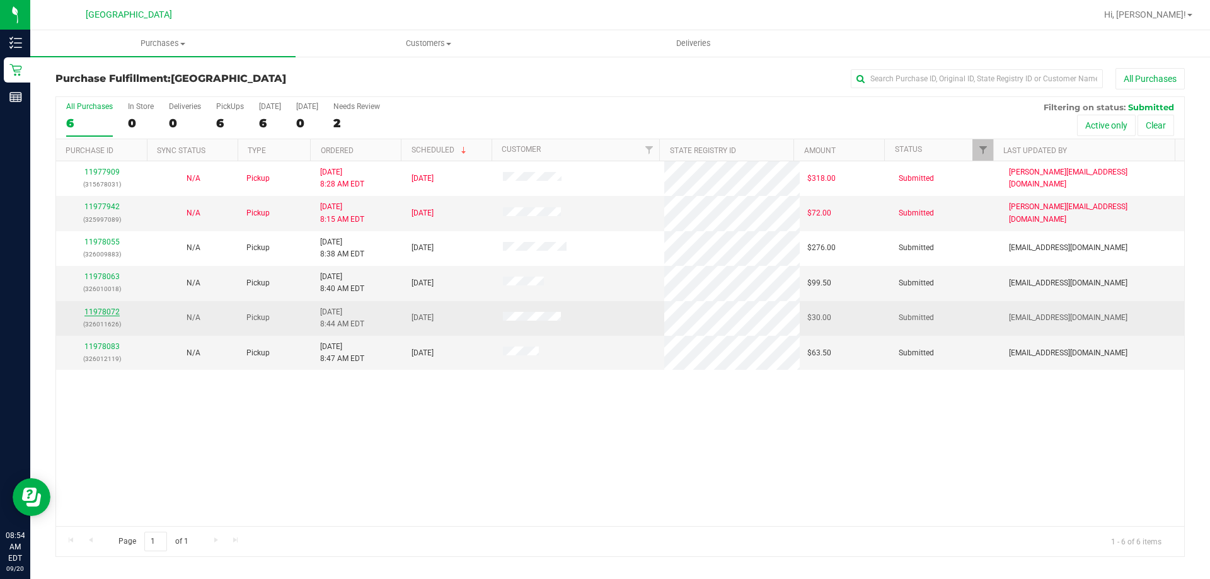
click at [85, 311] on link "11978072" at bounding box center [101, 311] width 35 height 9
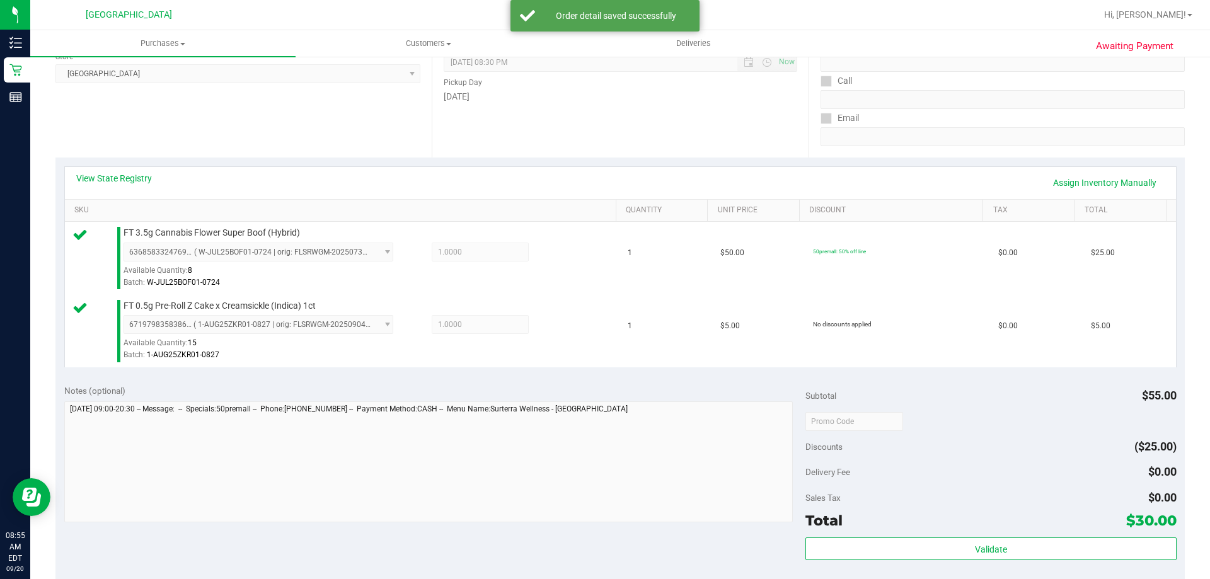
scroll to position [378, 0]
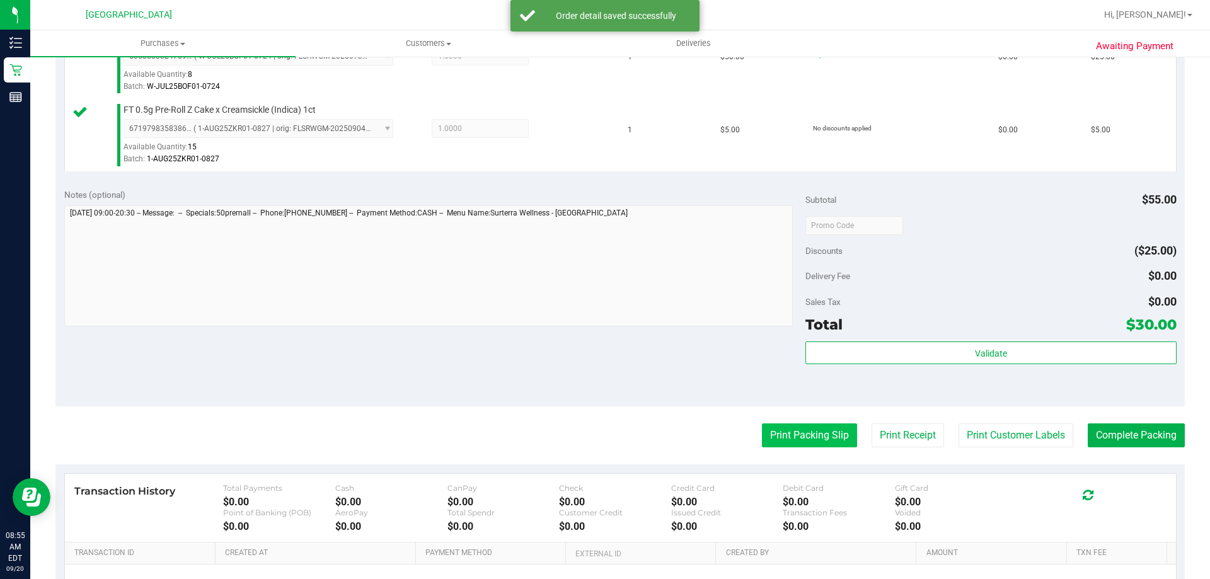
click at [771, 433] on button "Print Packing Slip" at bounding box center [809, 435] width 95 height 24
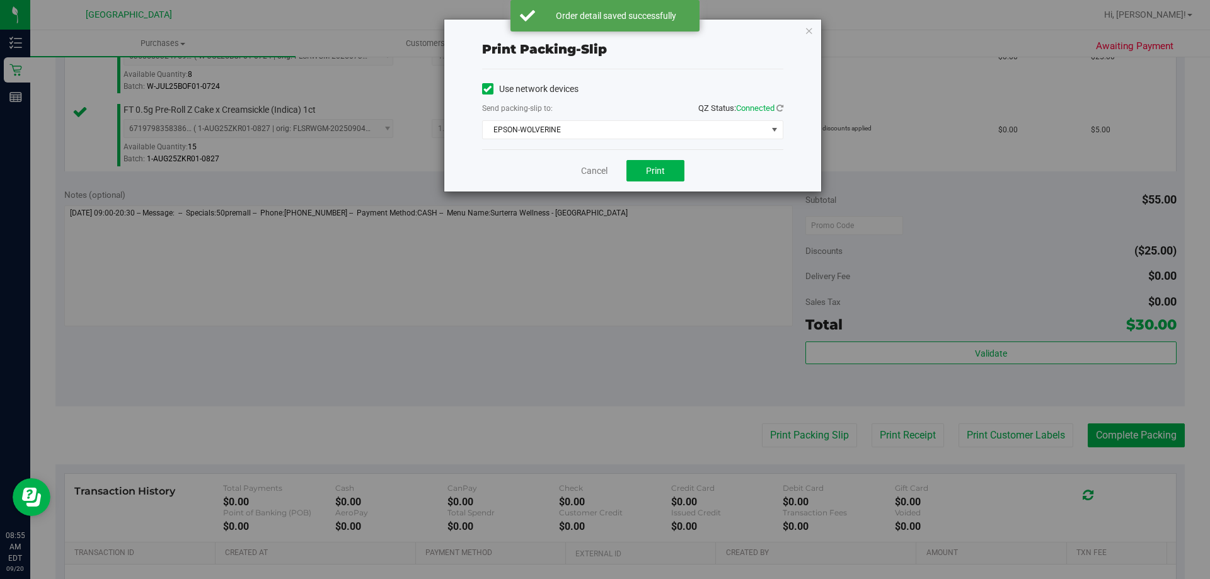
click at [648, 159] on div "Cancel Print" at bounding box center [632, 170] width 301 height 42
click at [648, 162] on button "Print" at bounding box center [655, 170] width 58 height 21
click at [585, 174] on link "Cancel" at bounding box center [588, 170] width 26 height 13
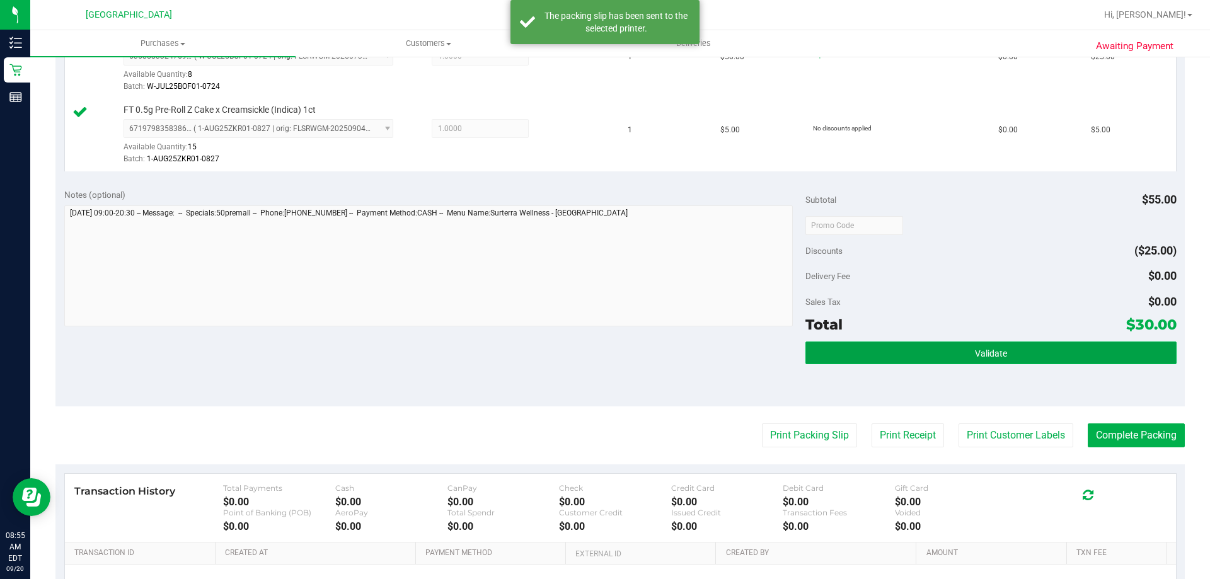
click at [1044, 355] on button "Validate" at bounding box center [990, 352] width 370 height 23
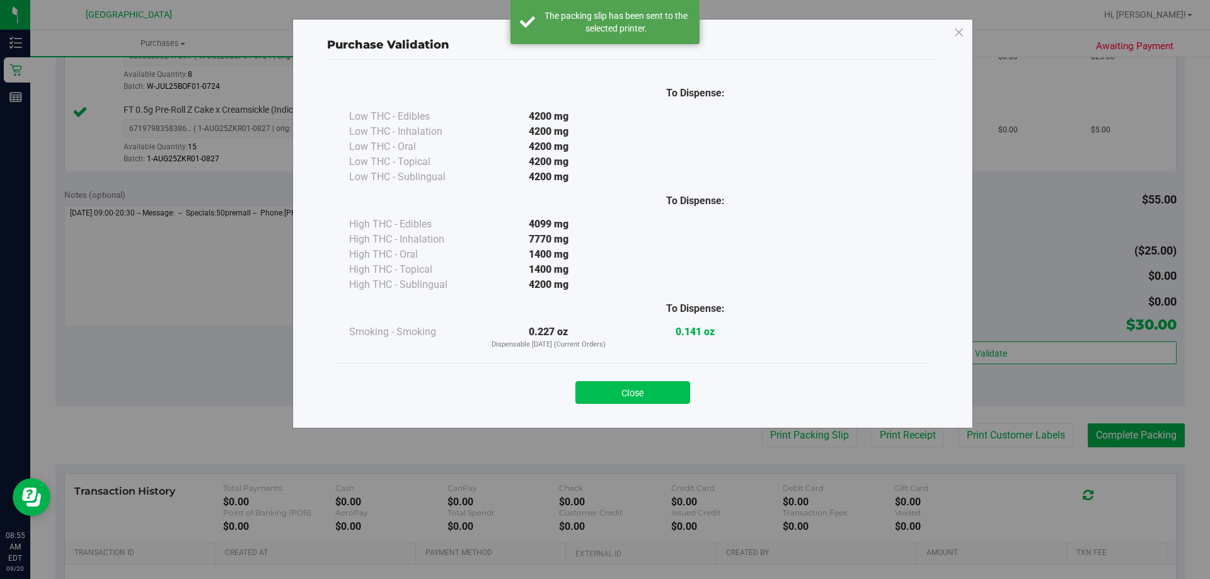
click at [654, 396] on button "Close" at bounding box center [632, 392] width 115 height 23
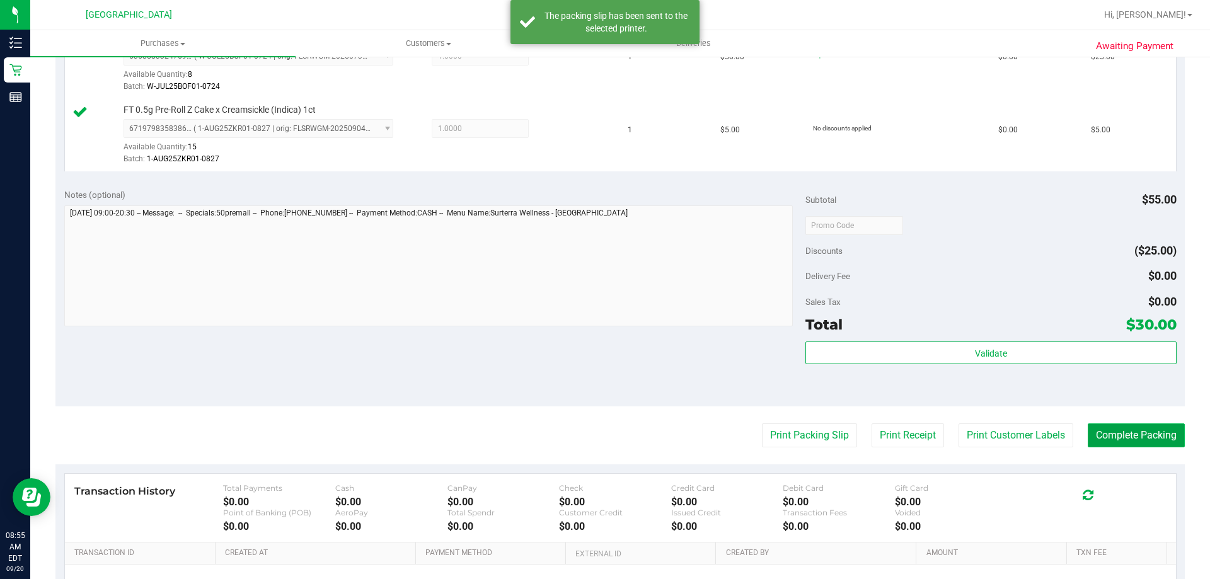
click at [1129, 442] on button "Complete Packing" at bounding box center [1135, 435] width 97 height 24
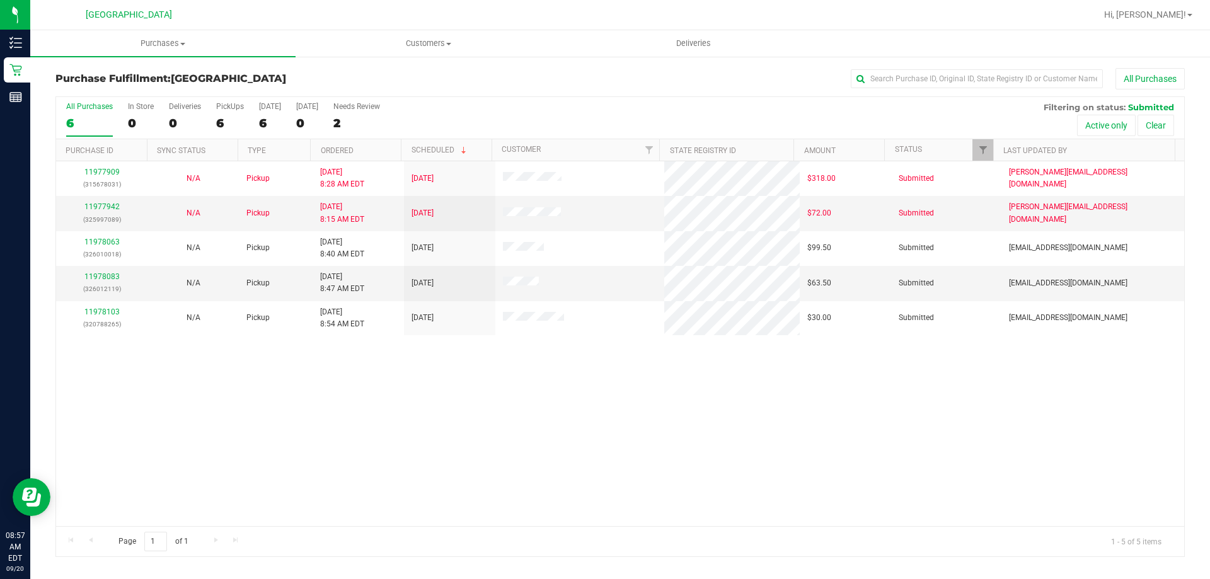
click at [655, 443] on div "11977909 (315678031) N/A Pickup 9/20/2025 8:28 AM EDT 9/20/2025 $318.00 Submitt…" at bounding box center [620, 343] width 1128 height 365
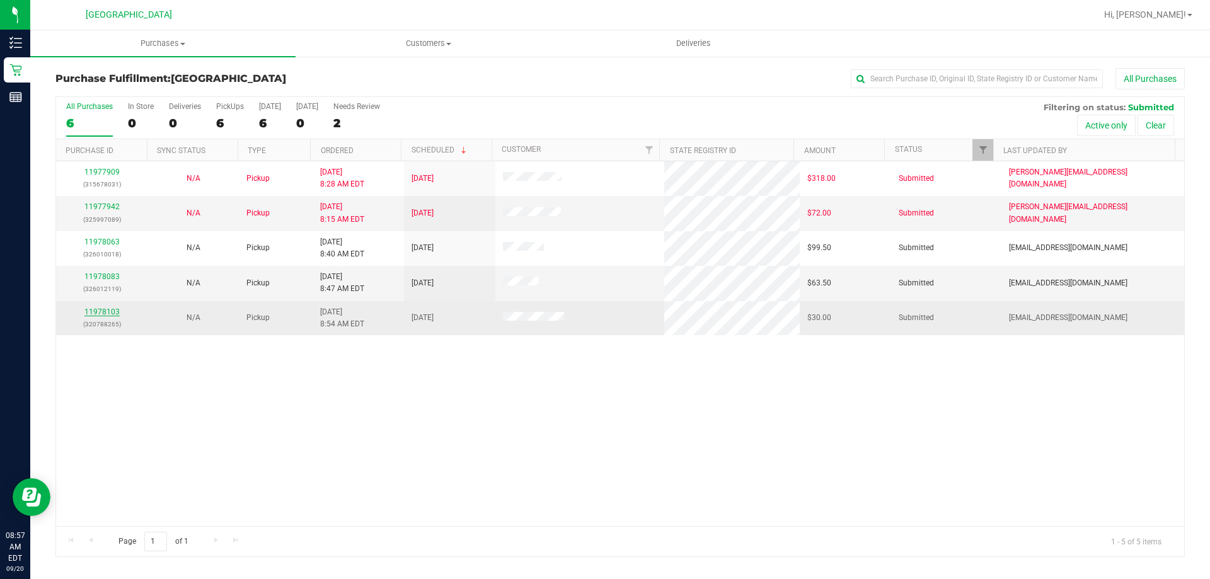
click at [103, 314] on link "11978103" at bounding box center [101, 311] width 35 height 9
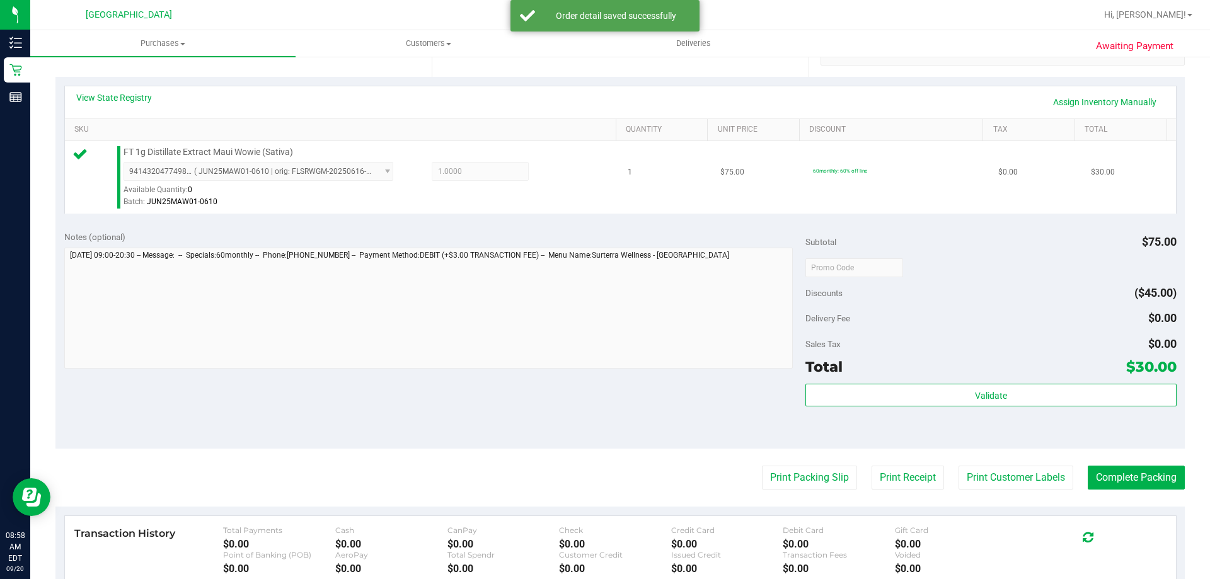
scroll to position [451, 0]
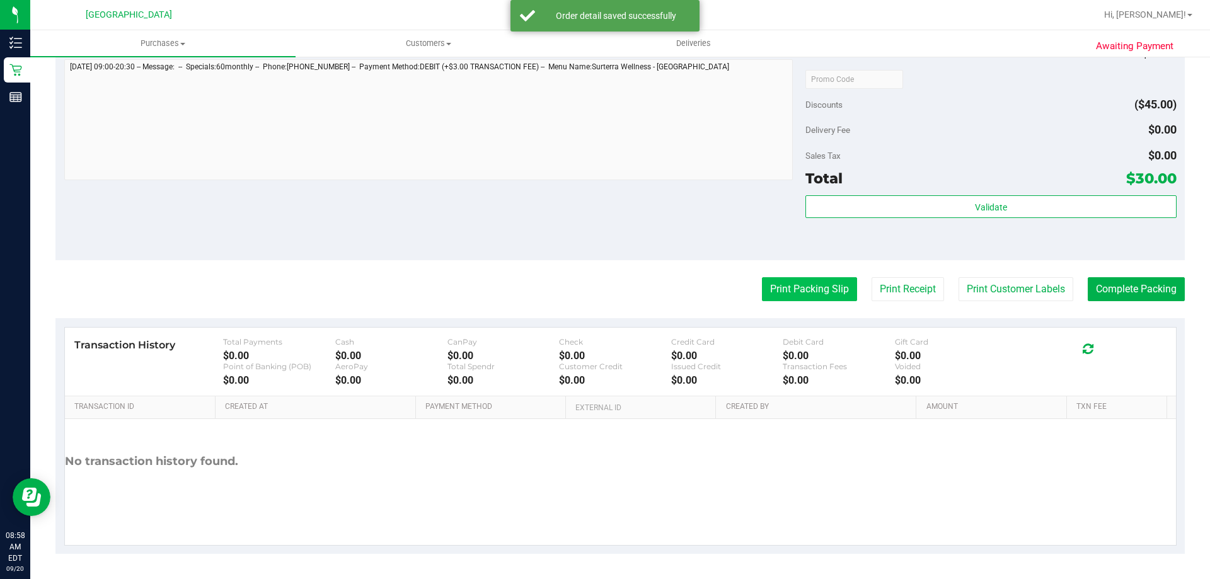
click at [785, 283] on button "Print Packing Slip" at bounding box center [809, 289] width 95 height 24
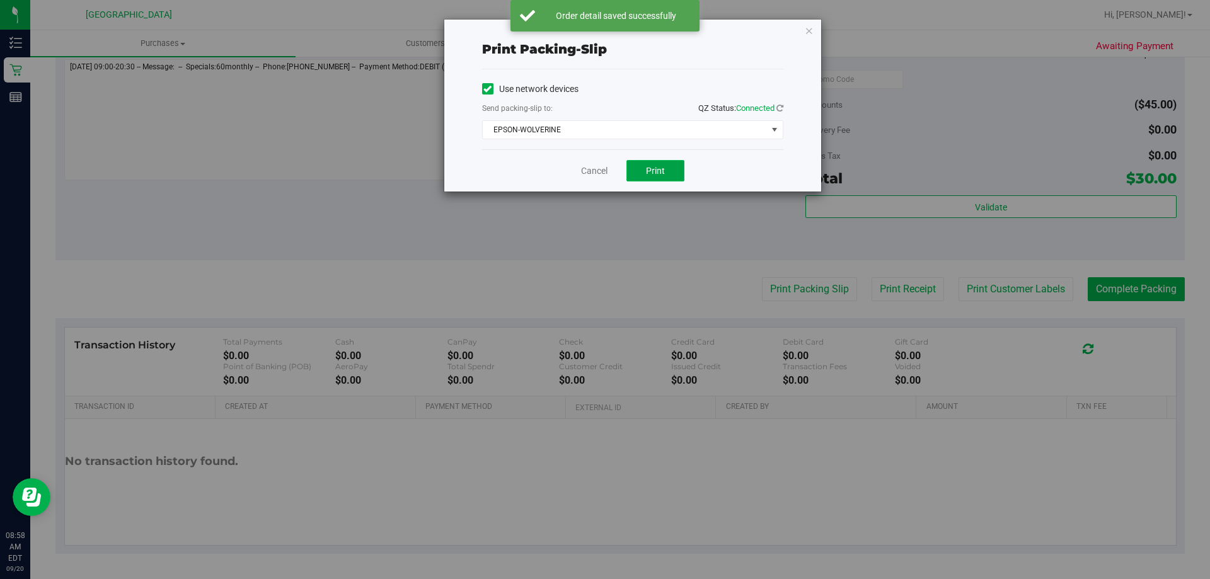
click at [657, 174] on span "Print" at bounding box center [655, 171] width 19 height 10
click at [575, 171] on div "Cancel Print" at bounding box center [632, 170] width 301 height 42
click at [605, 173] on link "Cancel" at bounding box center [594, 170] width 26 height 13
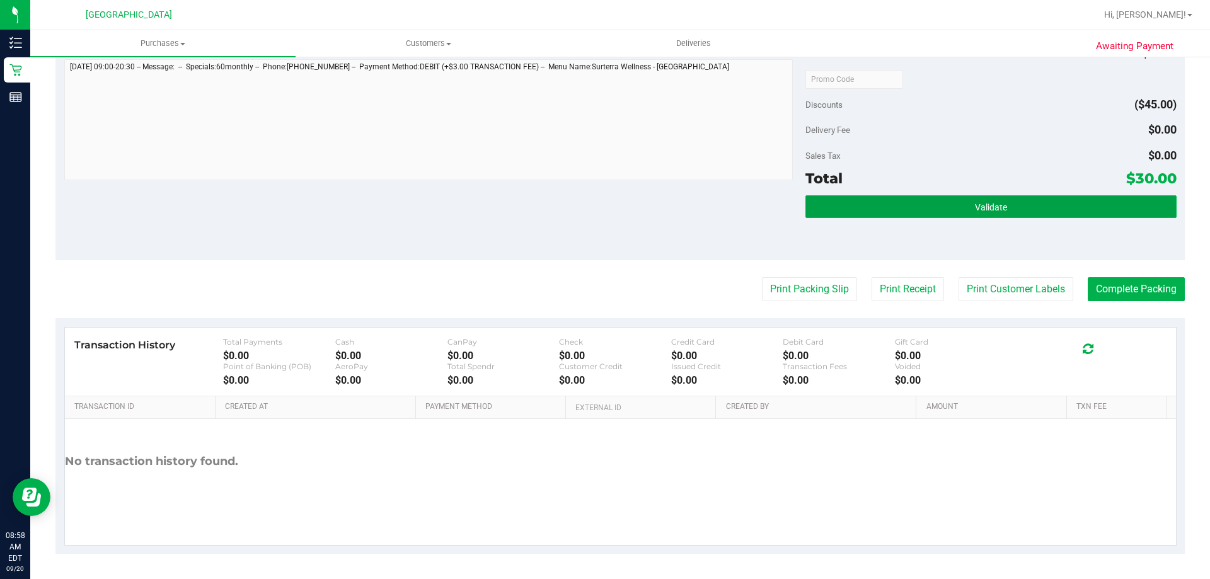
click at [1075, 215] on button "Validate" at bounding box center [990, 206] width 370 height 23
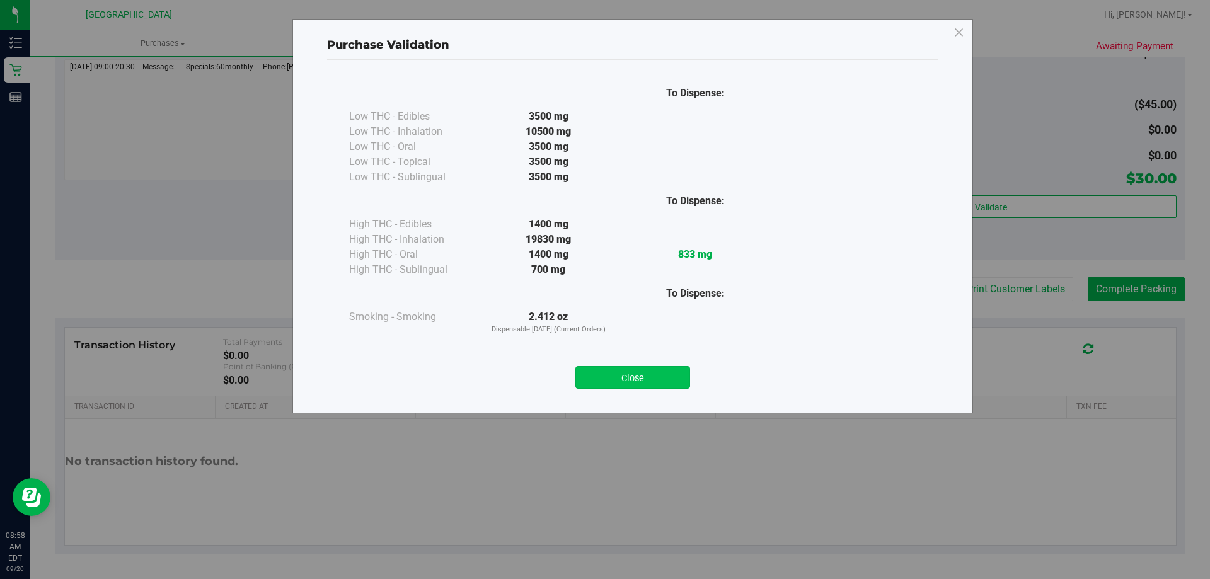
click at [676, 374] on button "Close" at bounding box center [632, 377] width 115 height 23
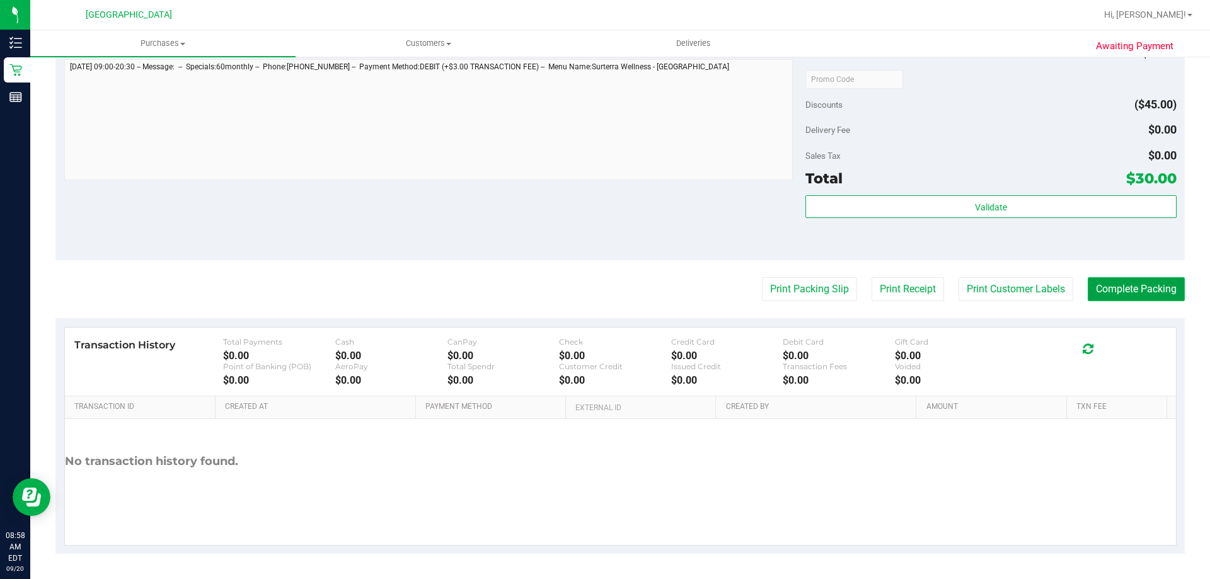
click at [1147, 288] on button "Complete Packing" at bounding box center [1135, 289] width 97 height 24
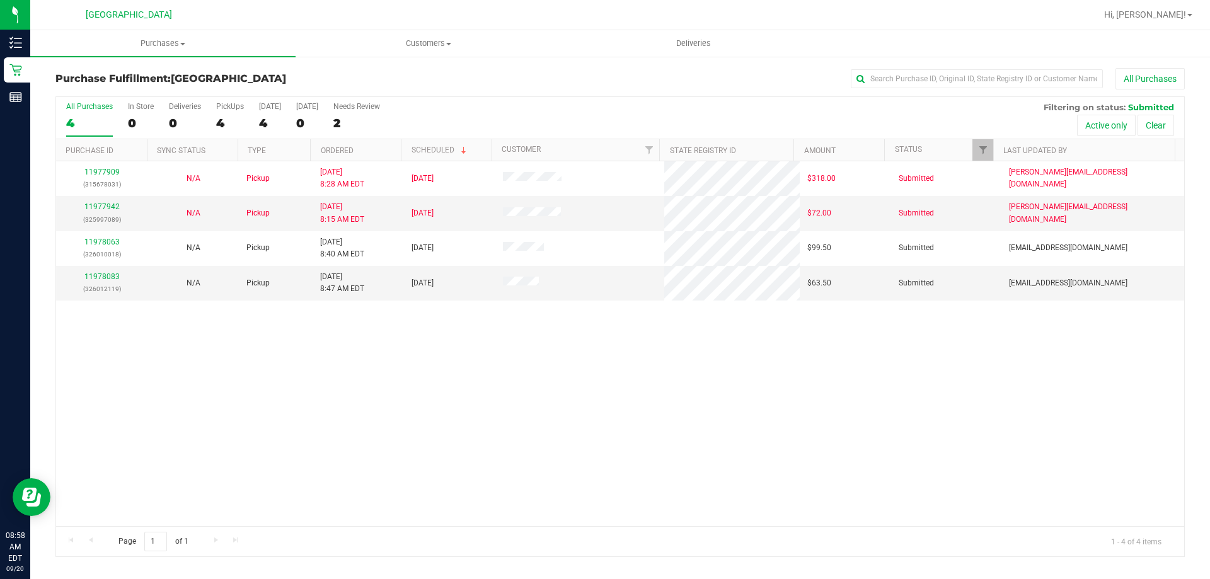
click at [1052, 403] on div "11977909 (315678031) N/A Pickup 9/20/2025 8:28 AM EDT 9/20/2025 $318.00 Submitt…" at bounding box center [620, 343] width 1128 height 365
click at [917, 404] on div "11977909 (315678031) N/A Pickup 9/20/2025 8:28 AM EDT 9/20/2025 $318.00 Submitt…" at bounding box center [620, 343] width 1128 height 365
click at [93, 277] on link "11978083" at bounding box center [101, 276] width 35 height 9
click at [621, 346] on div "11977909 (315678031) N/A Pickup 9/20/2025 8:28 AM EDT 9/20/2025 $318.00 Submitt…" at bounding box center [620, 343] width 1128 height 365
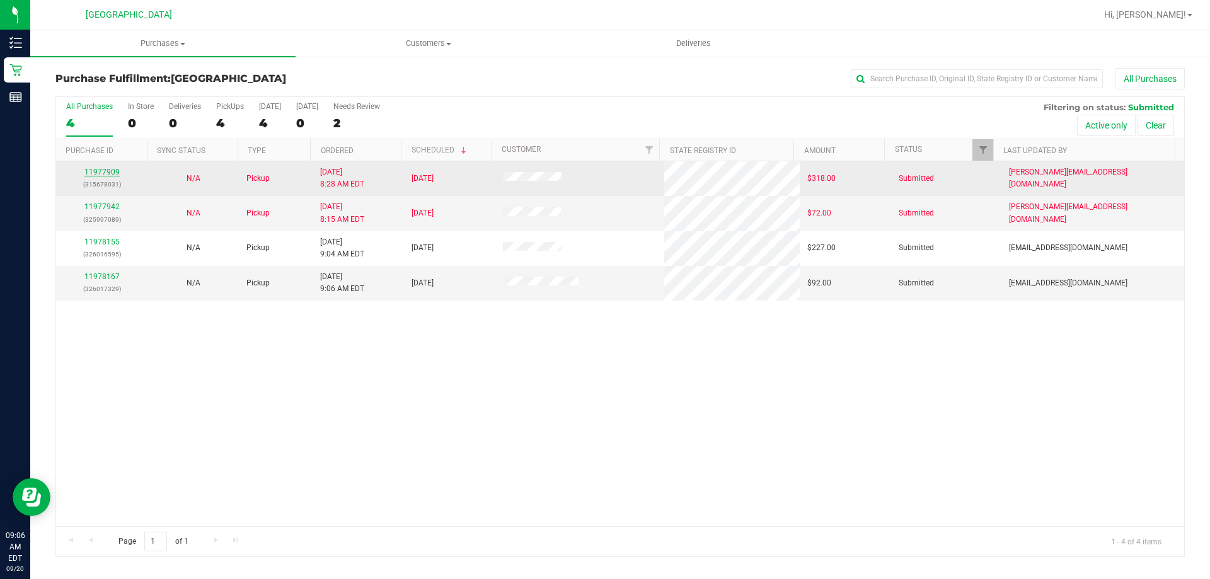
click at [113, 171] on link "11977909" at bounding box center [101, 172] width 35 height 9
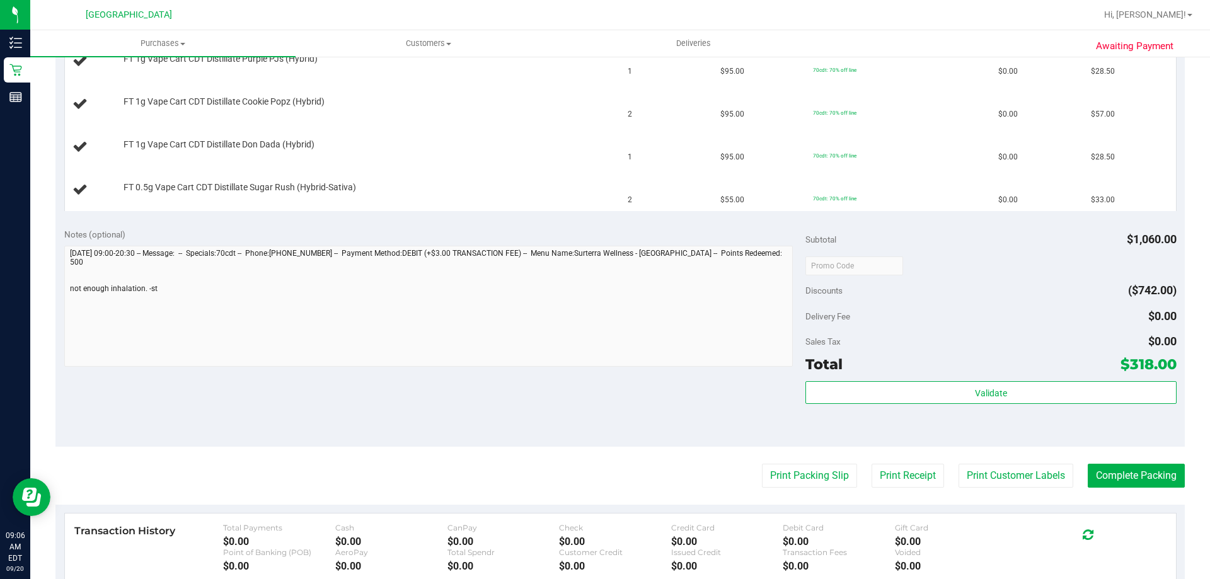
scroll to position [693, 0]
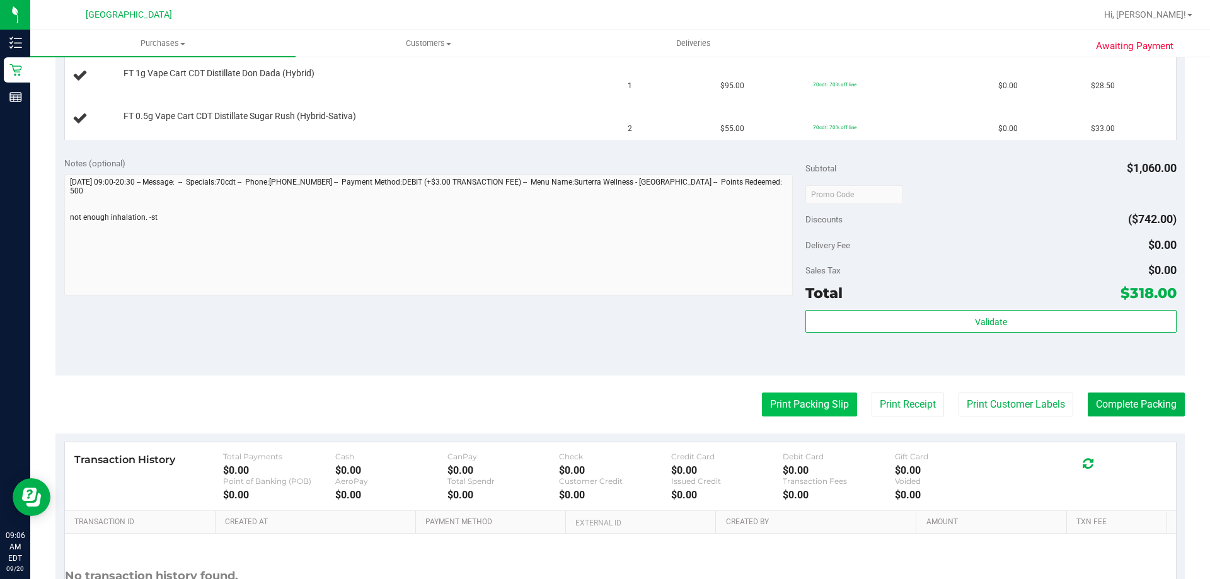
click at [799, 399] on button "Print Packing Slip" at bounding box center [809, 405] width 95 height 24
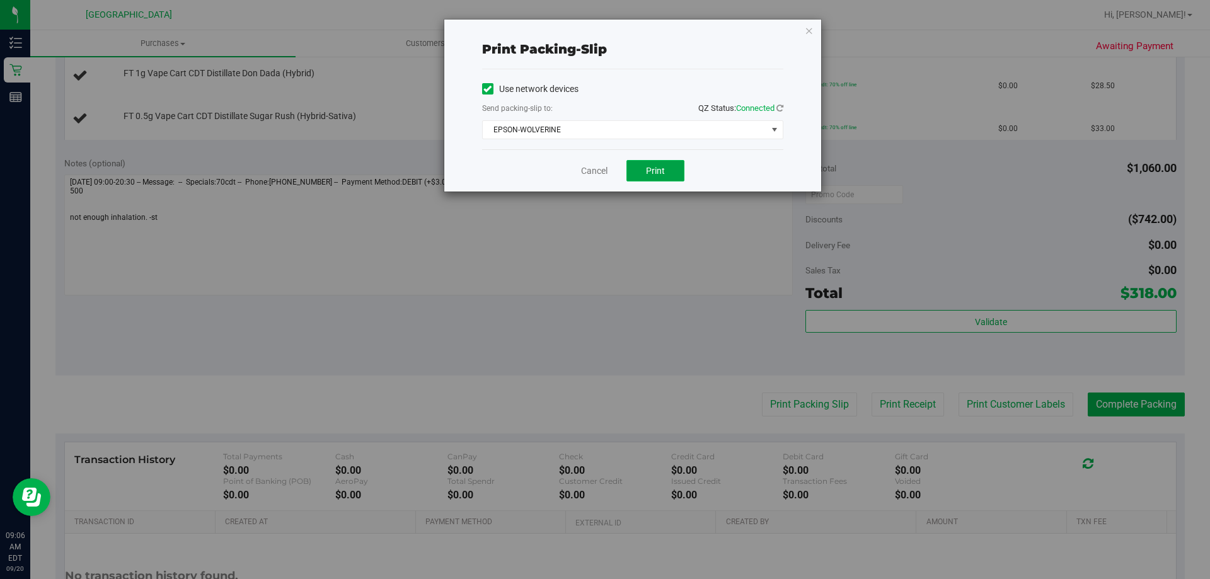
click at [667, 167] on button "Print" at bounding box center [655, 170] width 58 height 21
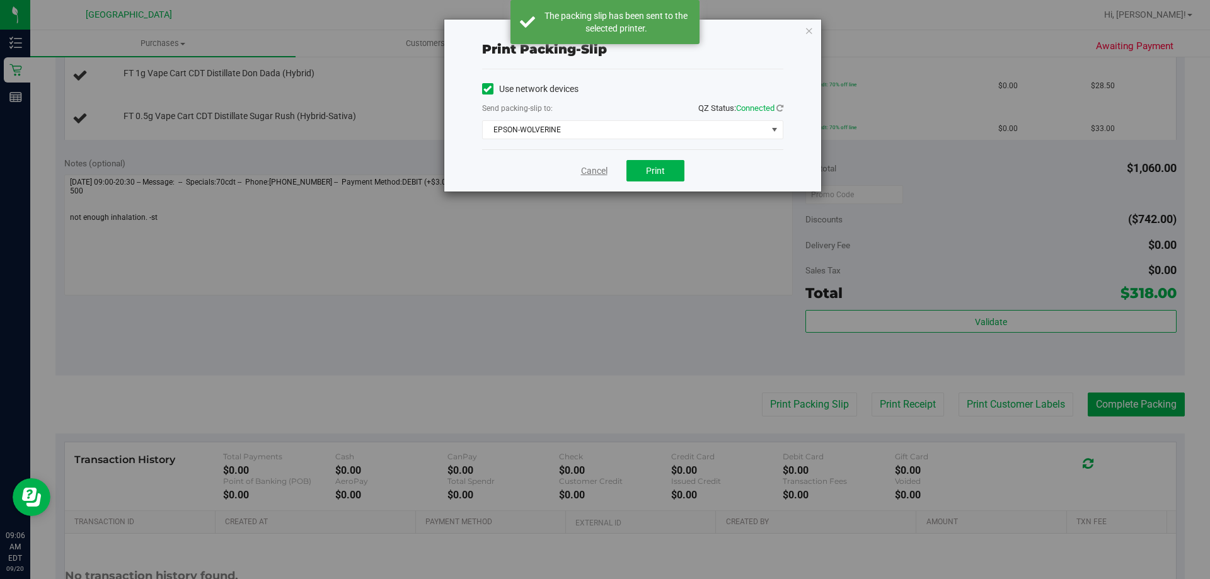
click at [597, 172] on link "Cancel" at bounding box center [594, 170] width 26 height 13
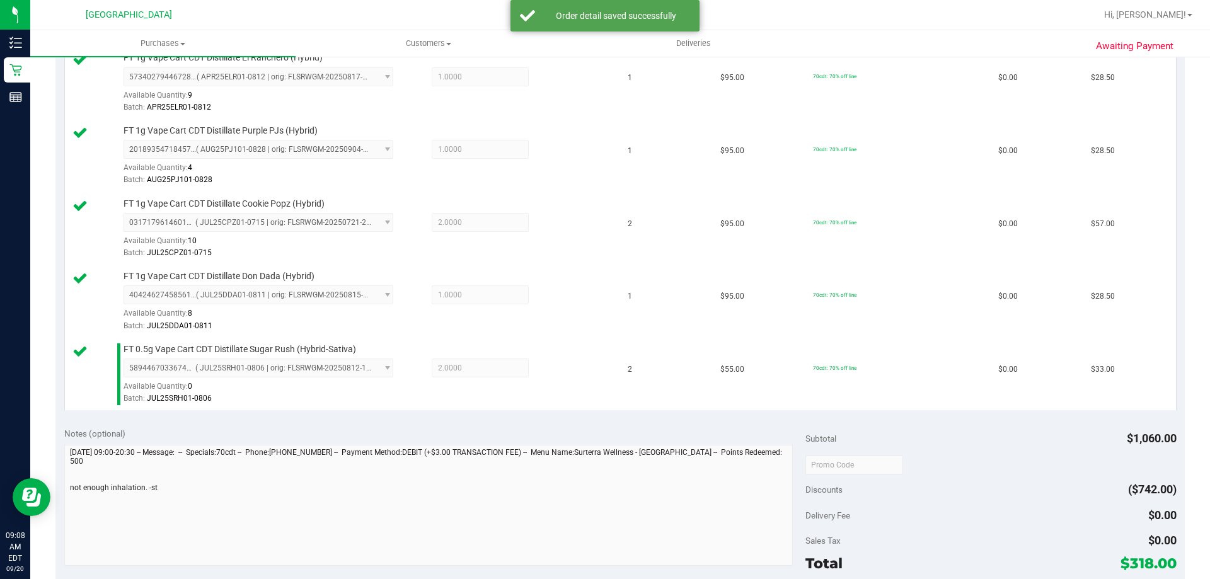
scroll to position [1008, 0]
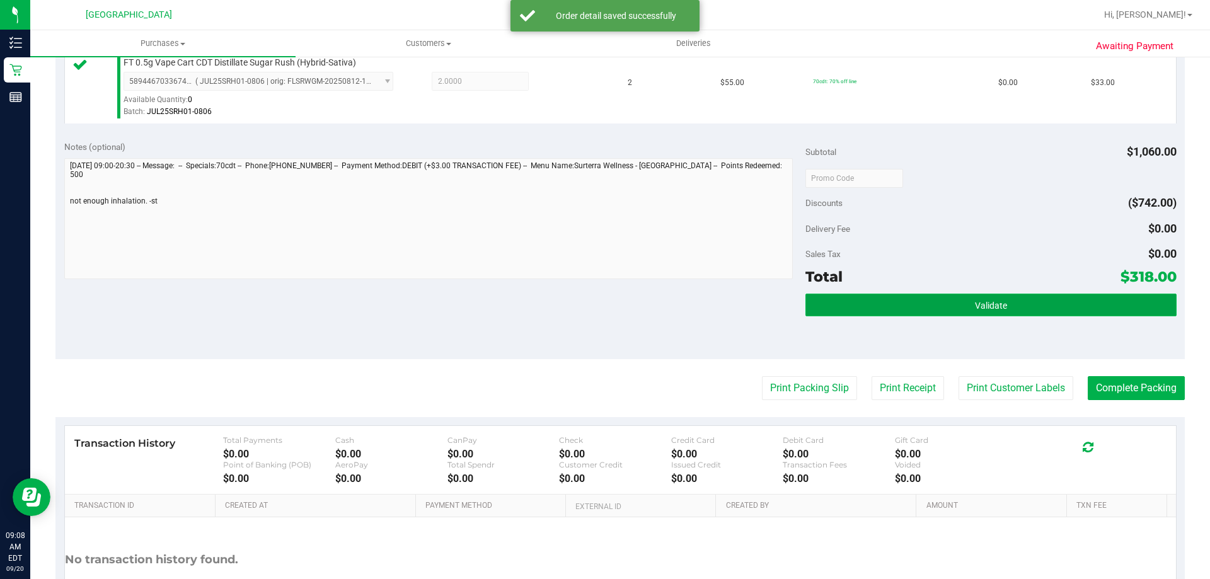
click at [945, 305] on button "Validate" at bounding box center [990, 305] width 370 height 23
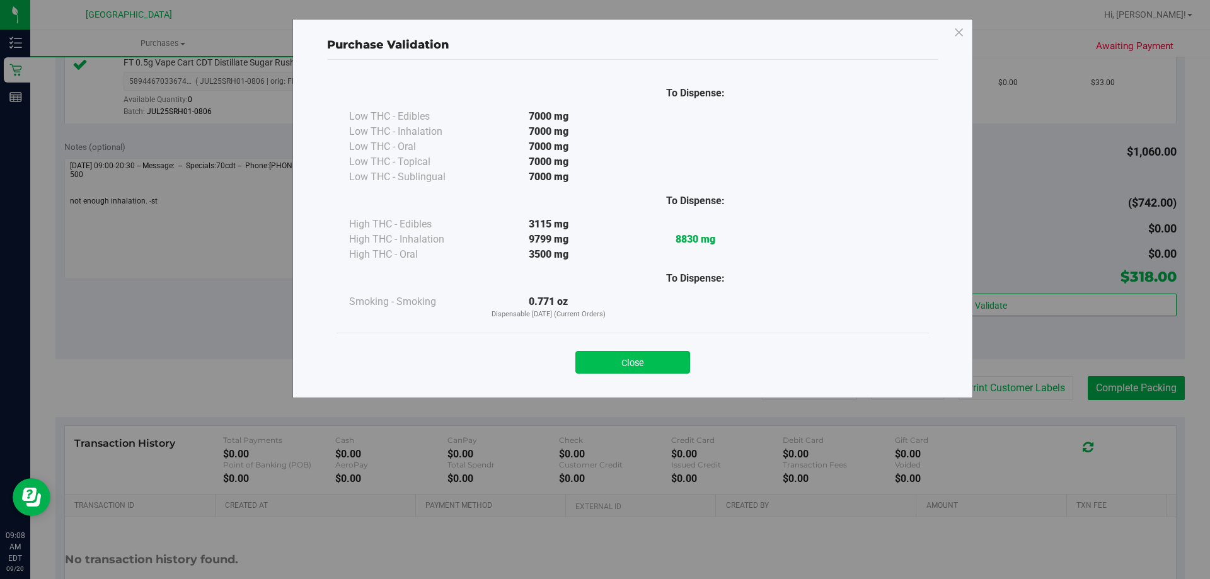
click at [626, 361] on button "Close" at bounding box center [632, 362] width 115 height 23
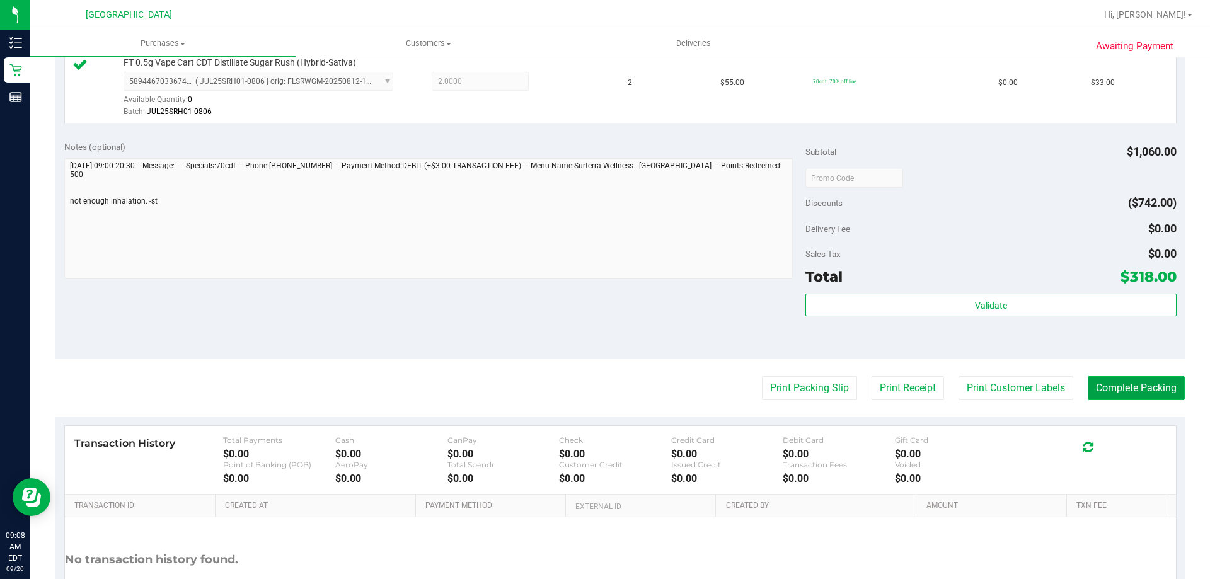
click at [1121, 395] on button "Complete Packing" at bounding box center [1135, 388] width 97 height 24
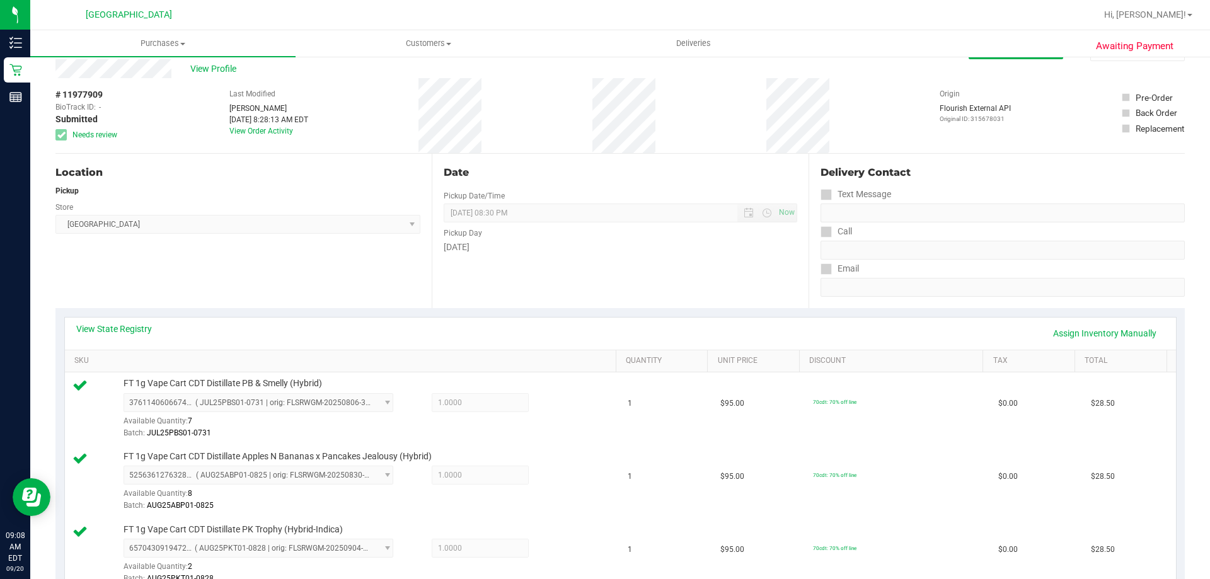
scroll to position [0, 0]
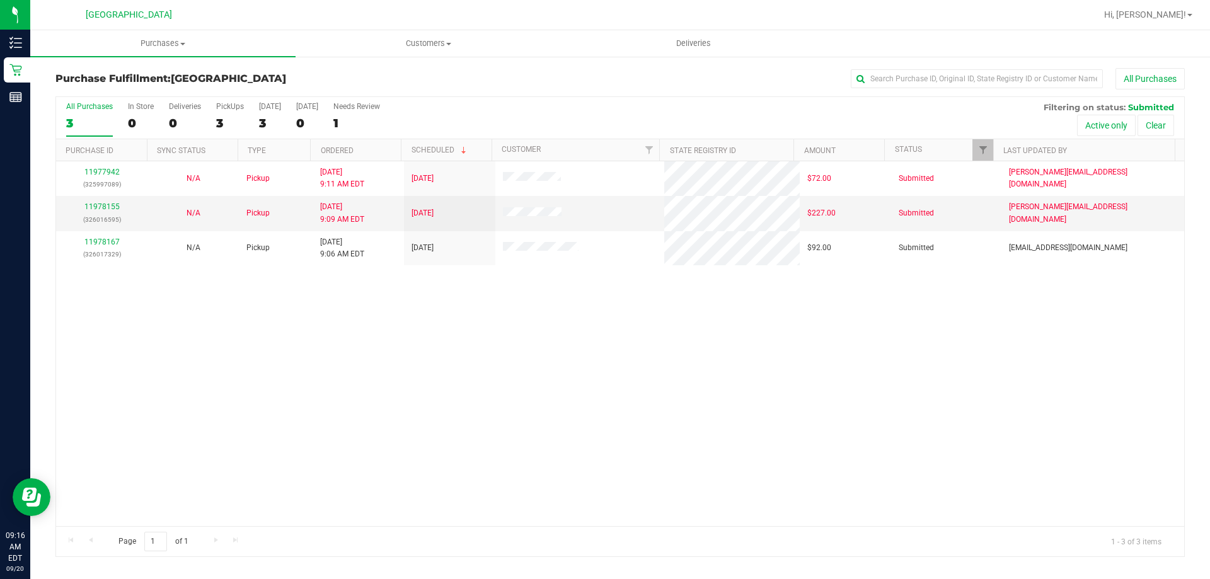
click at [739, 420] on div "11977942 (325997089) N/A Pickup 9/20/2025 9:11 AM EDT 9/20/2025 $72.00 Submitte…" at bounding box center [620, 343] width 1128 height 365
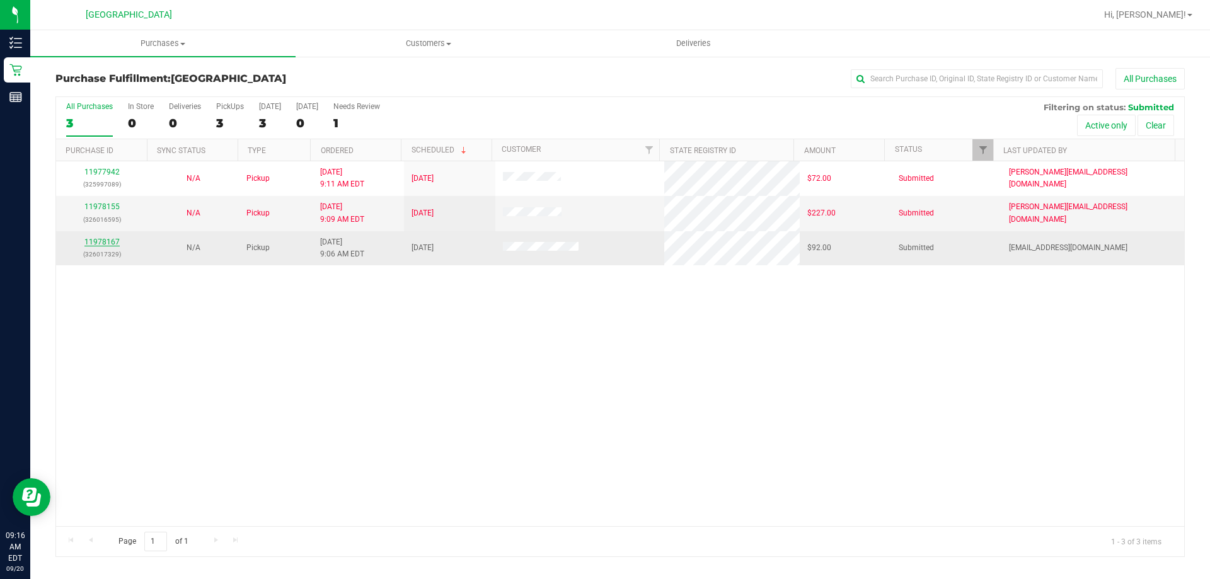
click at [113, 243] on link "11978167" at bounding box center [101, 242] width 35 height 9
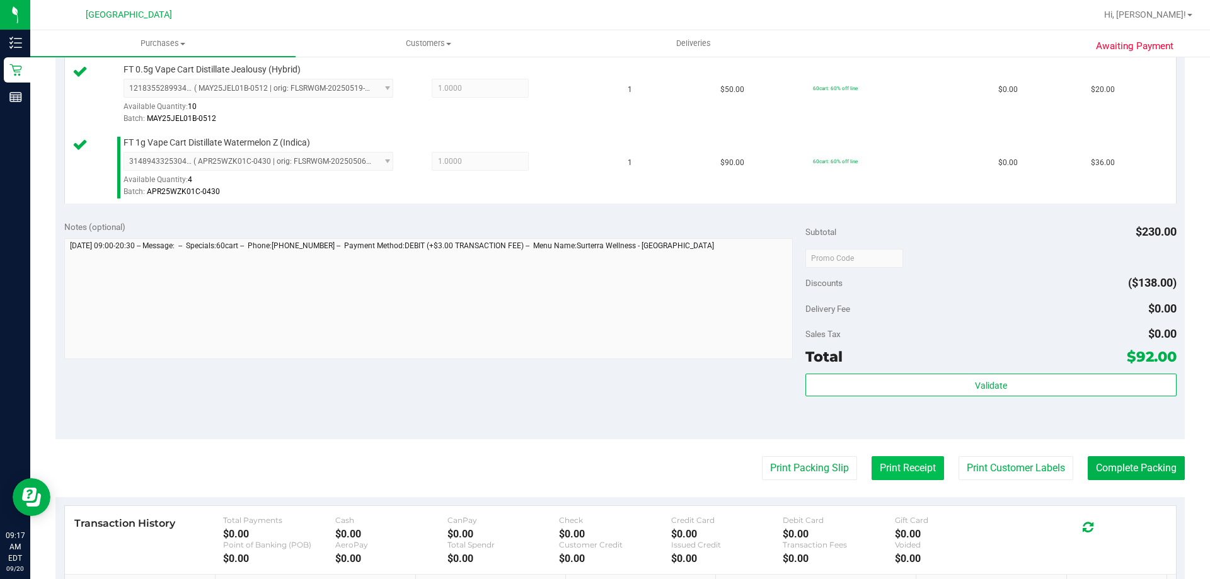
scroll to position [441, 0]
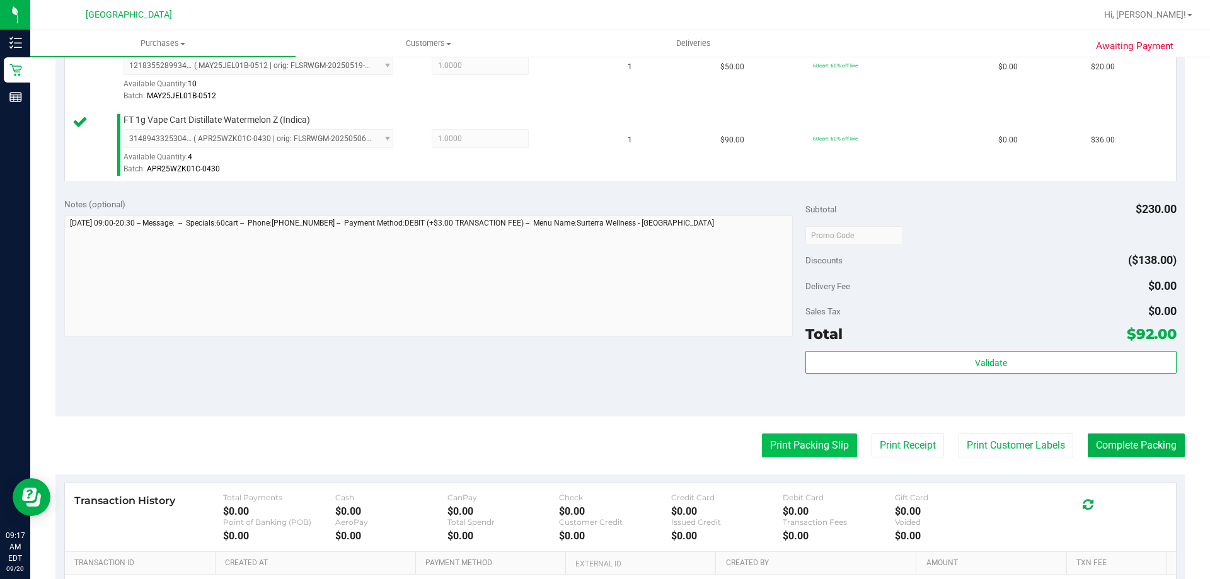
click at [810, 439] on button "Print Packing Slip" at bounding box center [809, 445] width 95 height 24
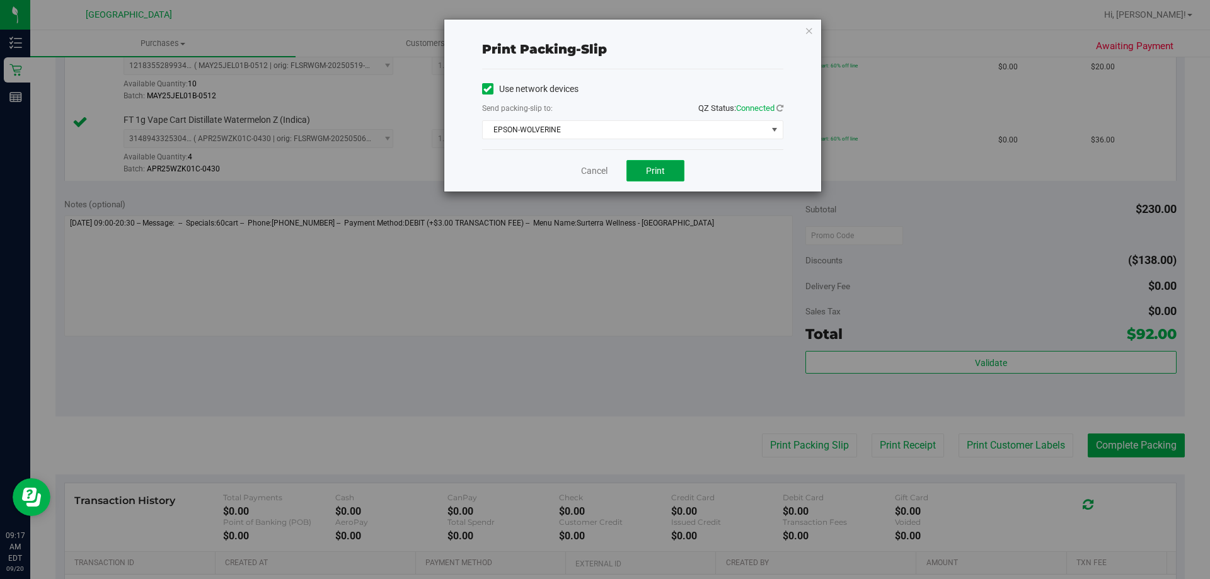
click at [658, 173] on span "Print" at bounding box center [655, 171] width 19 height 10
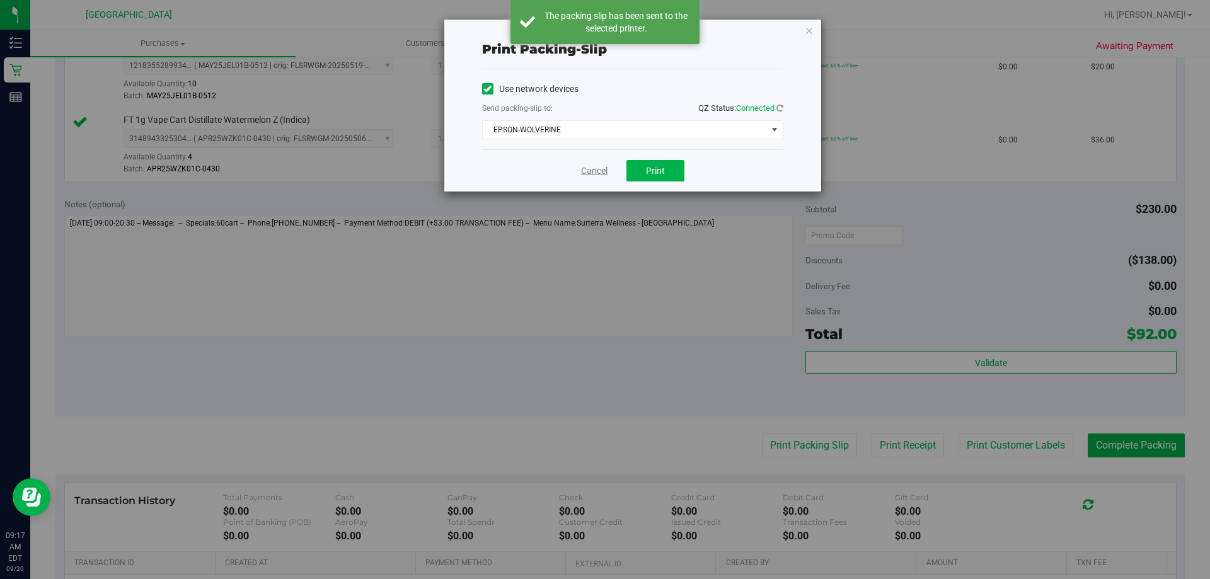
click at [596, 173] on link "Cancel" at bounding box center [594, 170] width 26 height 13
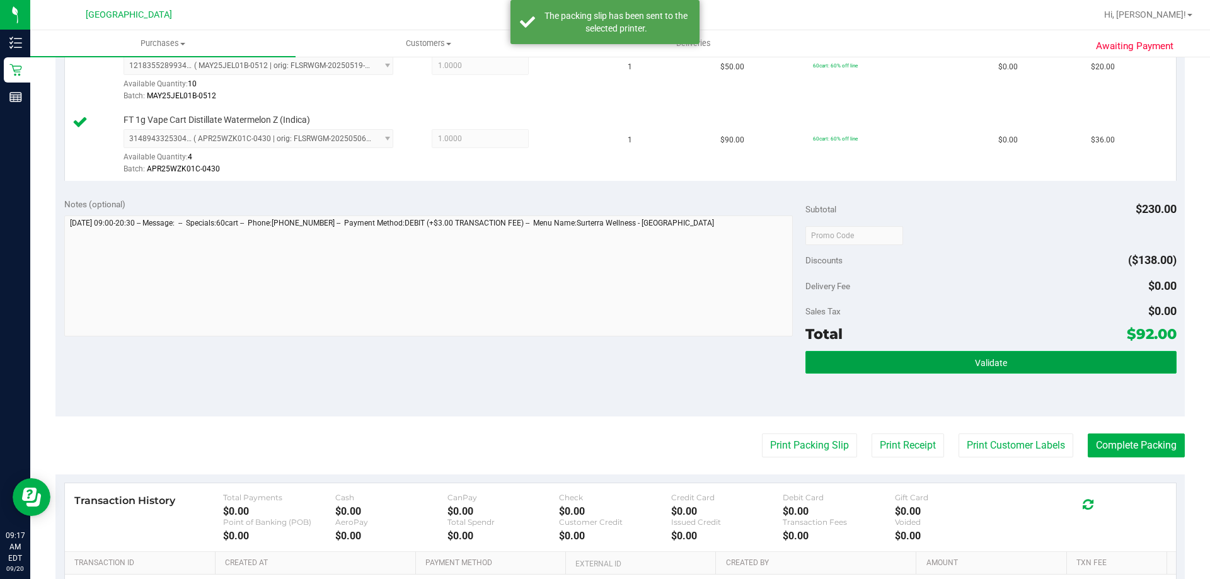
click at [1008, 361] on button "Validate" at bounding box center [990, 362] width 370 height 23
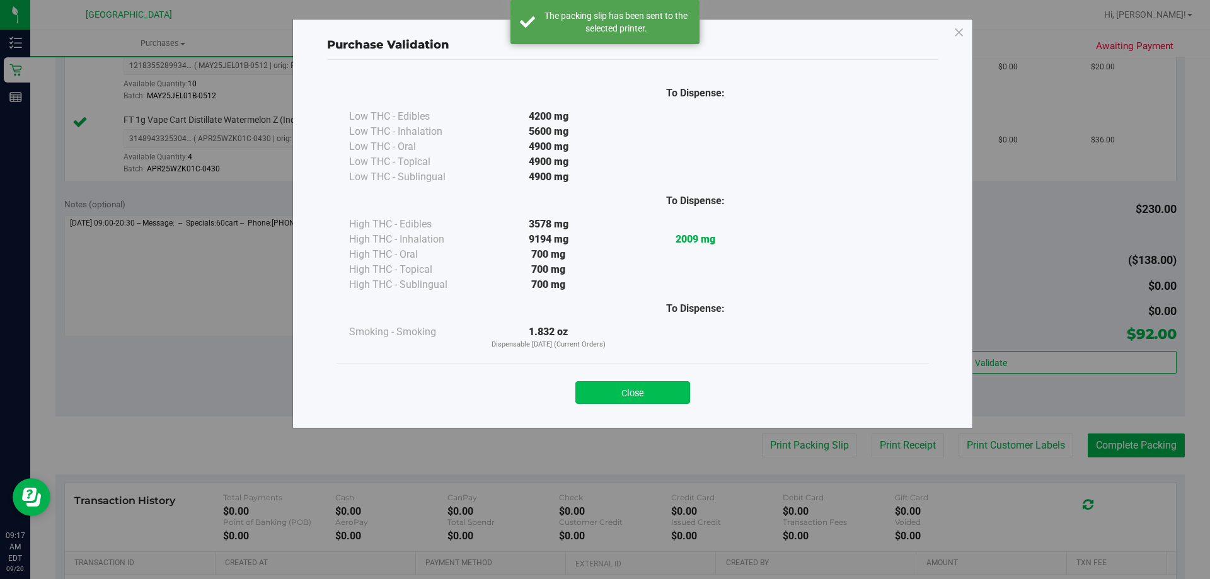
click at [638, 390] on button "Close" at bounding box center [632, 392] width 115 height 23
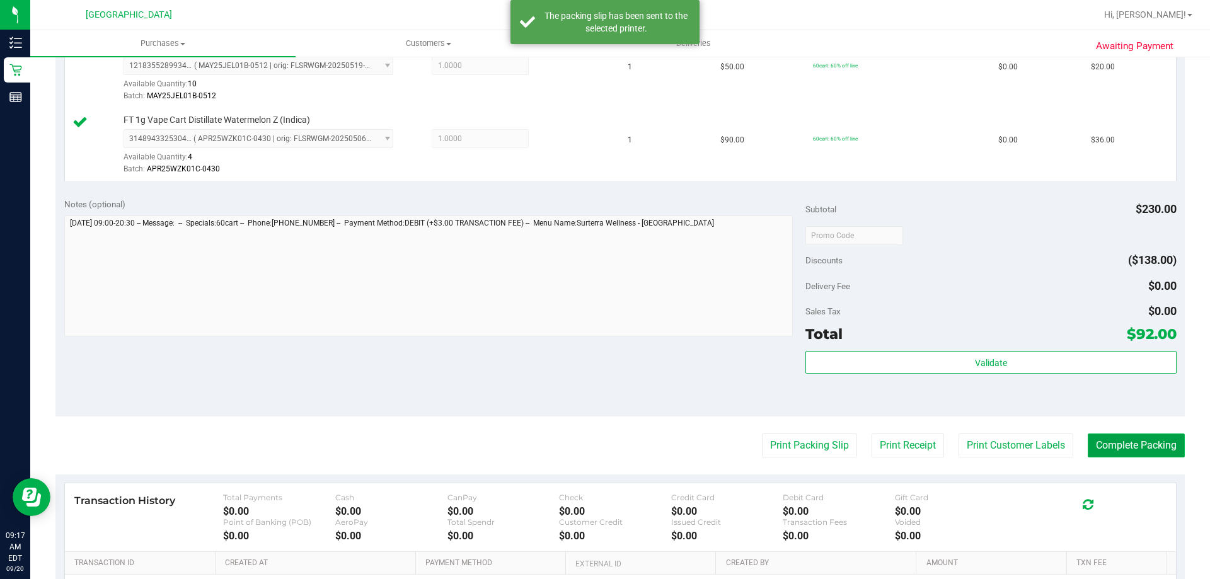
click at [1124, 447] on button "Complete Packing" at bounding box center [1135, 445] width 97 height 24
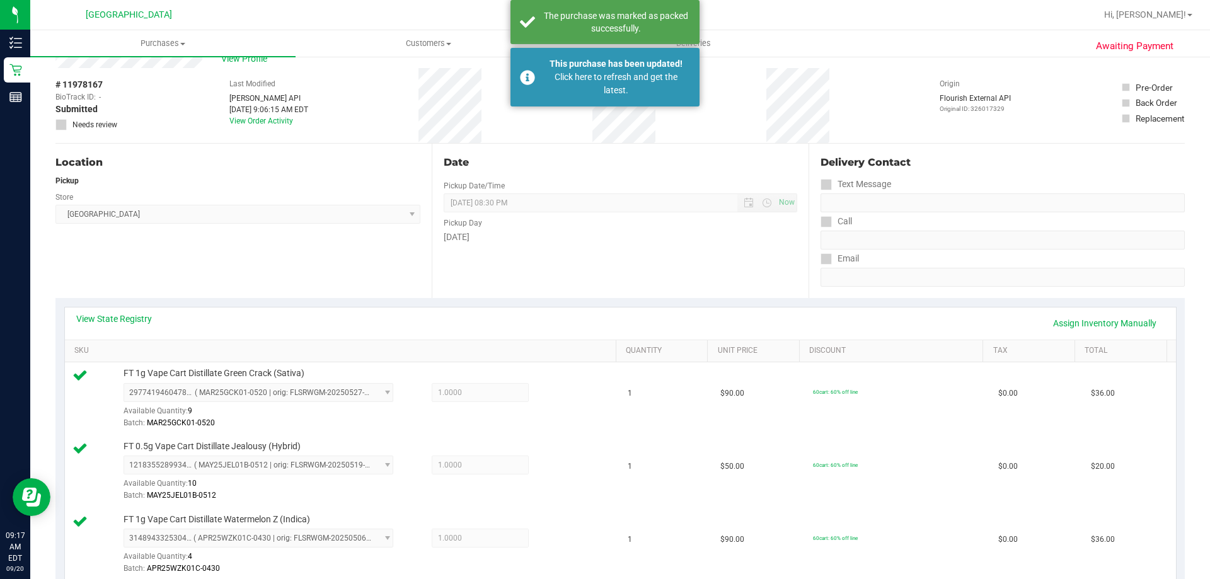
scroll to position [0, 0]
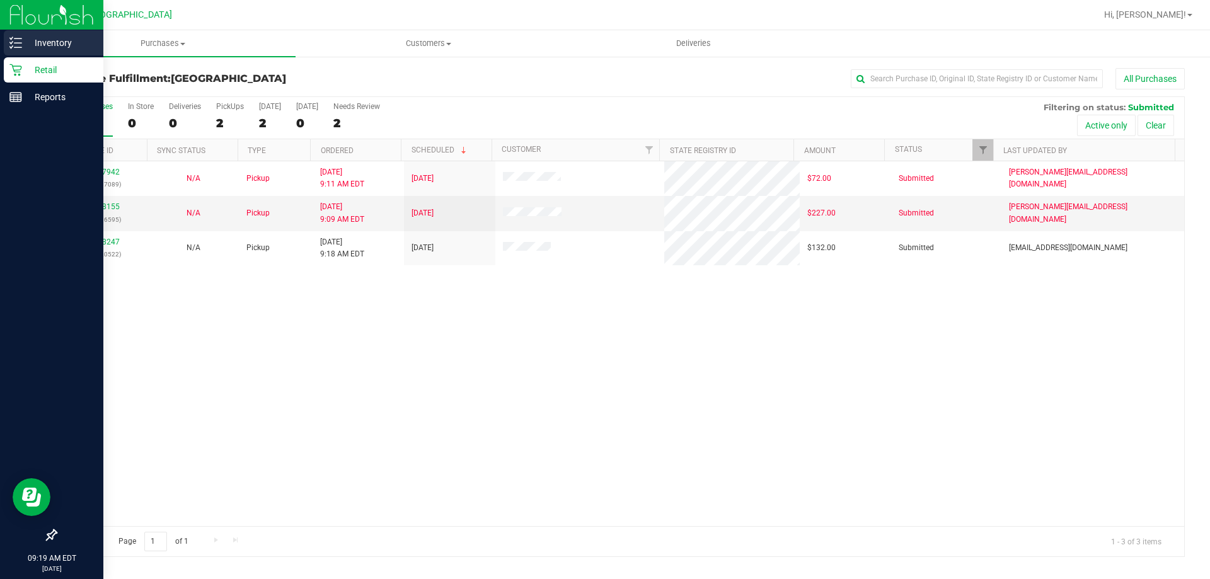
click at [28, 40] on p "Inventory" at bounding box center [60, 42] width 76 height 15
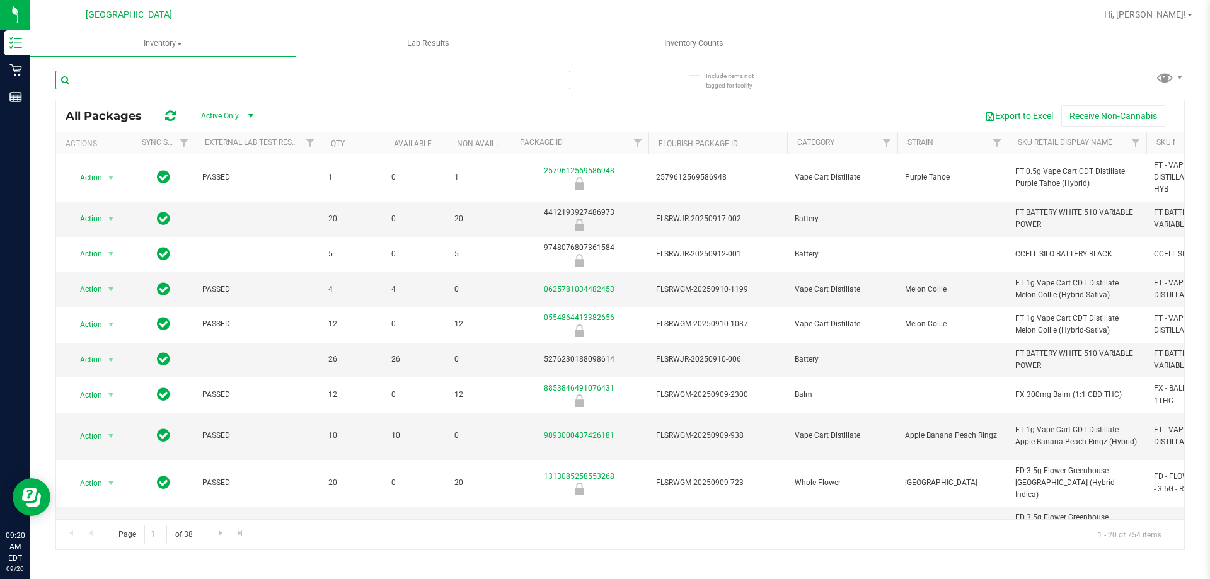
click at [261, 74] on input "text" at bounding box center [312, 80] width 515 height 19
type input "srz"
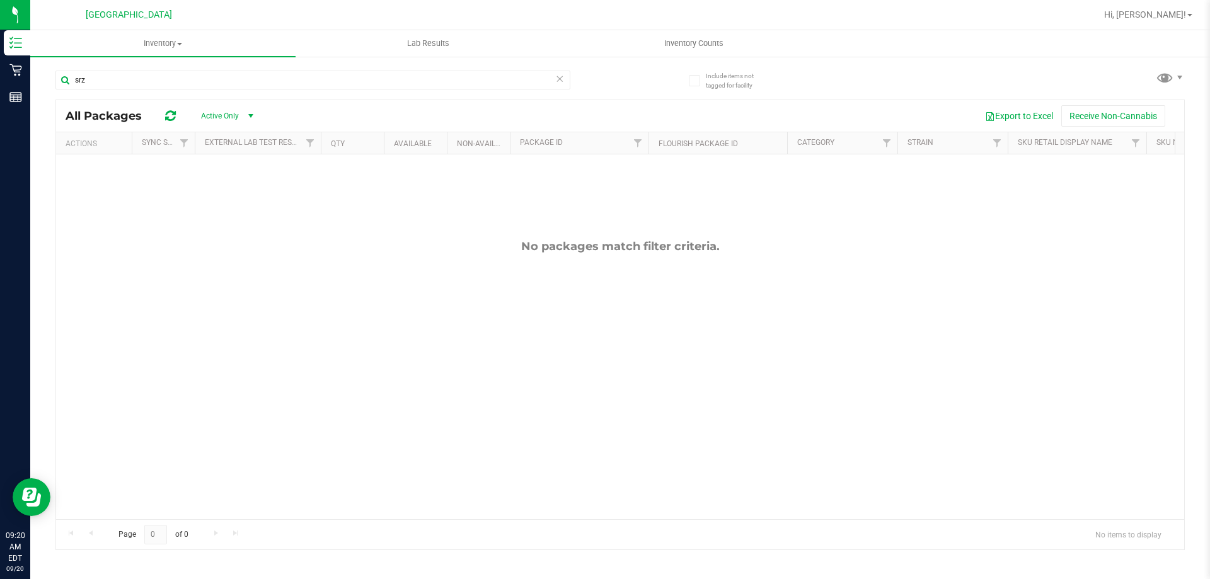
click at [347, 89] on div "srz" at bounding box center [312, 85] width 515 height 29
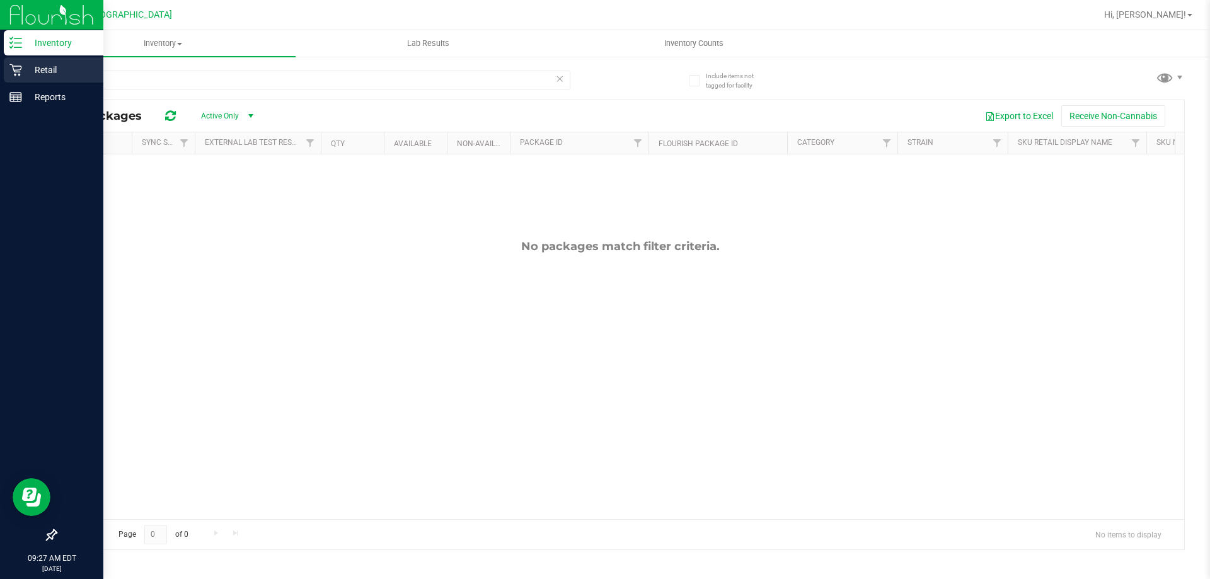
click at [58, 67] on p "Retail" at bounding box center [60, 69] width 76 height 15
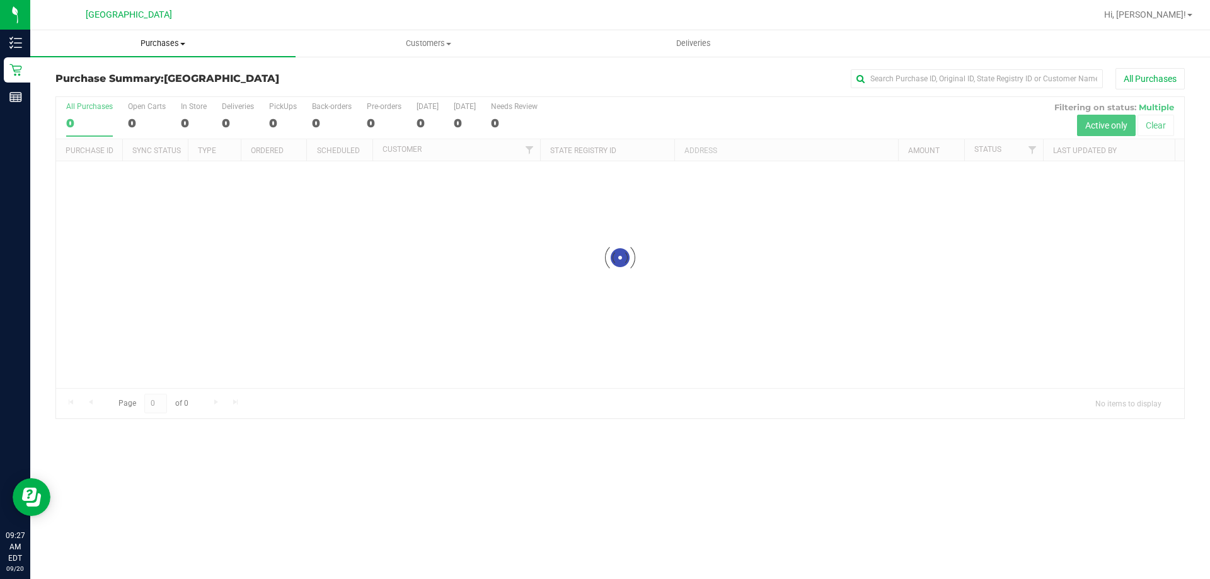
click at [188, 45] on span "Purchases" at bounding box center [162, 43] width 265 height 11
drag, startPoint x: 166, startPoint y: 40, endPoint x: 133, endPoint y: 71, distance: 45.5
click at [167, 39] on span "Purchases" at bounding box center [162, 43] width 265 height 11
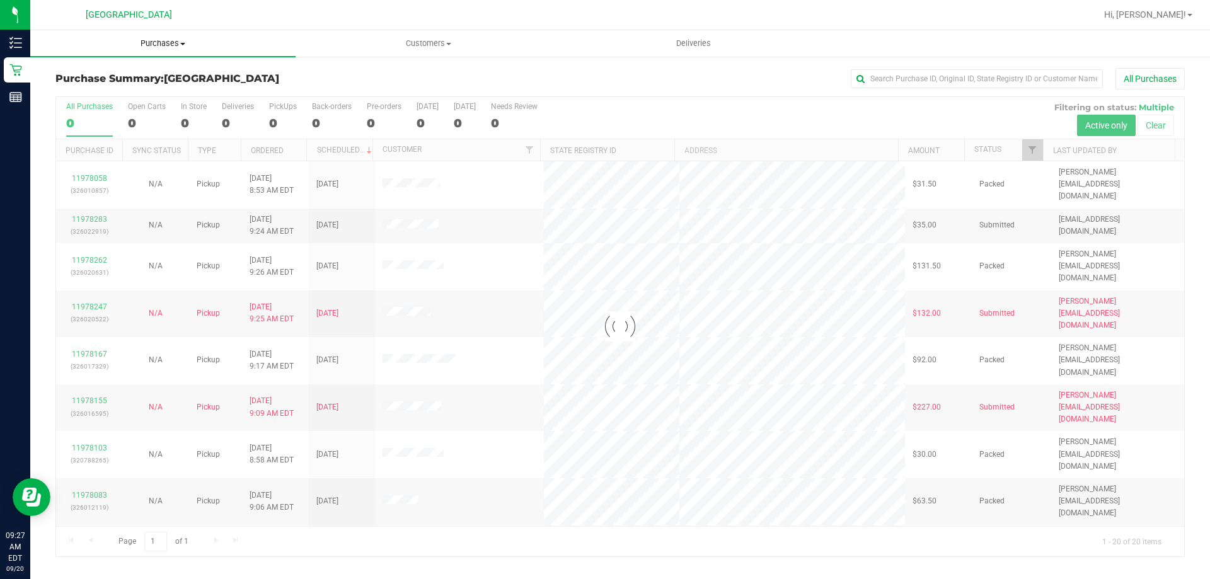
click at [171, 34] on uib-tab-heading "Purchases Summary of purchases Fulfillment All purchases" at bounding box center [162, 43] width 265 height 26
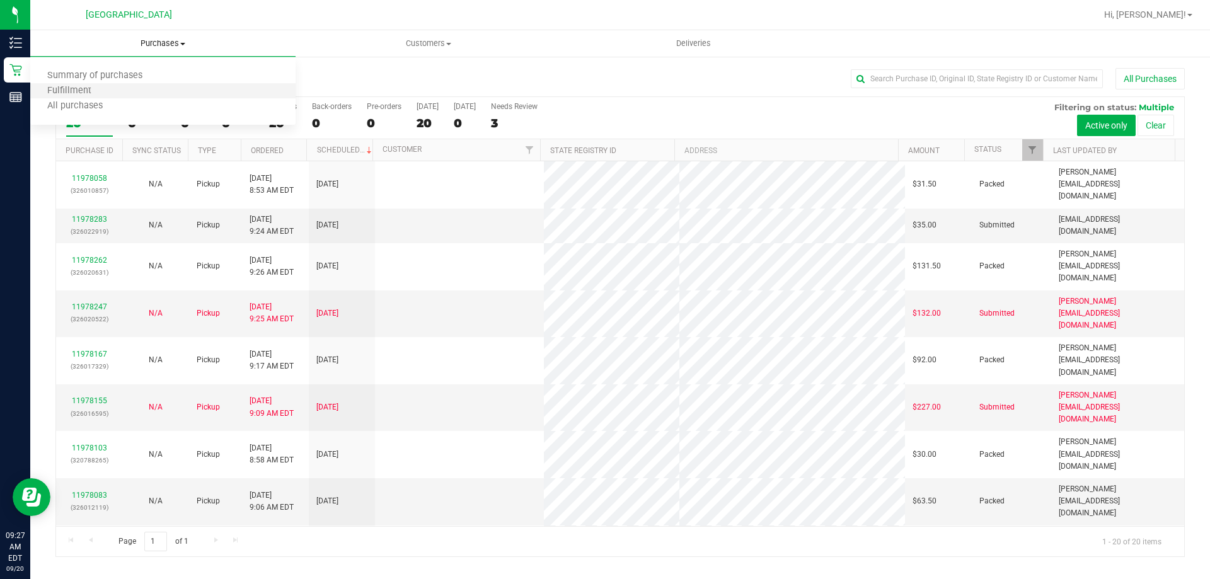
click at [132, 86] on li "Fulfillment" at bounding box center [162, 91] width 265 height 15
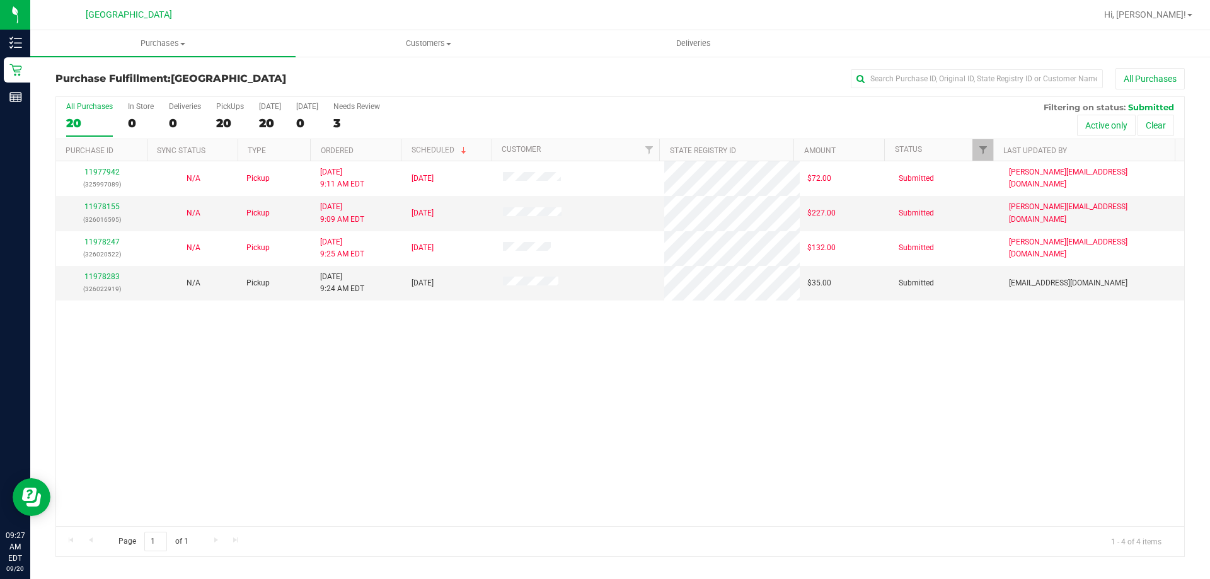
click at [953, 427] on div "11977942 (325997089) N/A Pickup [DATE] 9:11 AM EDT 9/20/2025 $72.00 Submitted […" at bounding box center [620, 343] width 1128 height 365
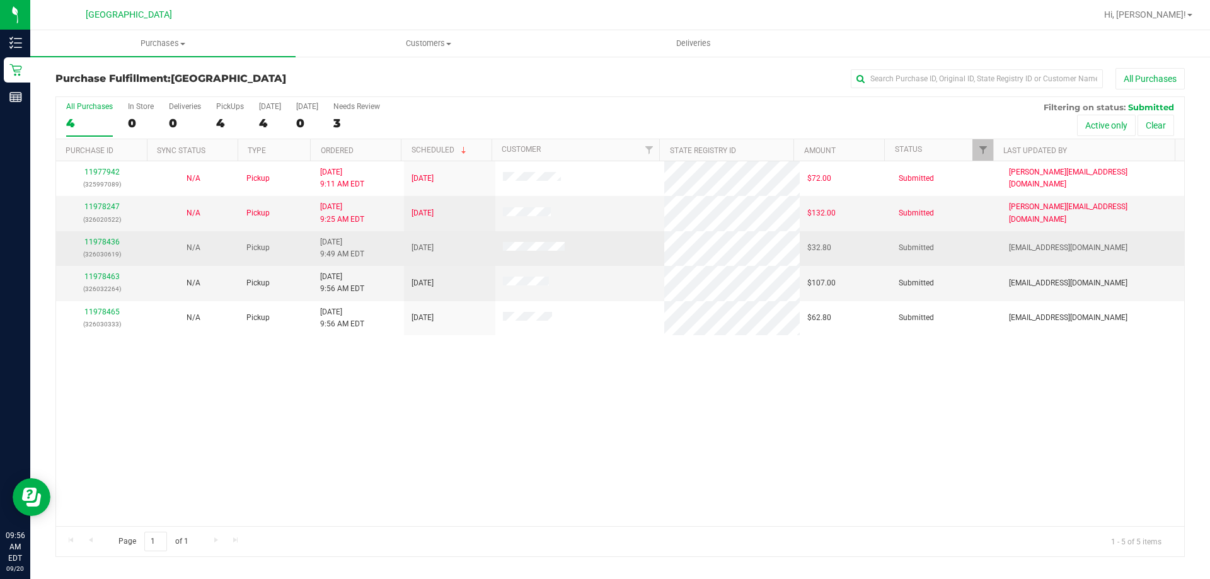
click at [95, 247] on div "11978436 (326030619)" at bounding box center [102, 248] width 76 height 24
click at [98, 241] on link "11978436" at bounding box center [101, 242] width 35 height 9
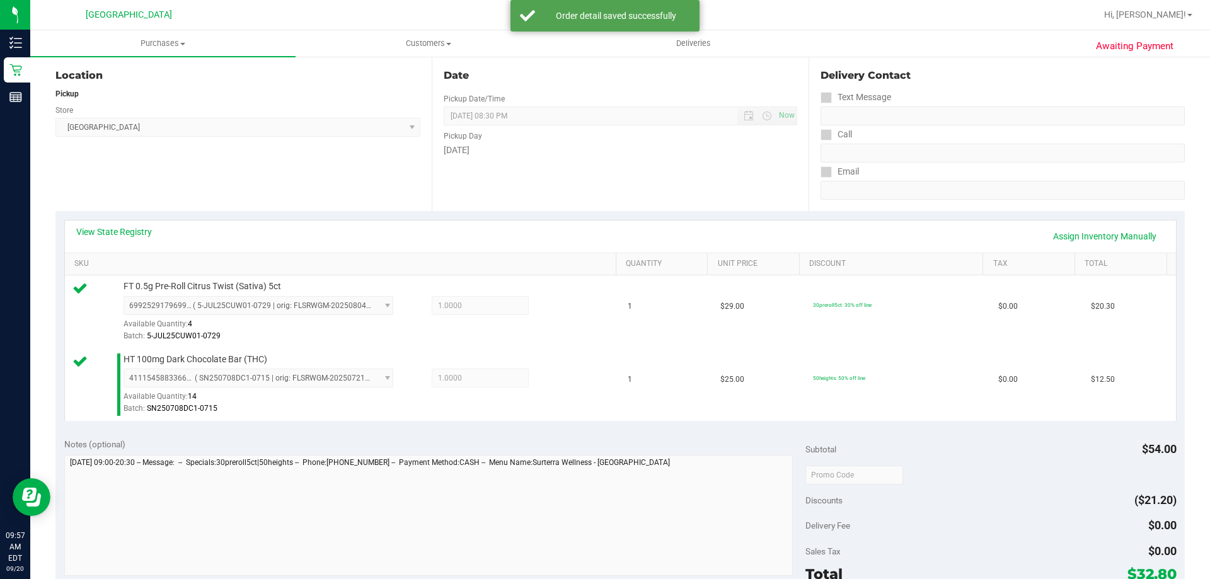
scroll to position [315, 0]
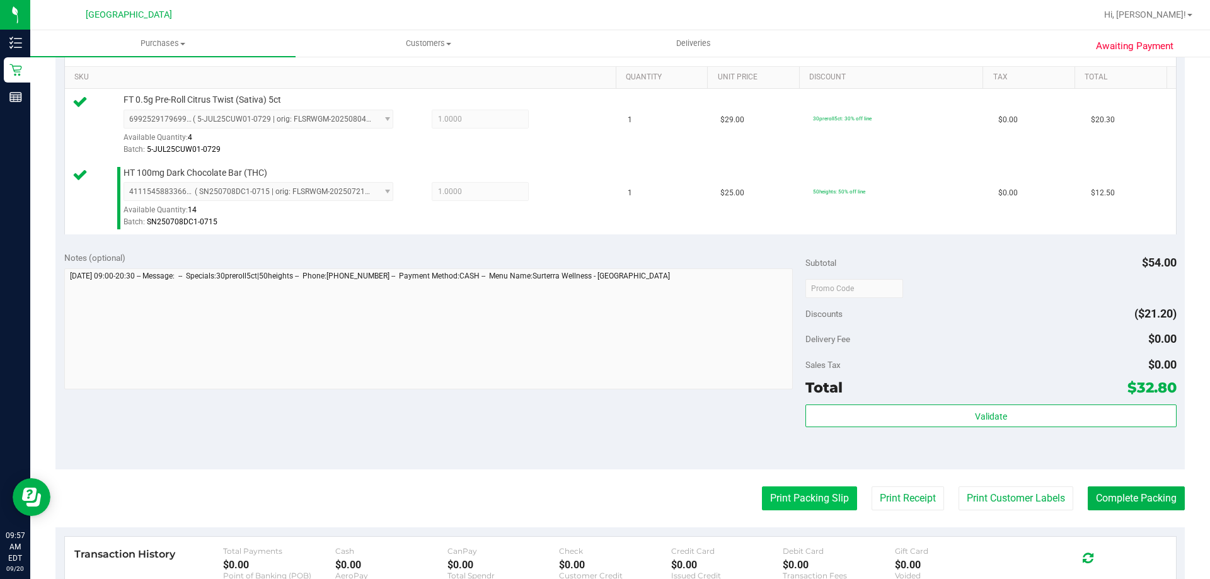
click at [835, 493] on button "Print Packing Slip" at bounding box center [809, 498] width 95 height 24
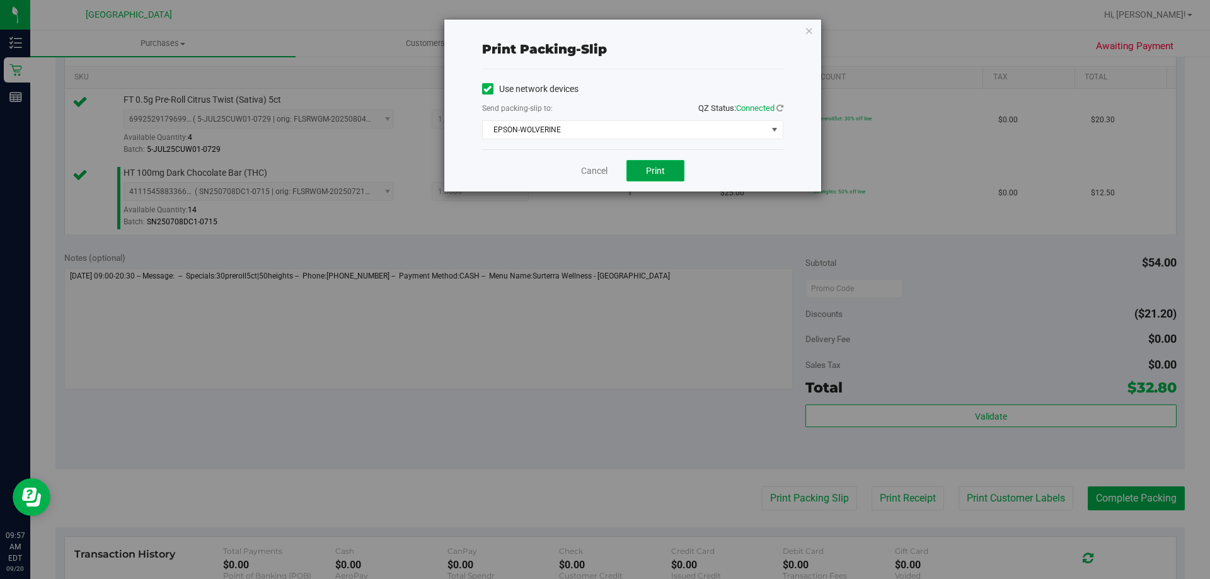
click at [677, 167] on button "Print" at bounding box center [655, 170] width 58 height 21
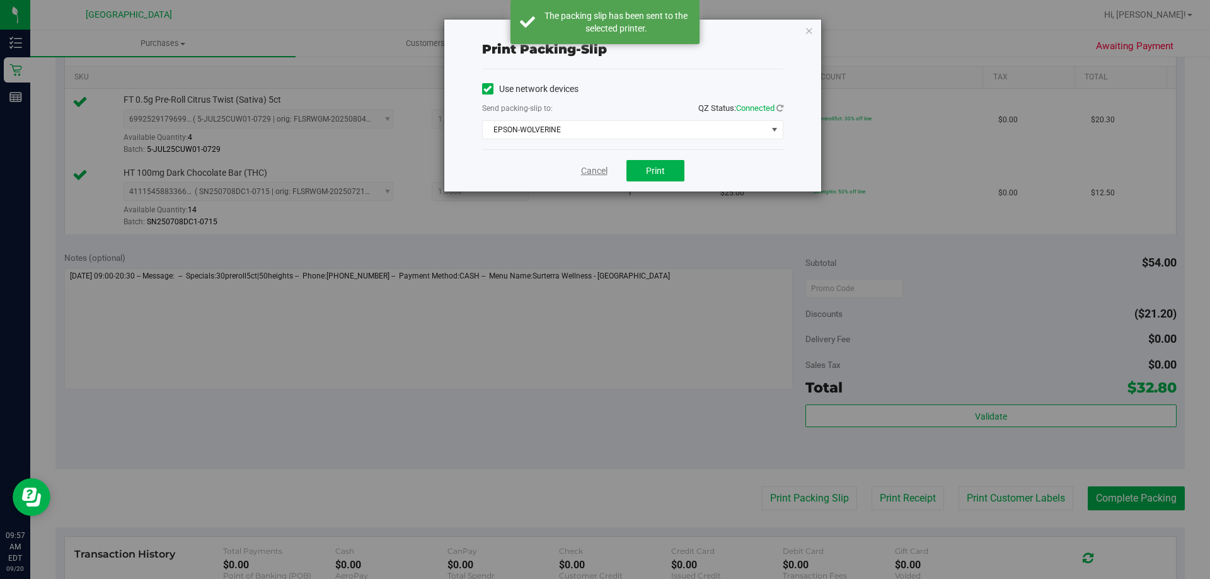
click at [588, 165] on link "Cancel" at bounding box center [594, 170] width 26 height 13
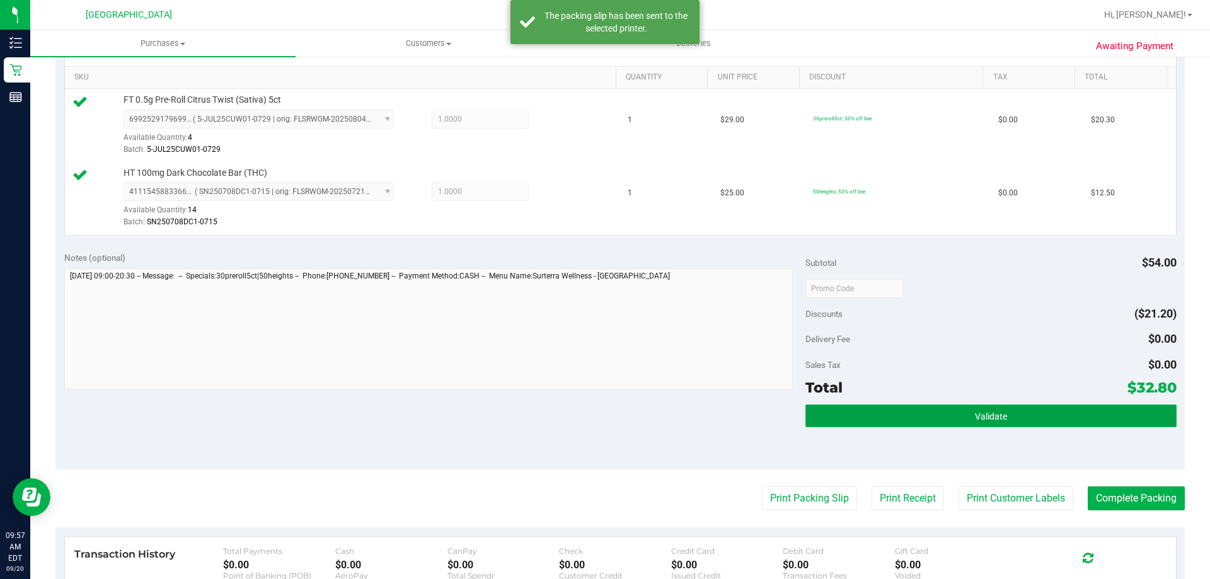
click at [949, 406] on button "Validate" at bounding box center [990, 415] width 370 height 23
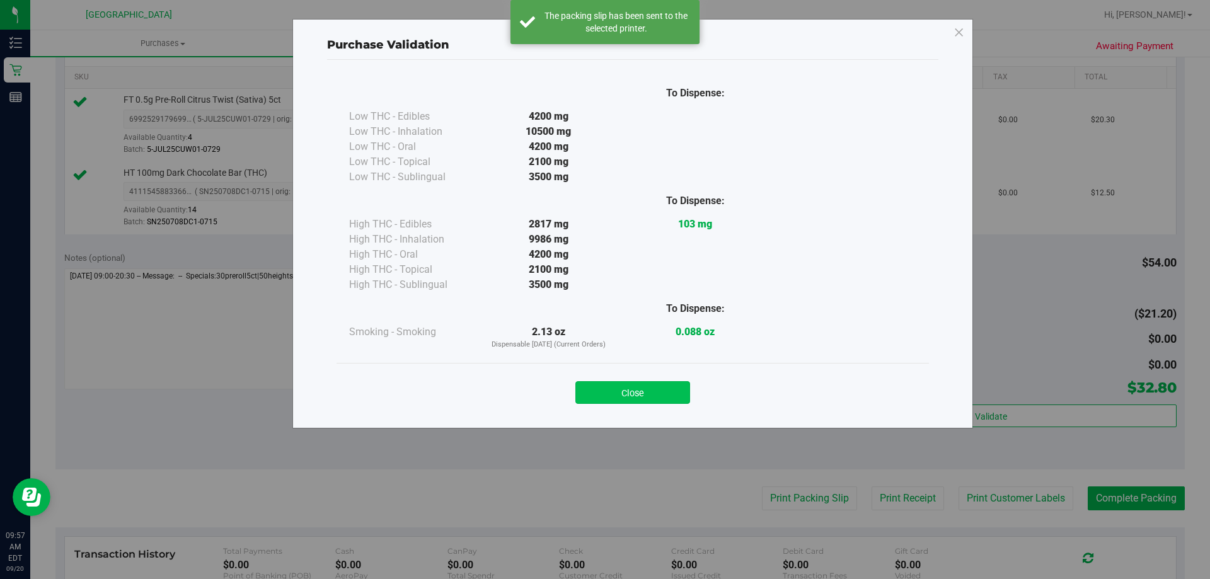
click at [641, 403] on button "Close" at bounding box center [632, 392] width 115 height 23
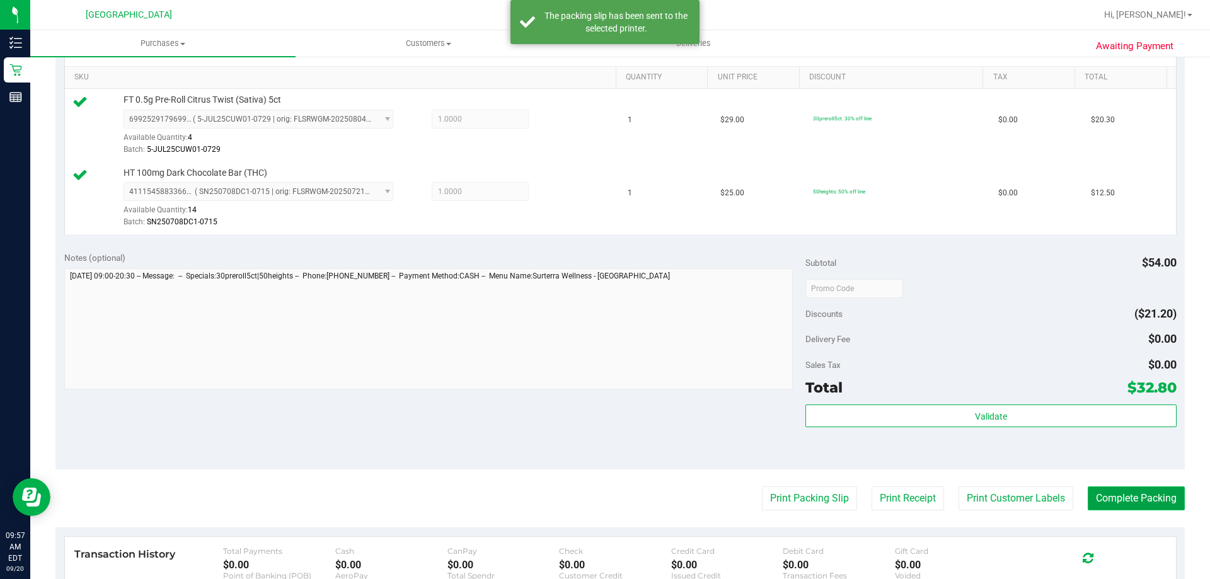
click at [1122, 494] on button "Complete Packing" at bounding box center [1135, 498] width 97 height 24
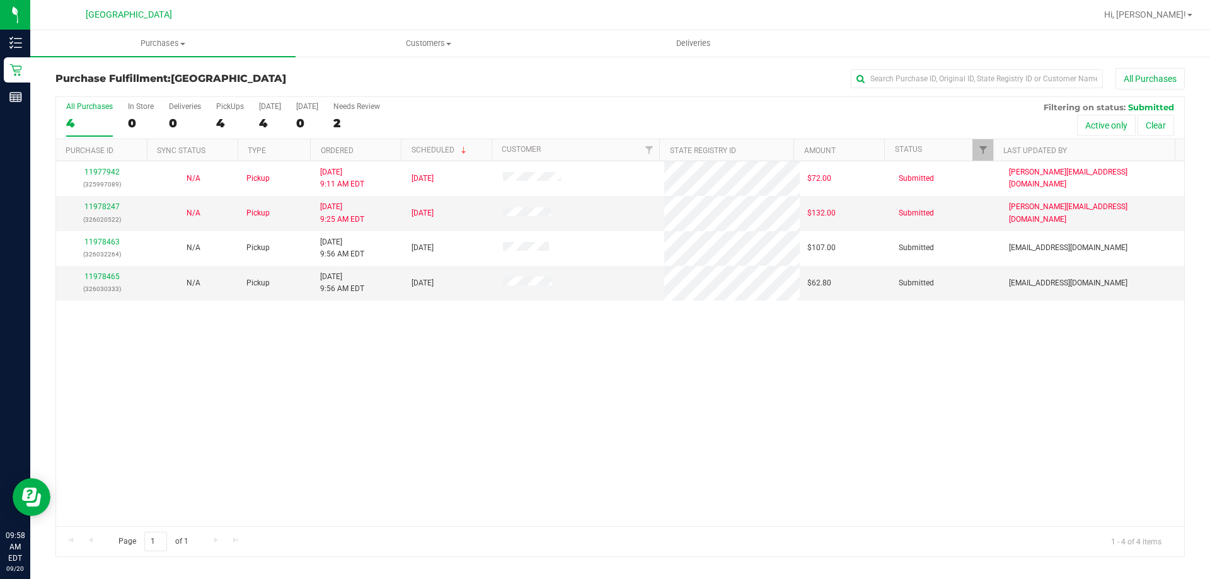
drag, startPoint x: 758, startPoint y: 459, endPoint x: 921, endPoint y: 384, distance: 179.6
click at [760, 459] on div "11977942 (325997089) N/A Pickup [DATE] 9:11 AM EDT 9/20/2025 $72.00 Submitted […" at bounding box center [620, 343] width 1128 height 365
click at [96, 277] on link "11978465" at bounding box center [101, 276] width 35 height 9
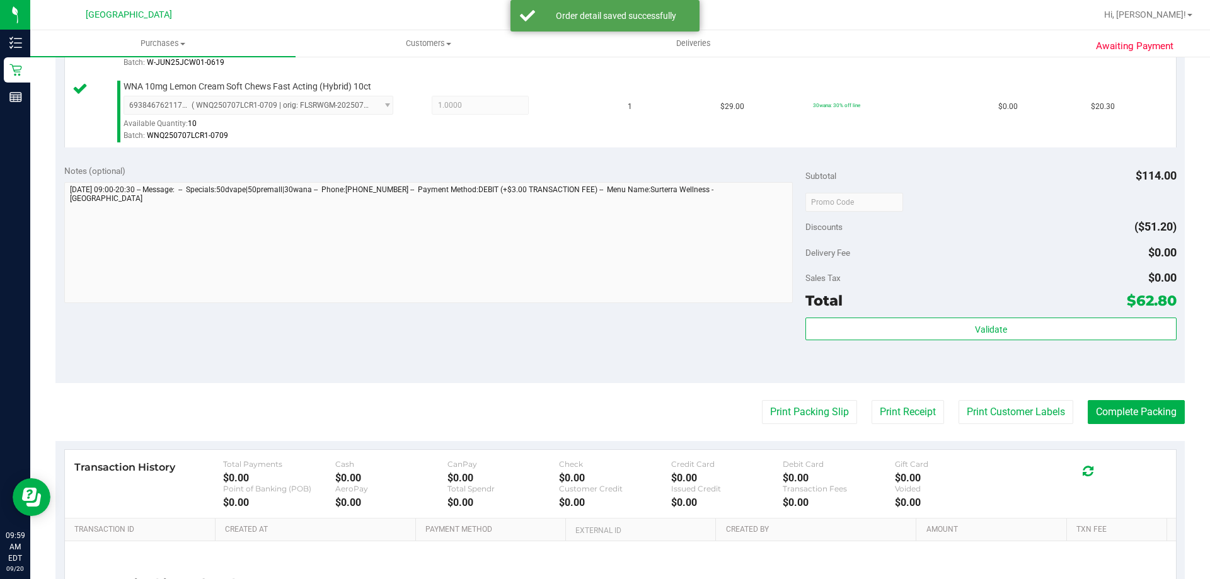
scroll to position [567, 0]
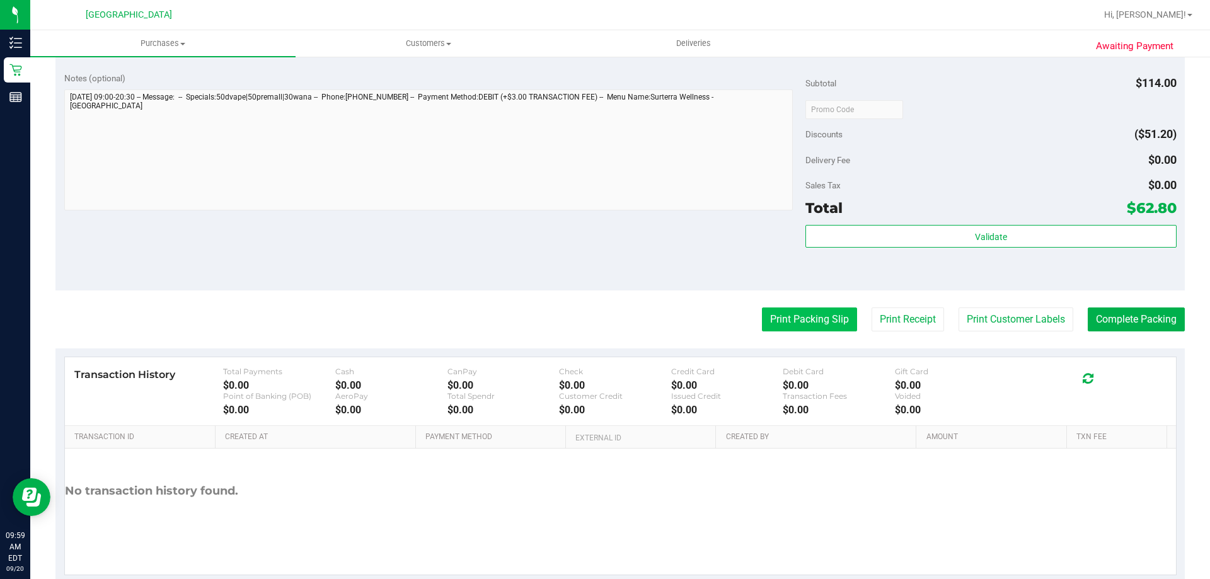
click at [801, 321] on button "Print Packing Slip" at bounding box center [809, 319] width 95 height 24
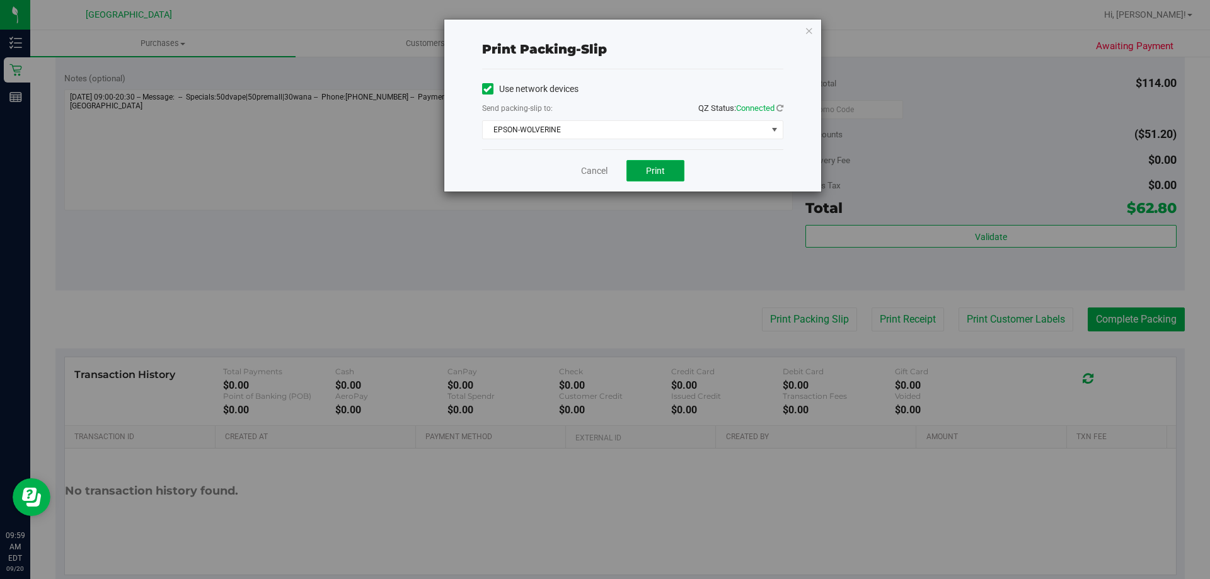
click at [652, 167] on span "Print" at bounding box center [655, 171] width 19 height 10
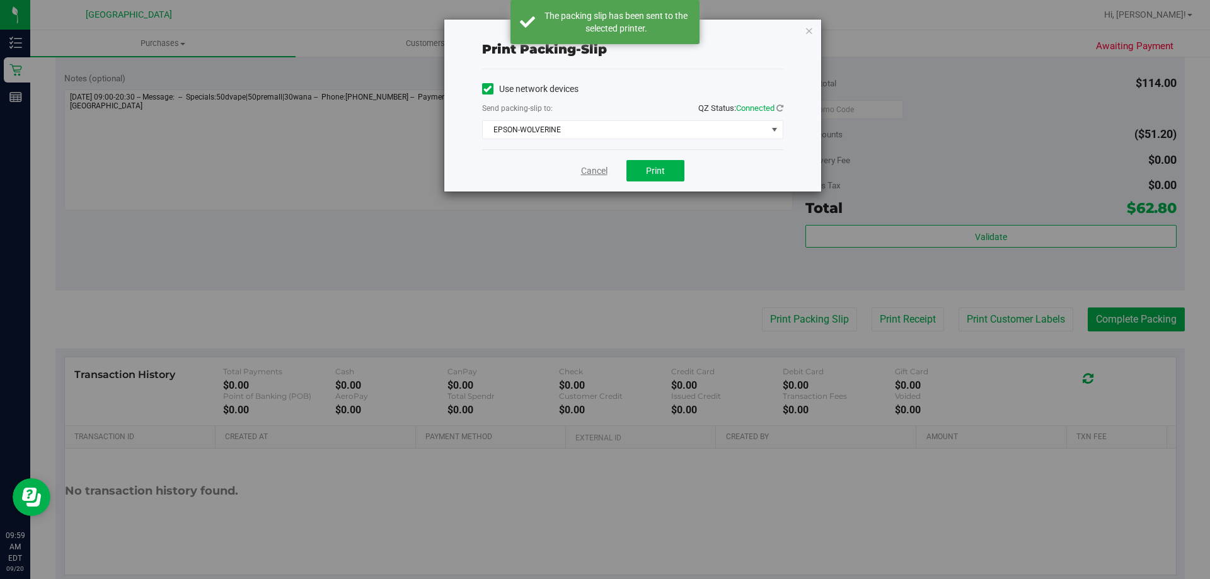
click at [594, 169] on link "Cancel" at bounding box center [594, 170] width 26 height 13
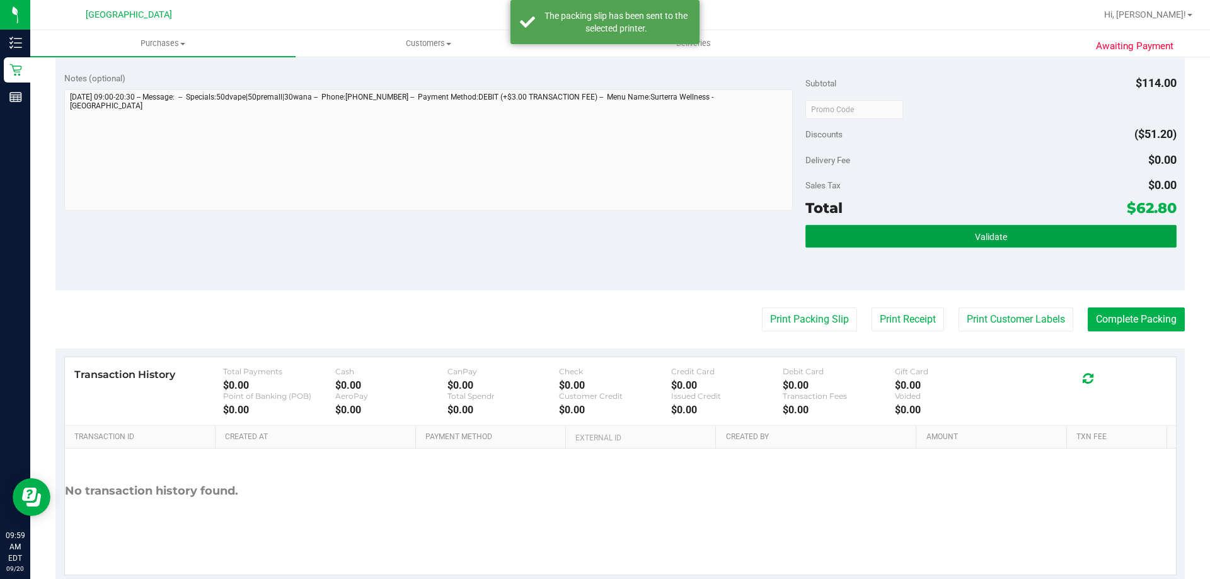
click at [1006, 238] on button "Validate" at bounding box center [990, 236] width 370 height 23
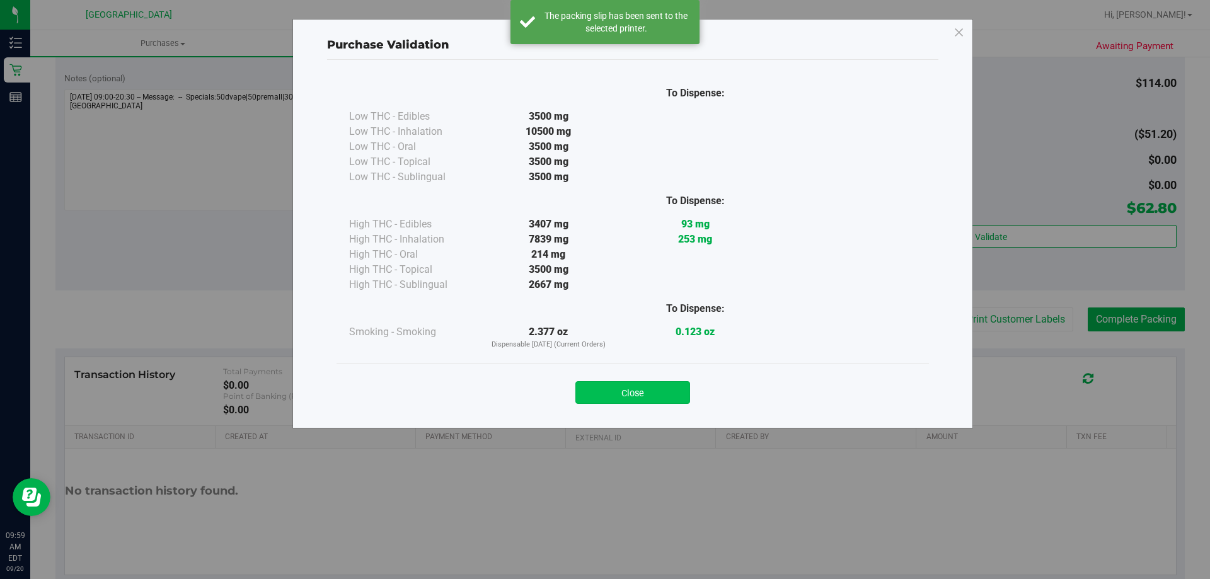
click at [648, 401] on button "Close" at bounding box center [632, 392] width 115 height 23
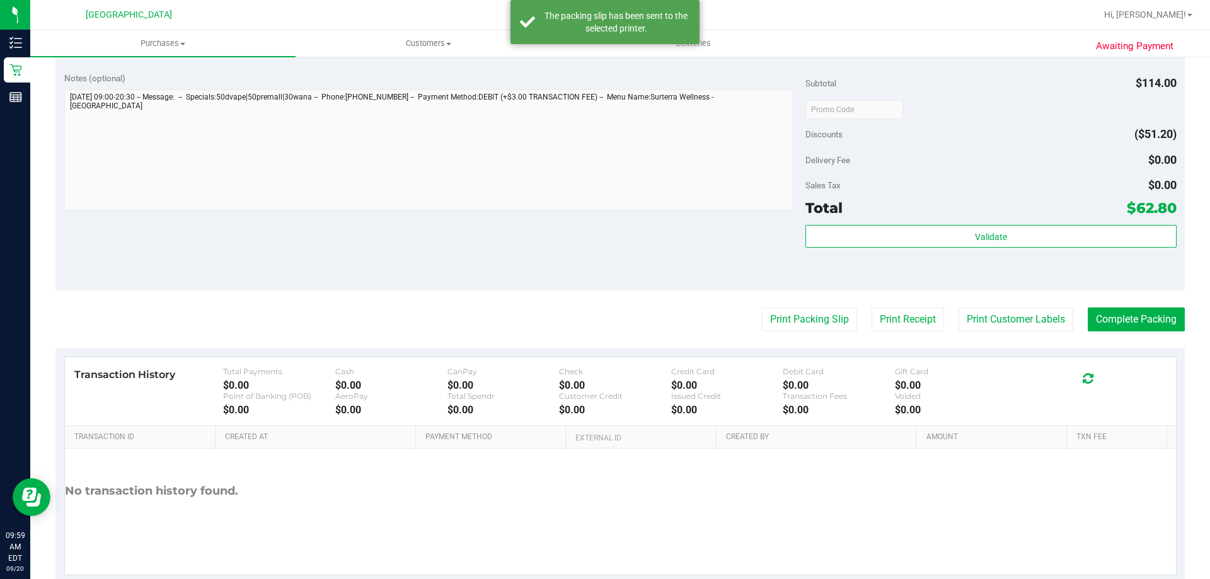
click at [1160, 306] on purchase-details "Back Edit Purchase Cancel Purchase View Profile # 11978465 BioTrack ID: - Submi…" at bounding box center [619, 42] width 1129 height 1083
click at [1145, 318] on button "Complete Packing" at bounding box center [1135, 319] width 97 height 24
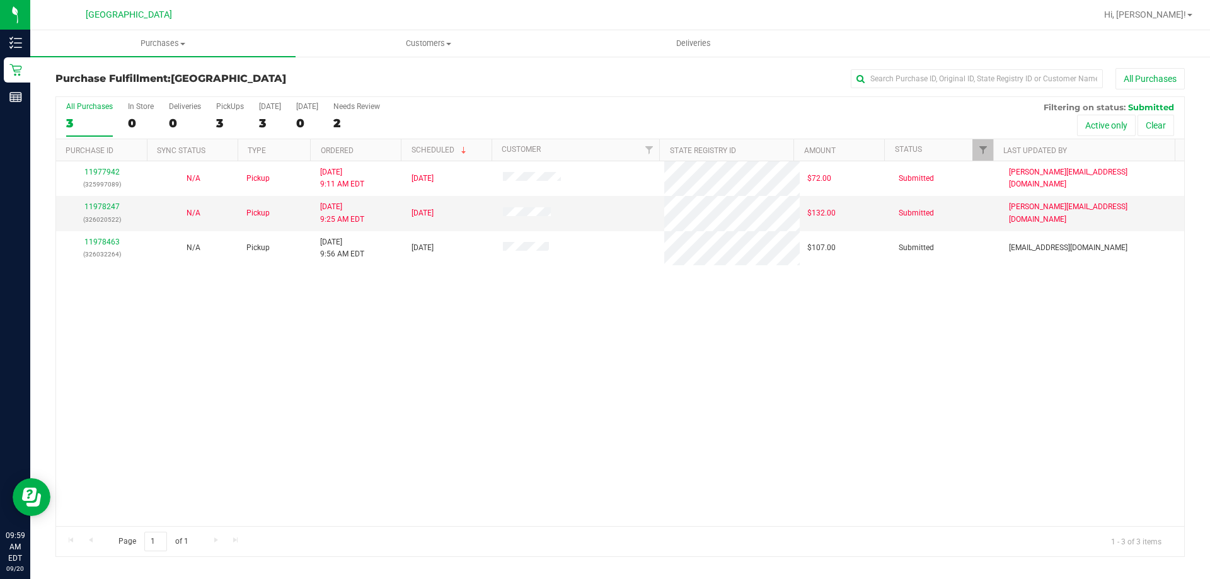
click at [539, 355] on div "11977942 (325997089) N/A Pickup [DATE] 9:11 AM EDT 9/20/2025 $72.00 Submitted […" at bounding box center [620, 343] width 1128 height 365
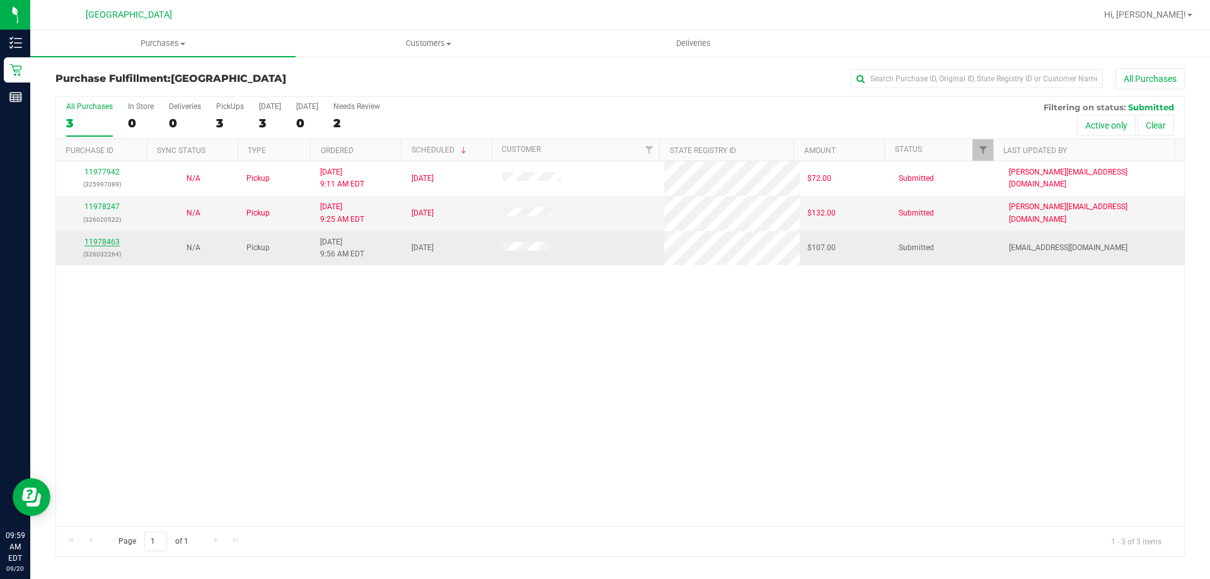
click at [112, 244] on link "11978463" at bounding box center [101, 242] width 35 height 9
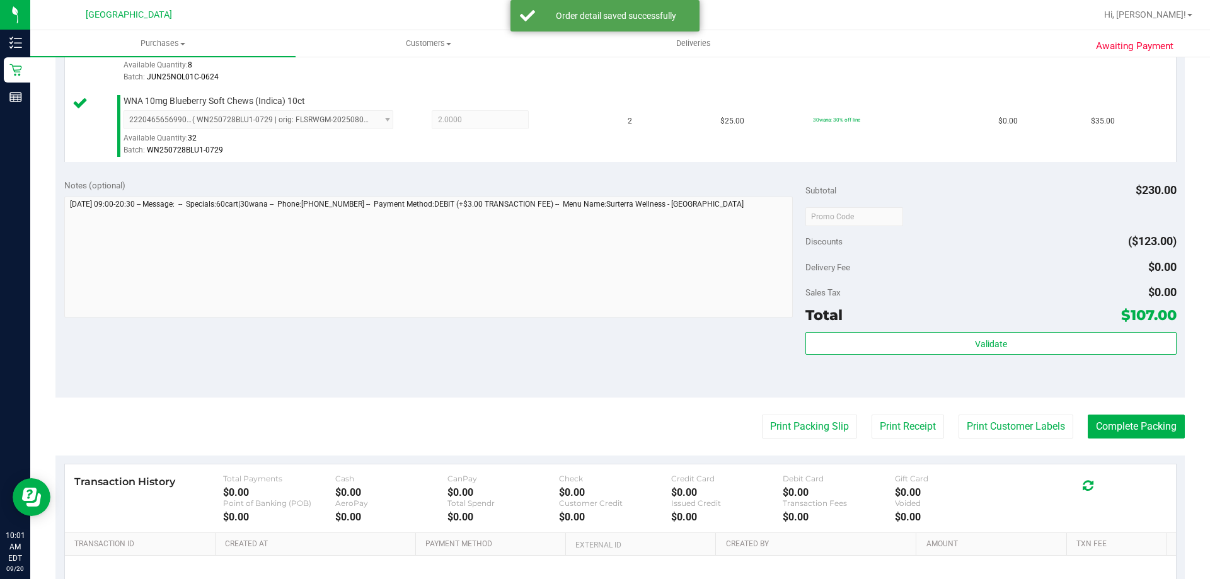
scroll to position [504, 0]
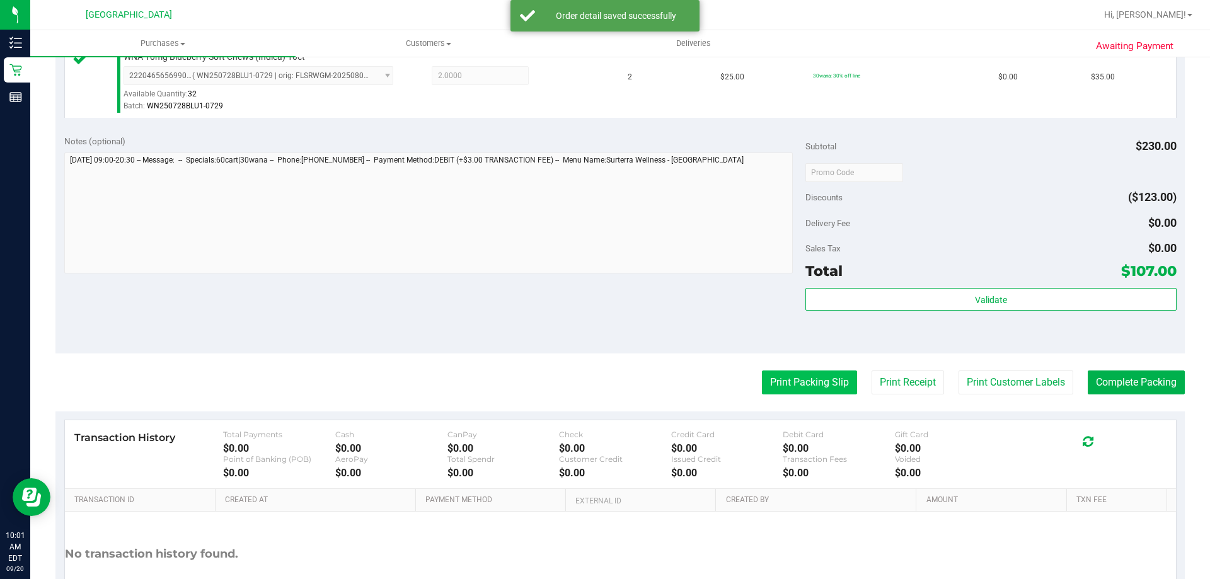
click at [814, 382] on button "Print Packing Slip" at bounding box center [809, 382] width 95 height 24
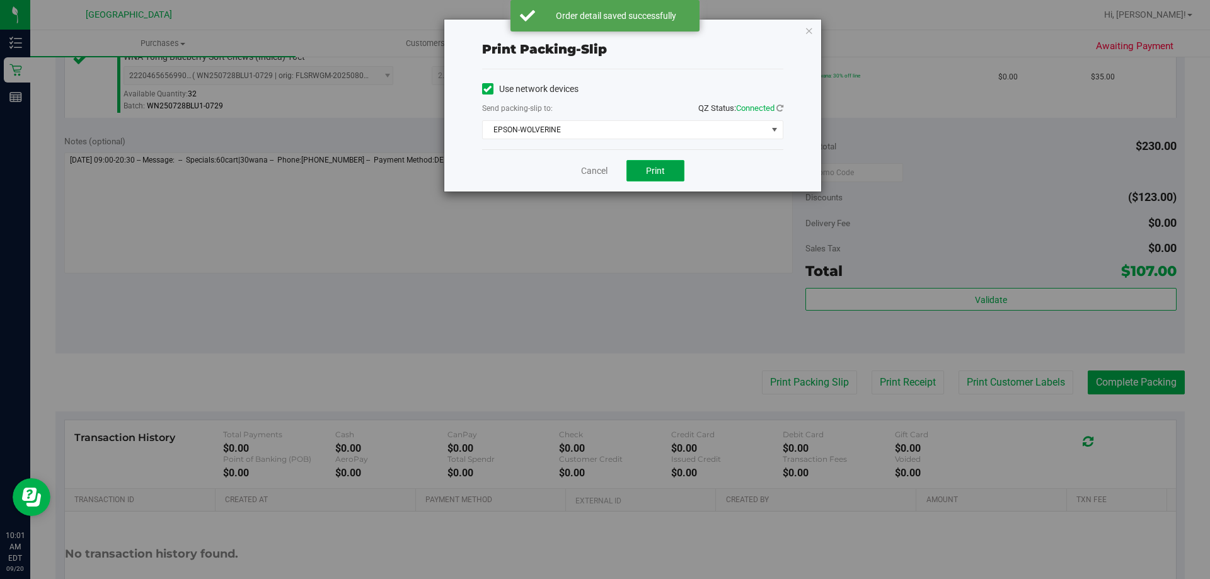
click at [647, 166] on span "Print" at bounding box center [655, 171] width 19 height 10
click at [600, 175] on link "Cancel" at bounding box center [594, 170] width 26 height 13
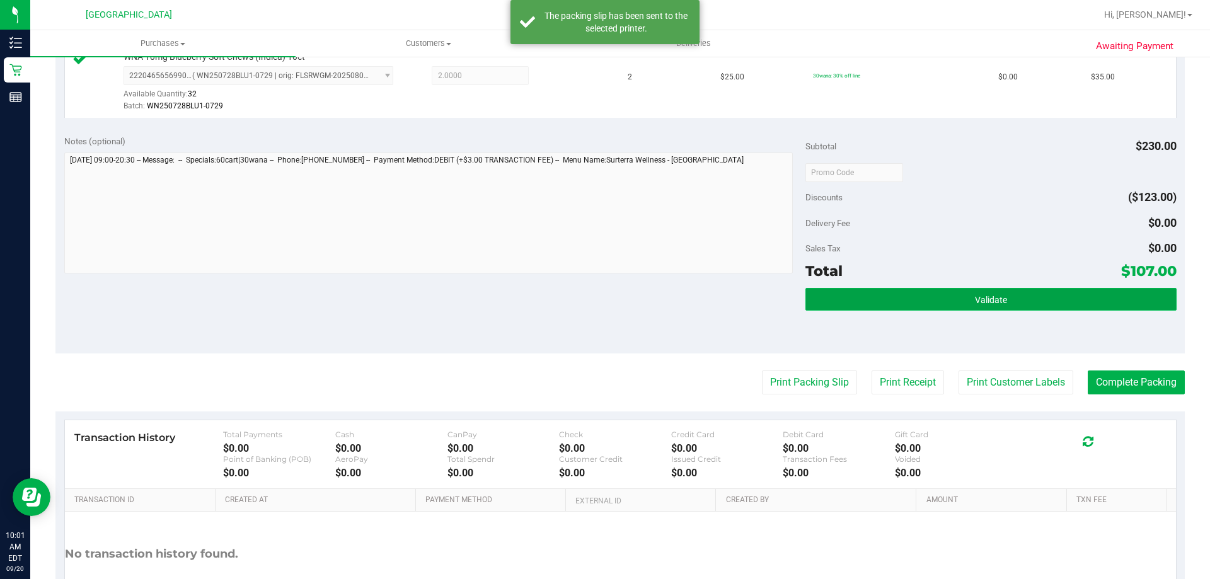
click at [1023, 301] on button "Validate" at bounding box center [990, 299] width 370 height 23
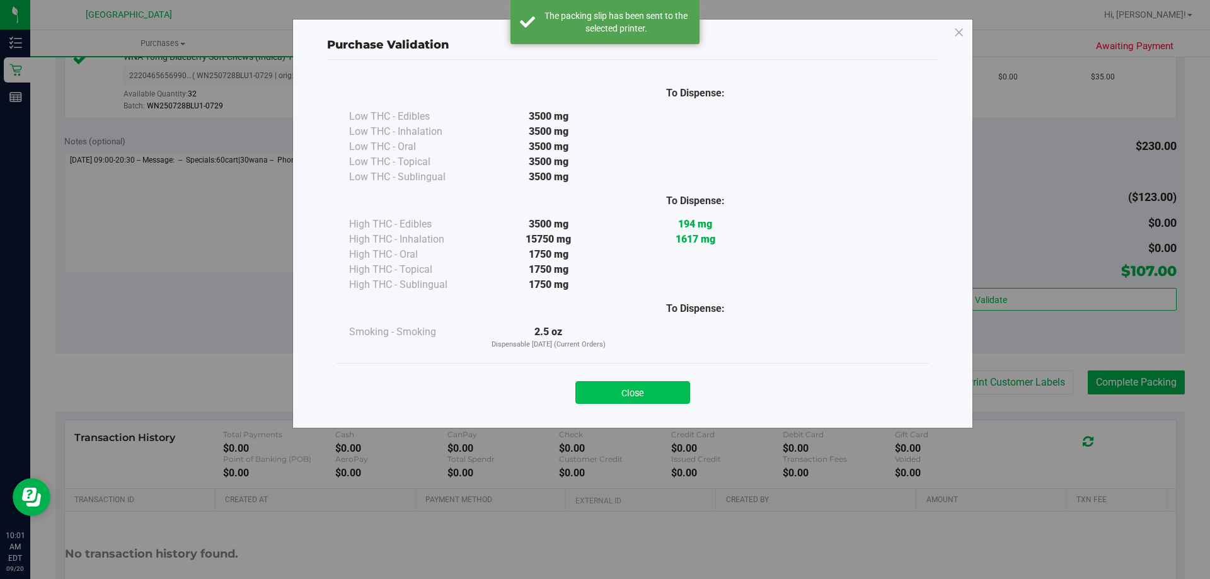
click at [640, 386] on button "Close" at bounding box center [632, 392] width 115 height 23
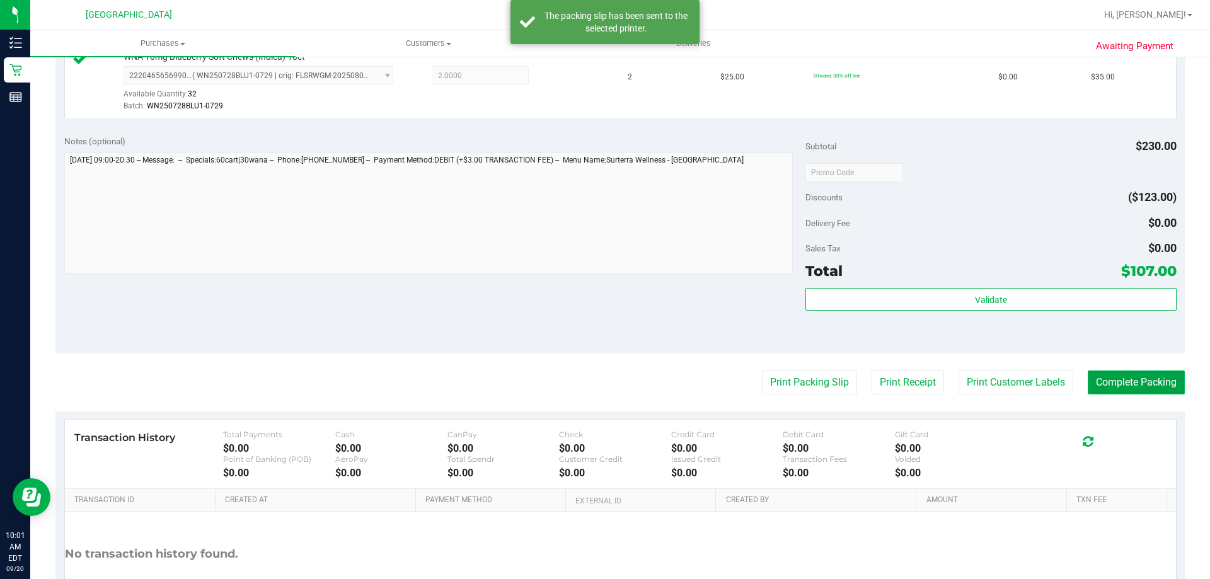
click at [1140, 384] on button "Complete Packing" at bounding box center [1135, 382] width 97 height 24
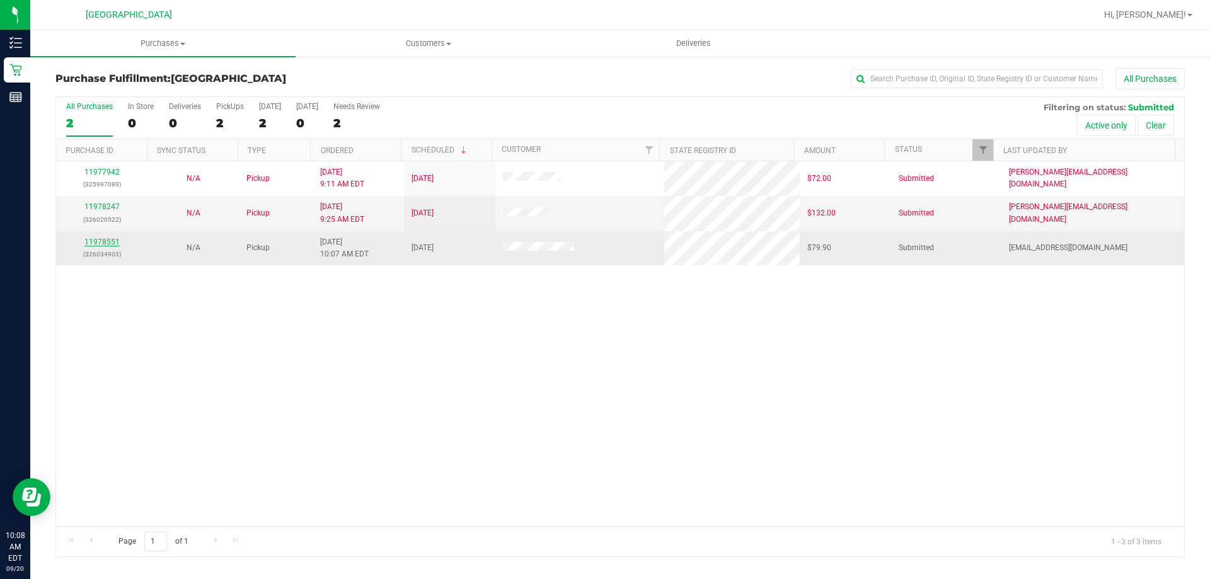
click at [112, 239] on link "11978551" at bounding box center [101, 242] width 35 height 9
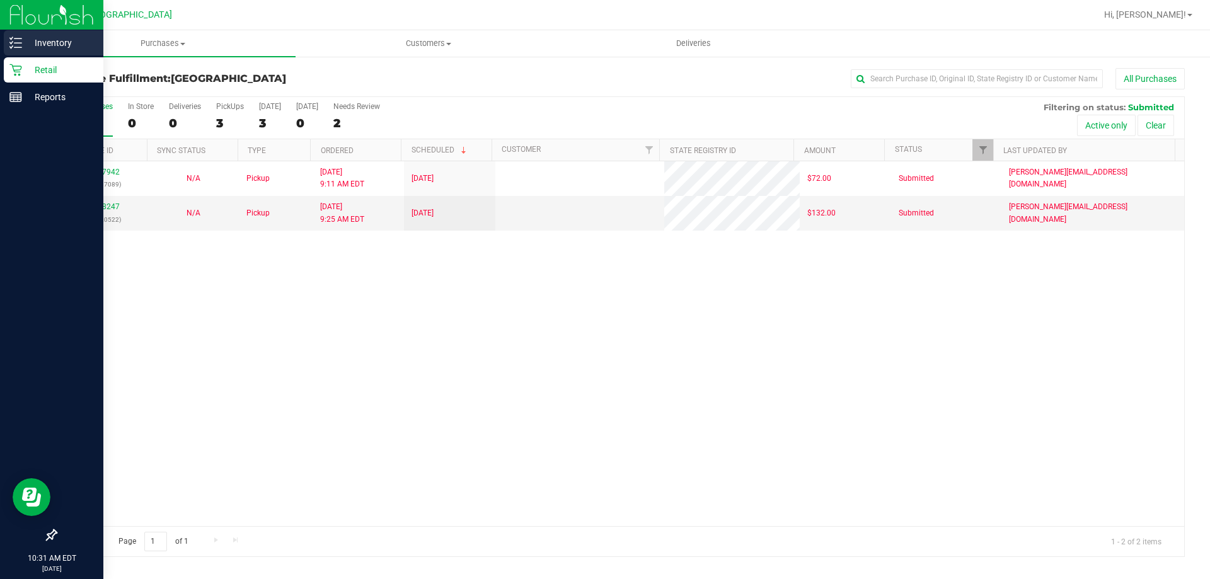
click at [36, 42] on p "Inventory" at bounding box center [60, 42] width 76 height 15
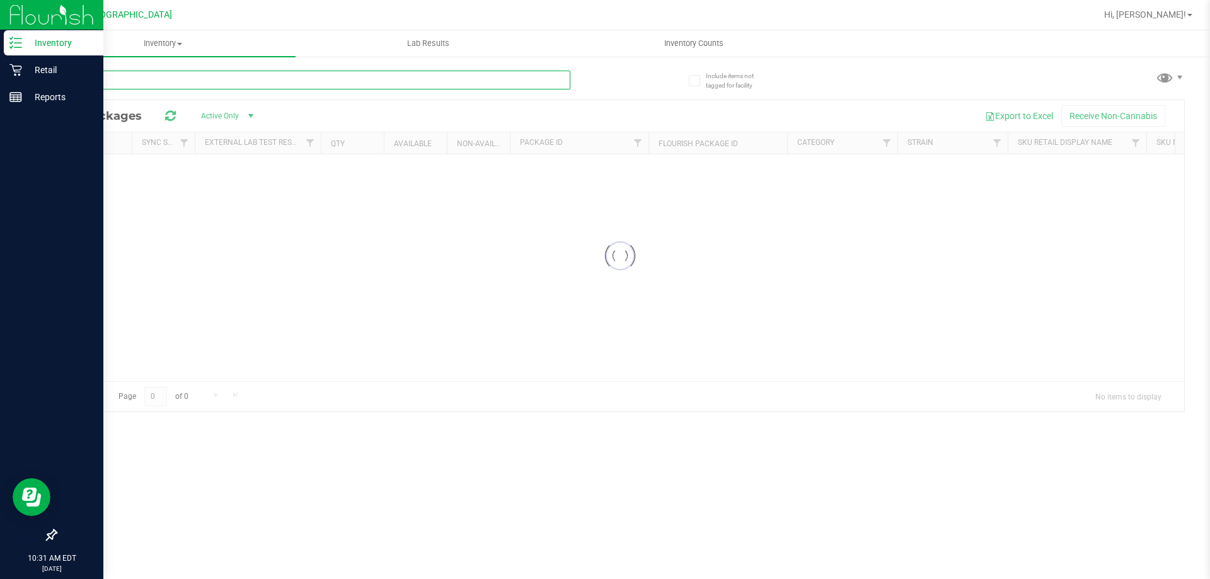
click at [386, 86] on input "text" at bounding box center [312, 80] width 515 height 19
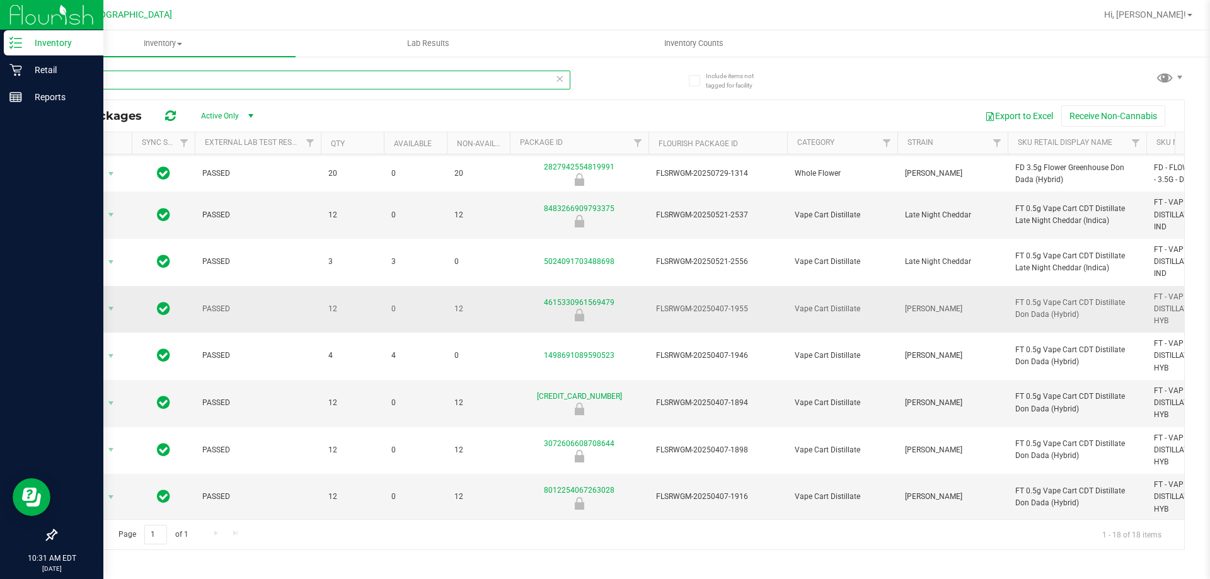
scroll to position [315, 0]
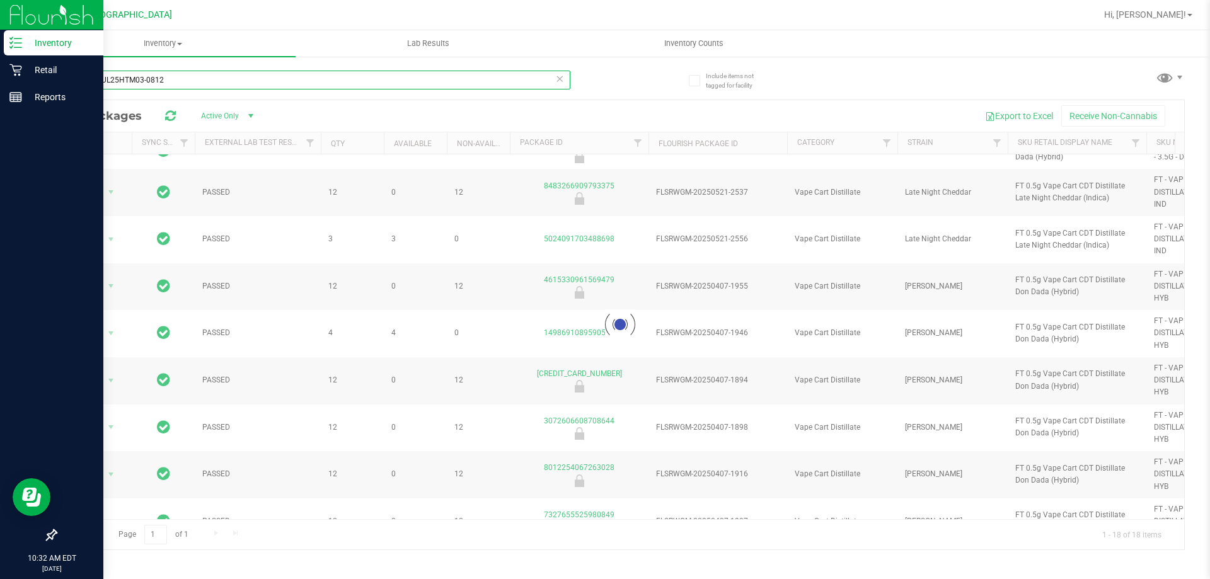
type input "ddaW-JUL25HTM03-0812"
